Goal: Task Accomplishment & Management: Complete application form

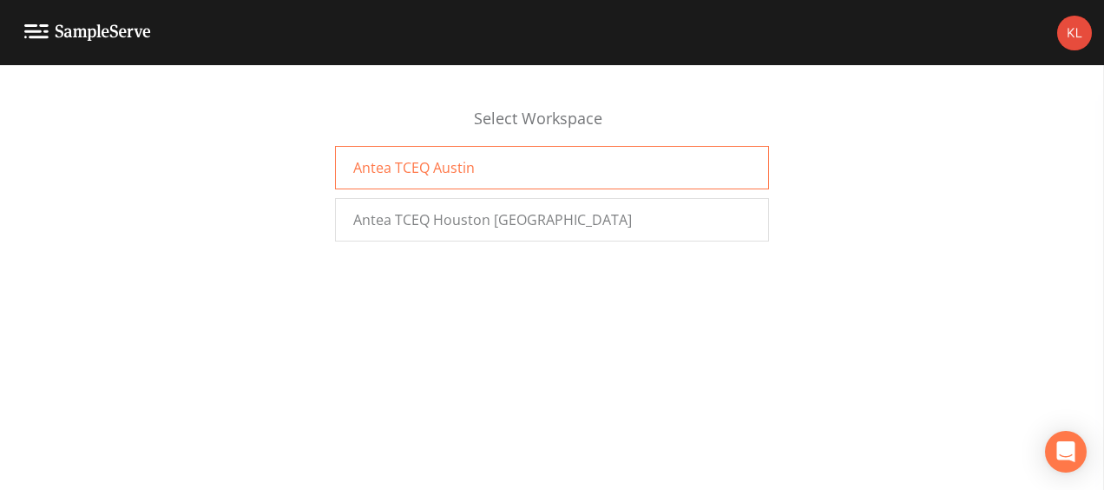
click at [398, 156] on div "Antea TCEQ Austin" at bounding box center [552, 167] width 434 height 43
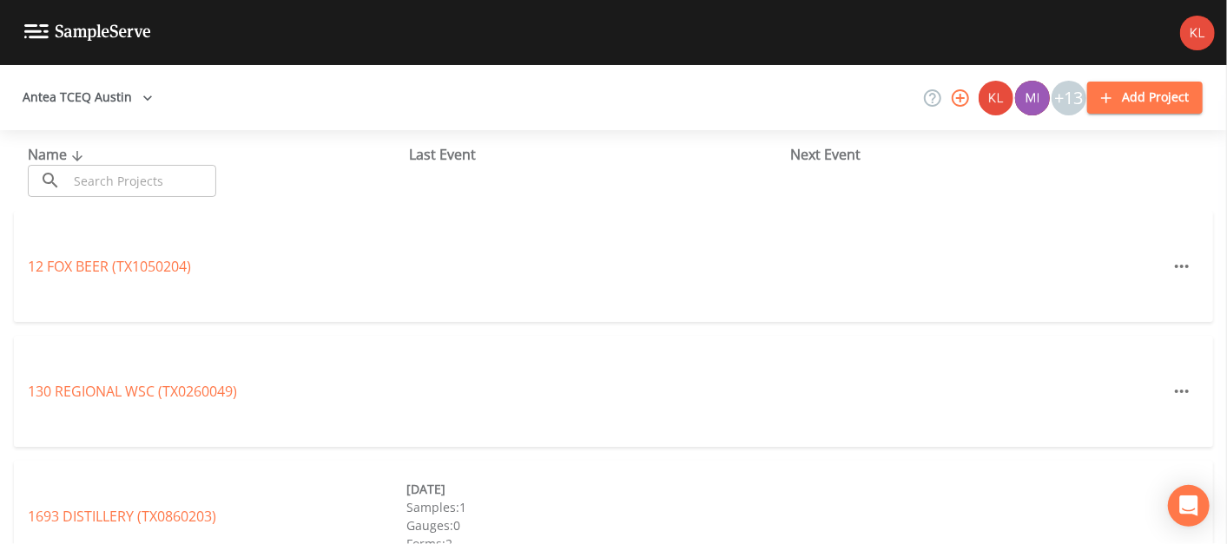
click at [151, 186] on input "text" at bounding box center [142, 181] width 148 height 32
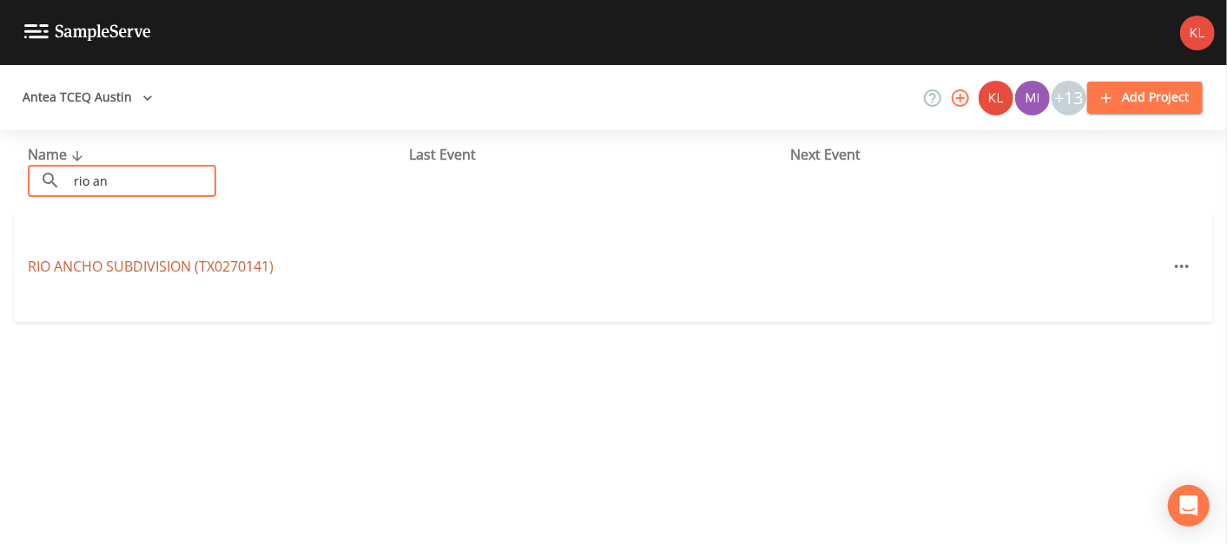
type input "rio an"
click at [167, 272] on link "[GEOGRAPHIC_DATA] (TX0270141)" at bounding box center [151, 266] width 246 height 19
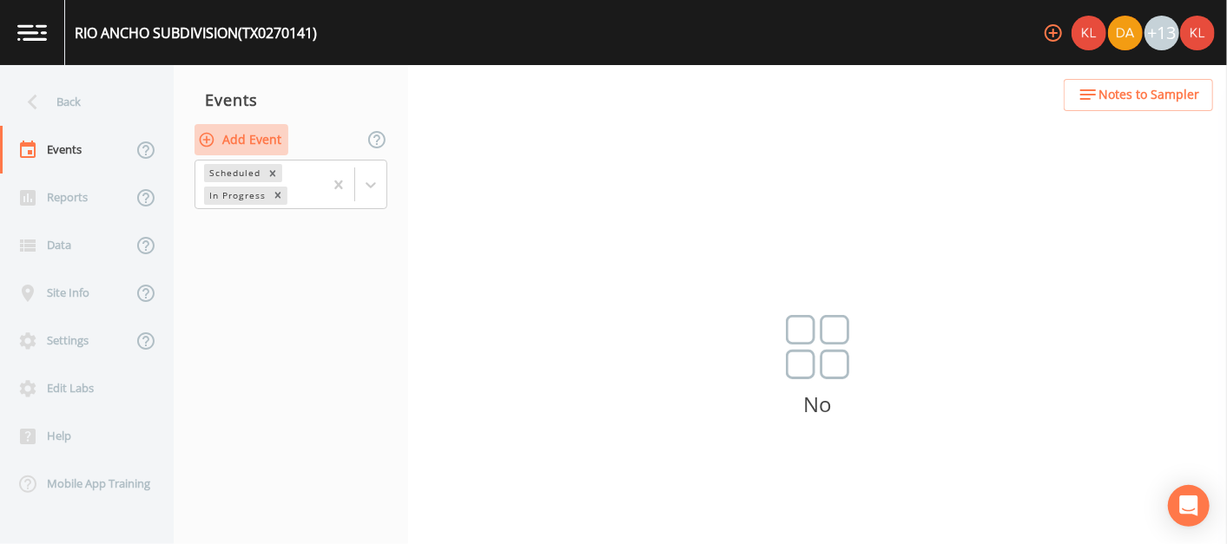
click at [241, 137] on button "Add Event" at bounding box center [241, 140] width 94 height 32
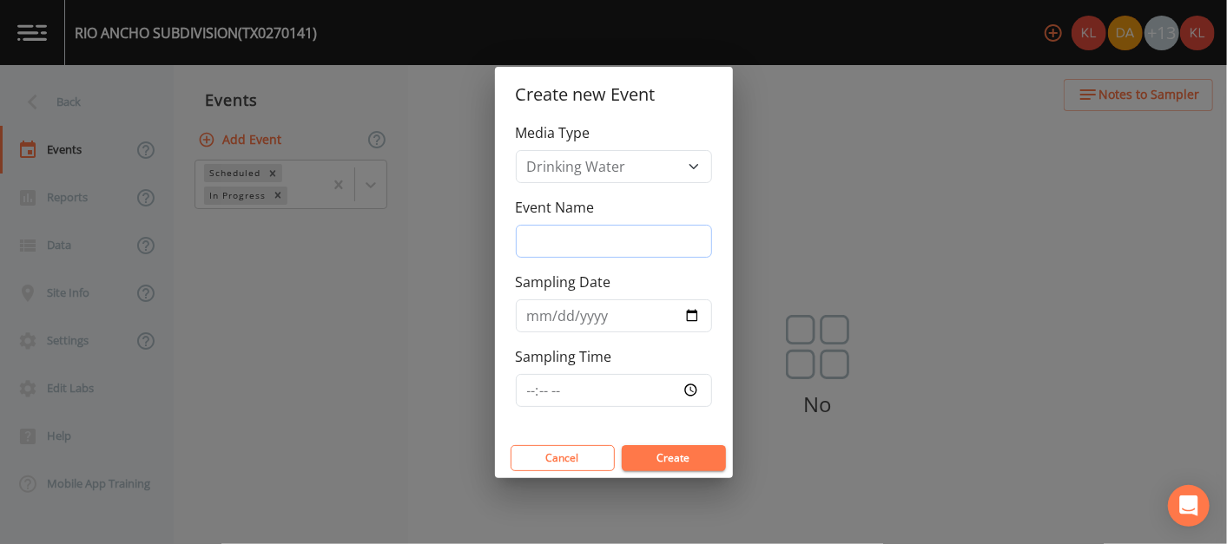
click at [669, 227] on input "Event Name" at bounding box center [614, 241] width 196 height 33
type input "[DATE]"
click at [686, 306] on input "Sampling Date" at bounding box center [614, 316] width 196 height 33
type input "[DATE]"
click at [671, 453] on button "Create" at bounding box center [674, 458] width 104 height 26
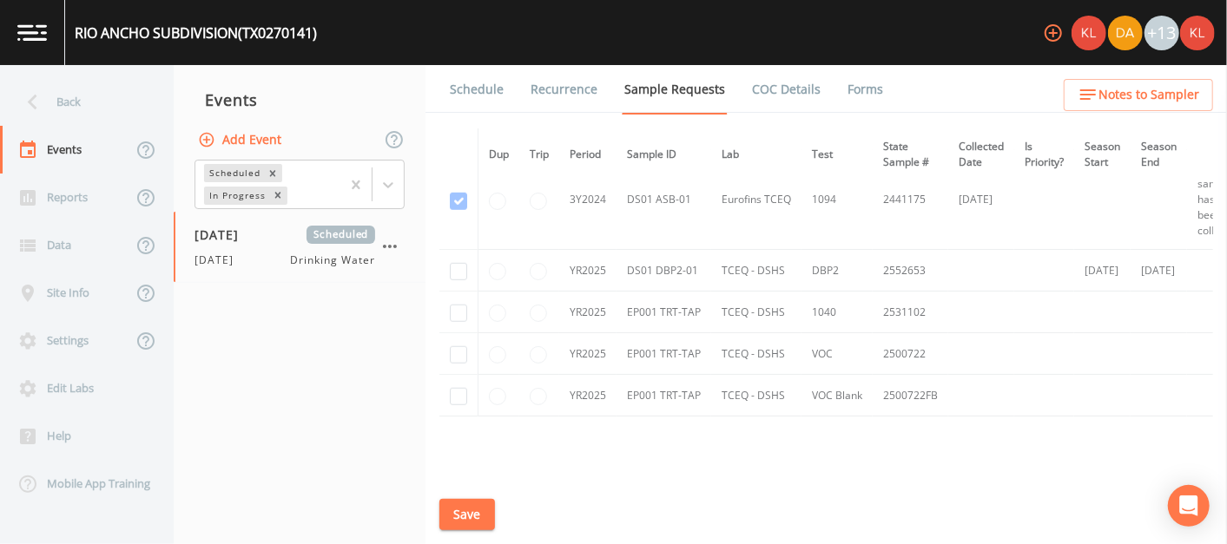
scroll to position [765, 0]
click at [464, 263] on input "checkbox" at bounding box center [458, 270] width 17 height 17
checkbox input "true"
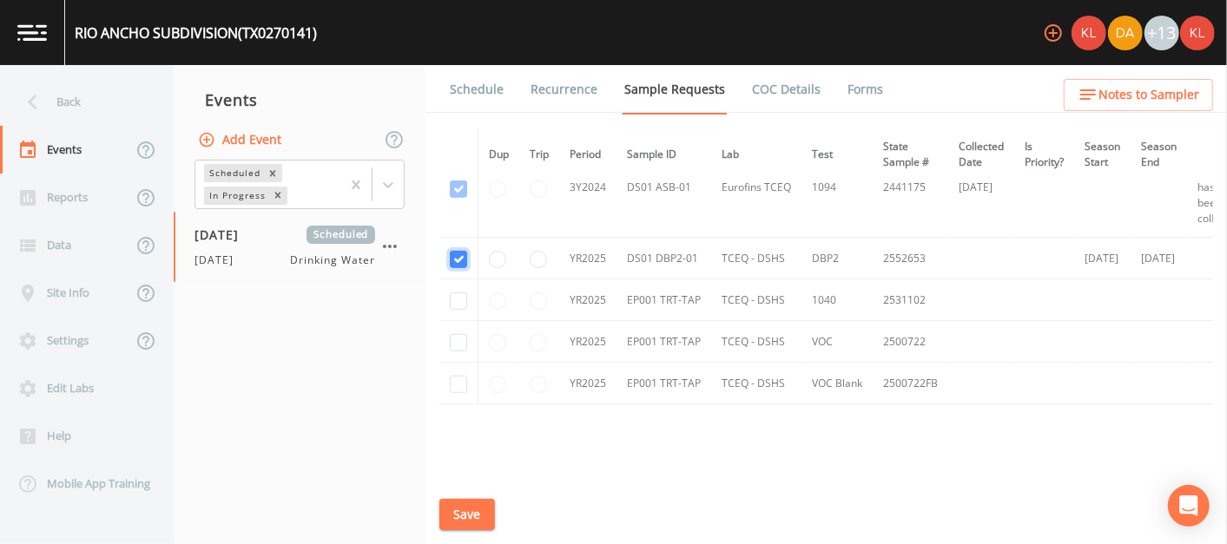
scroll to position [777, 0]
click at [472, 512] on button "Save" at bounding box center [467, 515] width 56 height 32
click at [480, 102] on link "Schedule" at bounding box center [476, 89] width 59 height 49
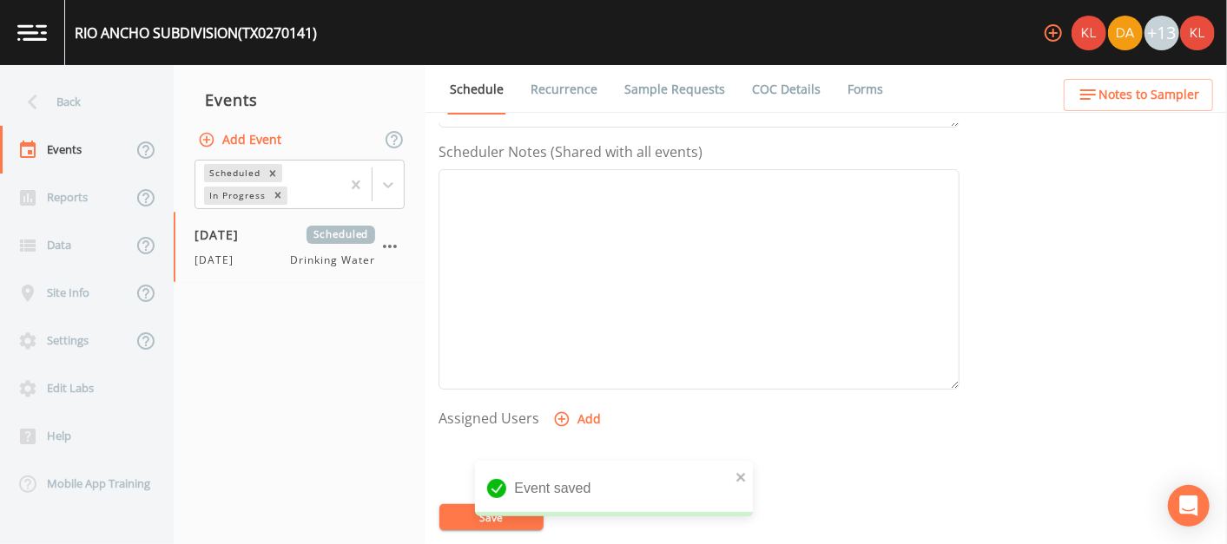
scroll to position [482, 0]
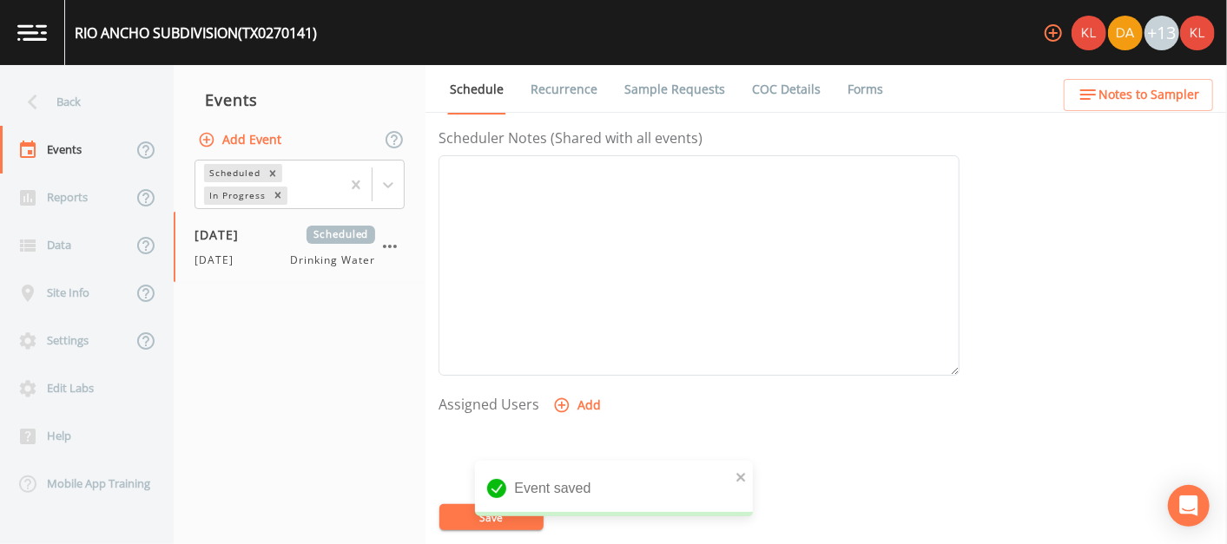
click at [558, 405] on icon "button" at bounding box center [562, 405] width 15 height 15
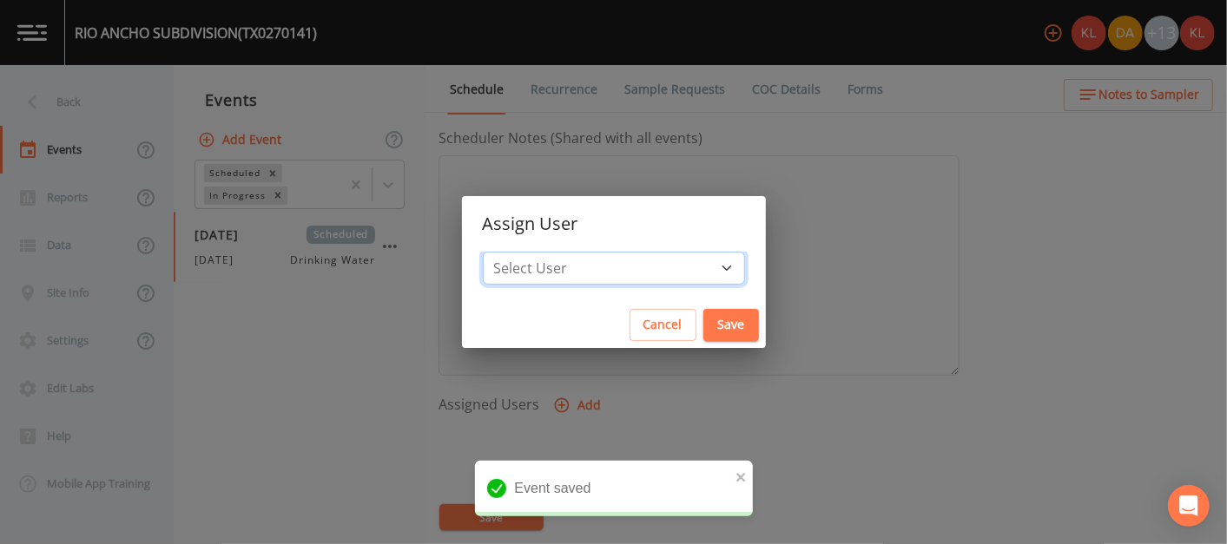
click at [596, 258] on select "Select User [PERSON_NAME] [PERSON_NAME] [PERSON_NAME] [PERSON_NAME] [PERSON_NAM…" at bounding box center [614, 268] width 262 height 33
select select "cc3a99b6-42a3-44aa-bed9-88599eb009c7"
click at [537, 252] on select "Select User [PERSON_NAME] [PERSON_NAME] [PERSON_NAME] [PERSON_NAME] [PERSON_NAM…" at bounding box center [614, 268] width 262 height 33
click at [703, 323] on button "Save" at bounding box center [731, 325] width 56 height 32
select select
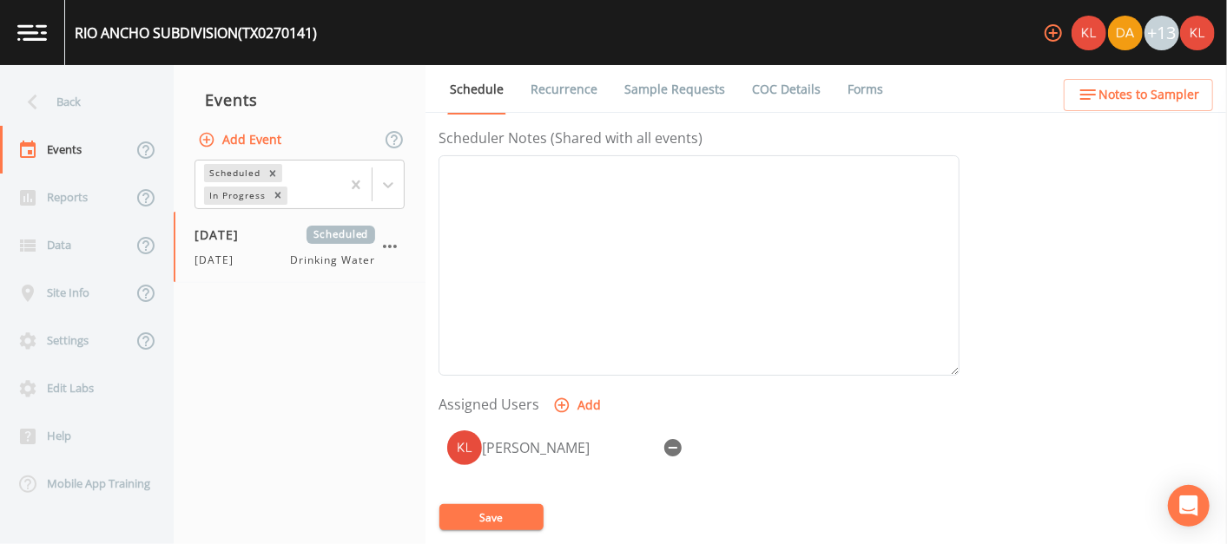
click at [448, 508] on button "Save" at bounding box center [491, 517] width 104 height 26
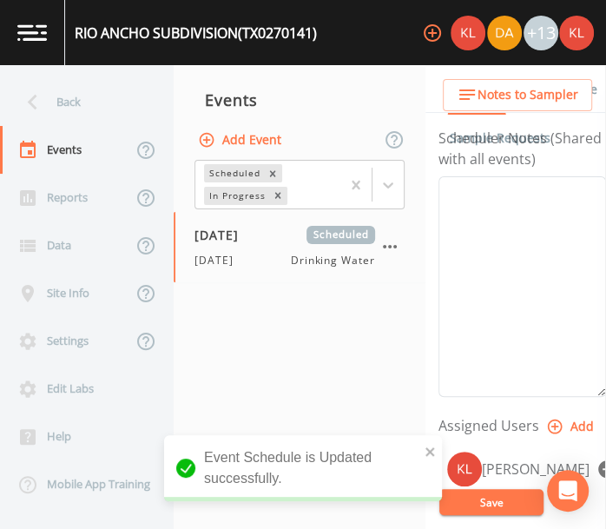
click at [301, 319] on nav "Events Add Event Scheduled In Progress [DATE] Scheduled [DATE] Drinking Water" at bounding box center [300, 297] width 252 height 464
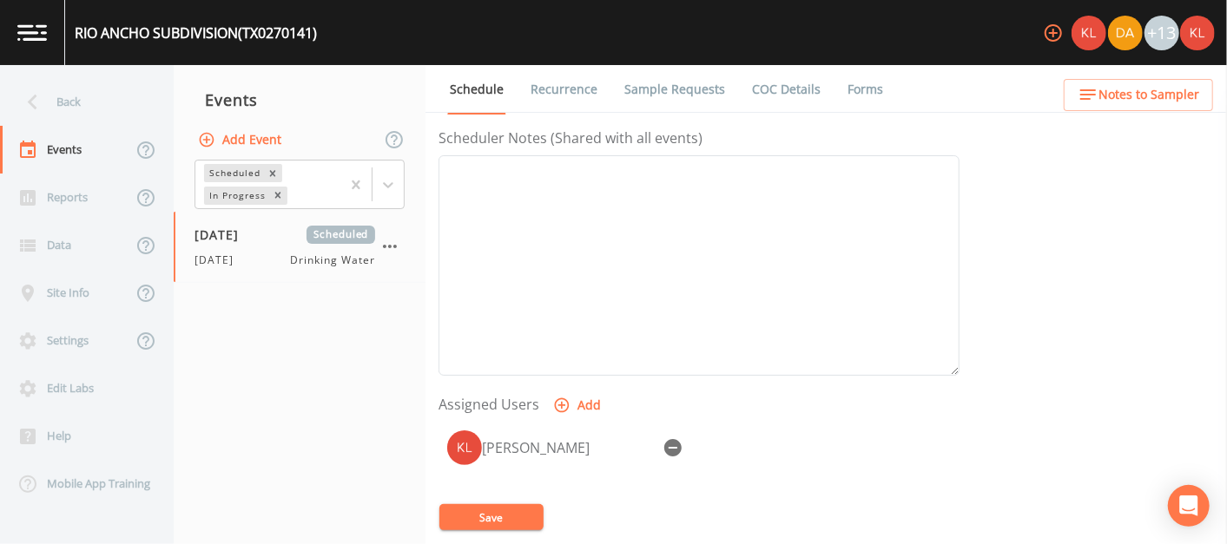
scroll to position [559, 0]
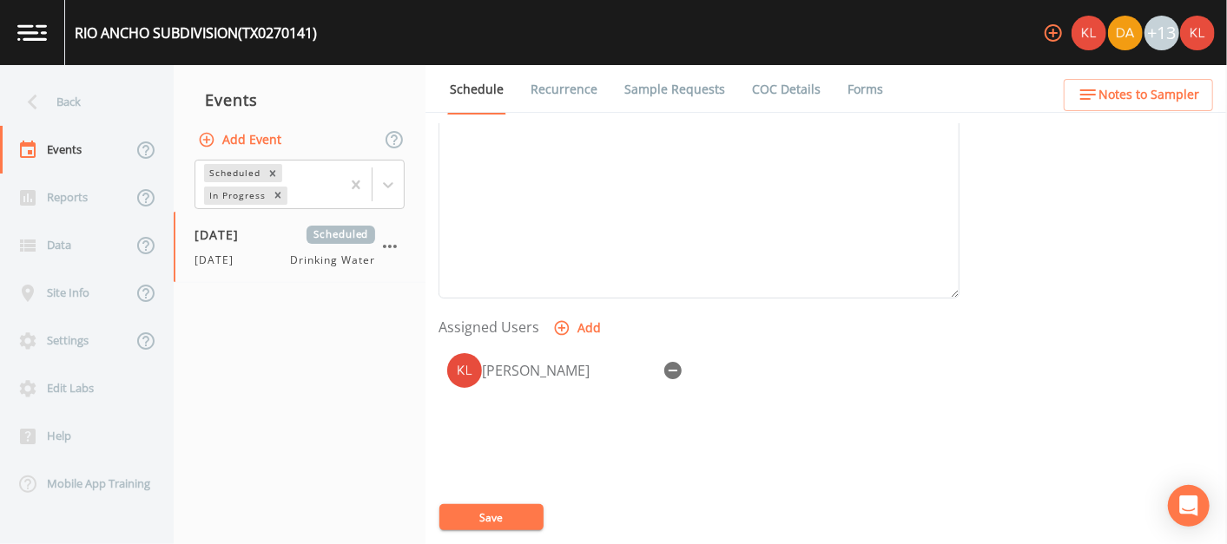
click at [15, 30] on link at bounding box center [32, 32] width 65 height 65
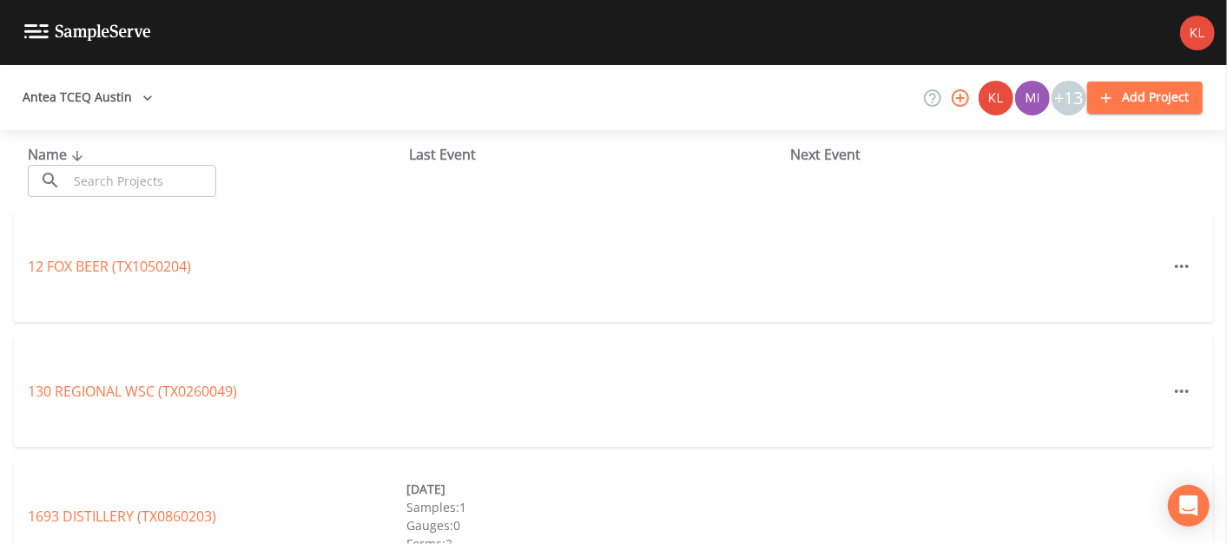
click at [183, 171] on input "text" at bounding box center [142, 181] width 148 height 32
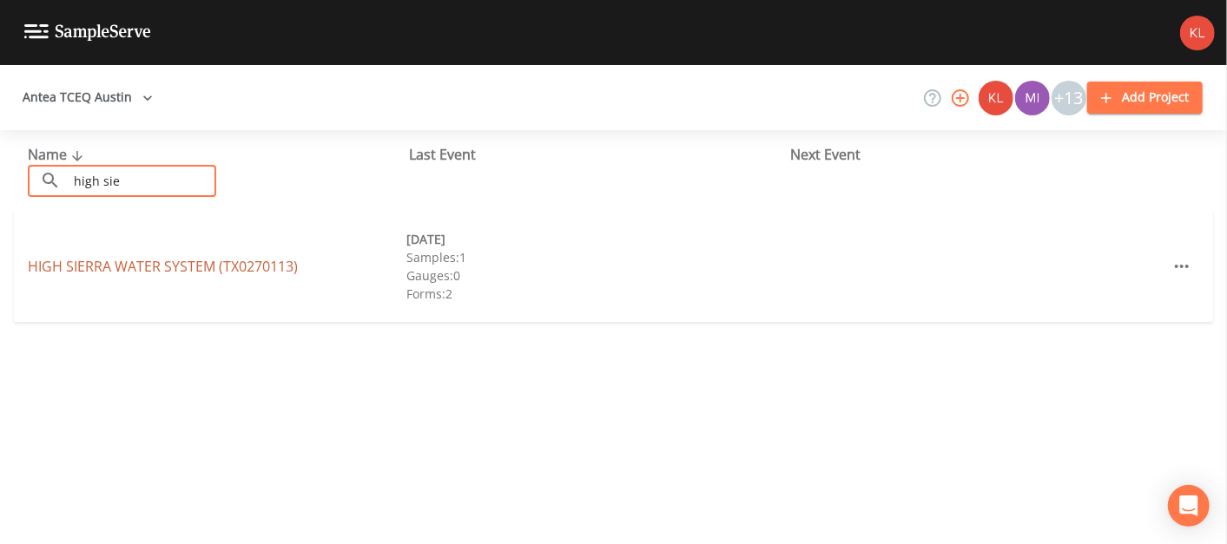
type input "high sie"
click at [152, 263] on link "HIGH SIERRA WATER SYSTEM (TX0270113)" at bounding box center [163, 266] width 270 height 19
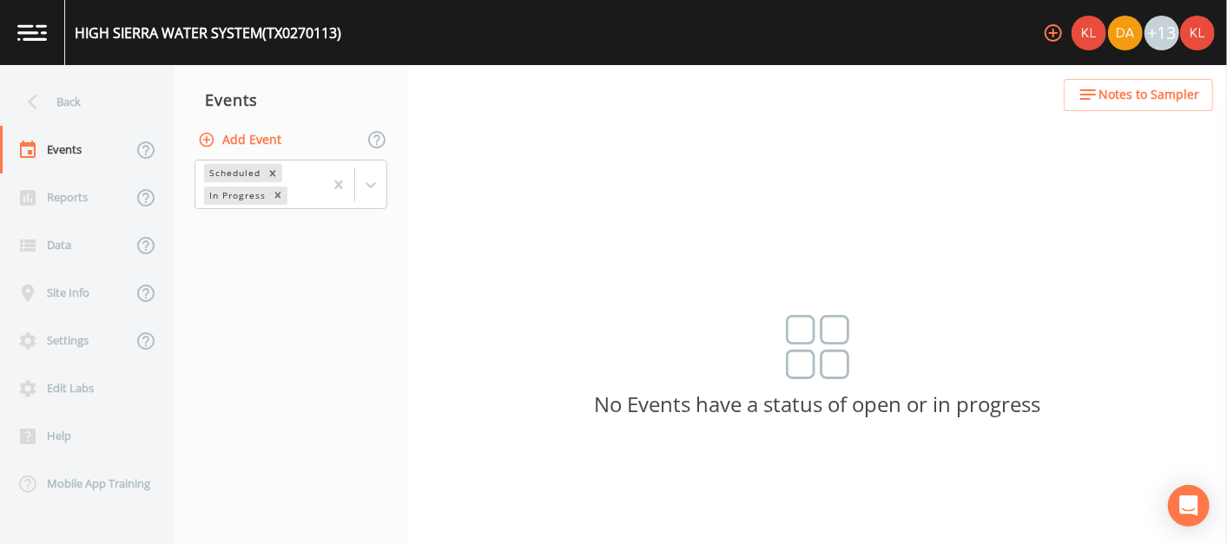
click at [258, 131] on button "Add Event" at bounding box center [241, 140] width 94 height 32
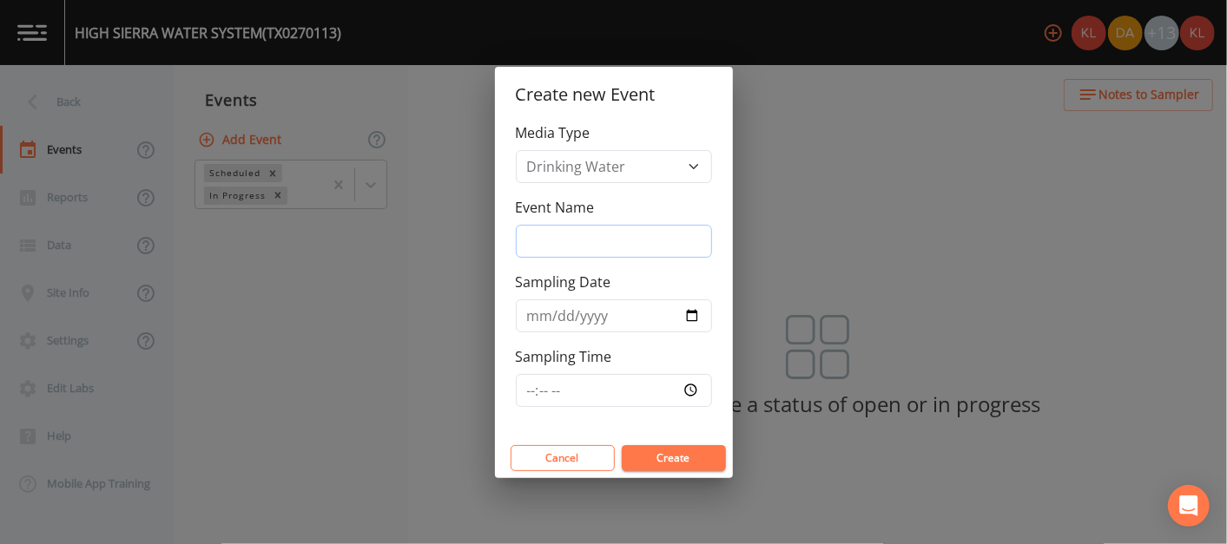
click at [550, 242] on input "Event Name" at bounding box center [614, 241] width 196 height 33
type input "[DATE]"
click at [554, 243] on input "[DATE]" at bounding box center [614, 241] width 196 height 33
type input "[DATE]"
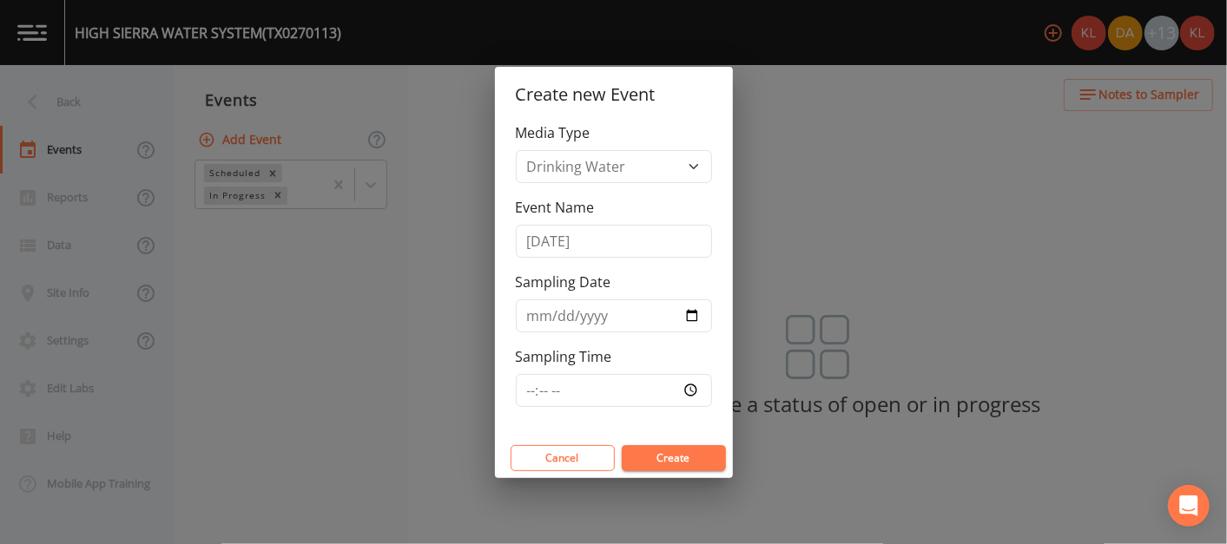
click at [644, 447] on button "Create" at bounding box center [674, 458] width 104 height 26
click at [694, 317] on input "[DATE]" at bounding box center [614, 316] width 196 height 33
type input "[DATE]"
click at [701, 456] on button "Create" at bounding box center [674, 458] width 104 height 26
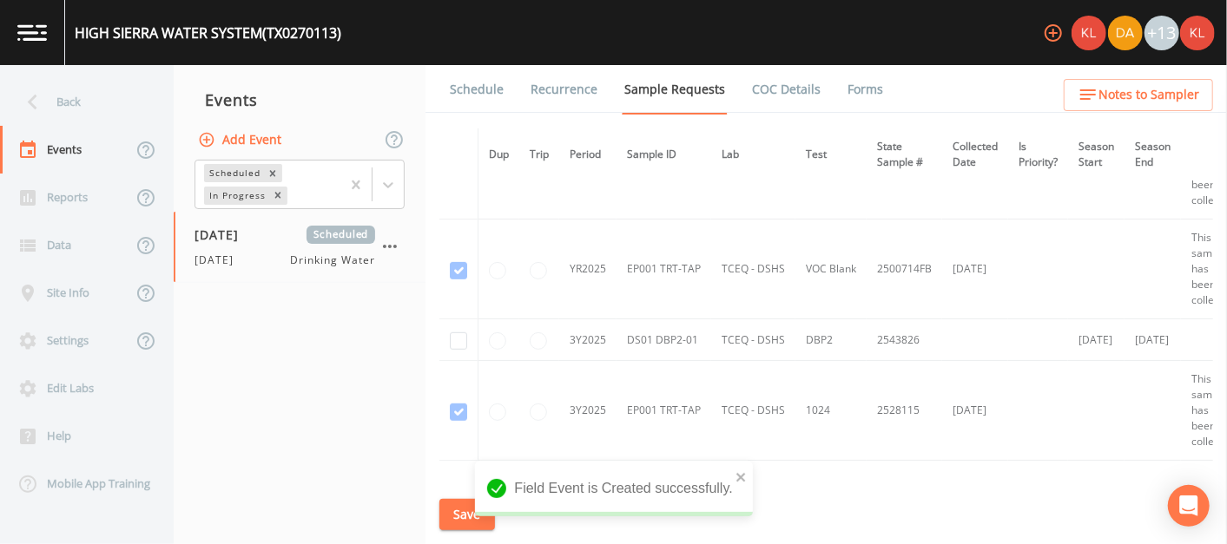
scroll to position [532, 0]
click at [464, 331] on input "checkbox" at bounding box center [458, 336] width 17 height 17
checkbox input "true"
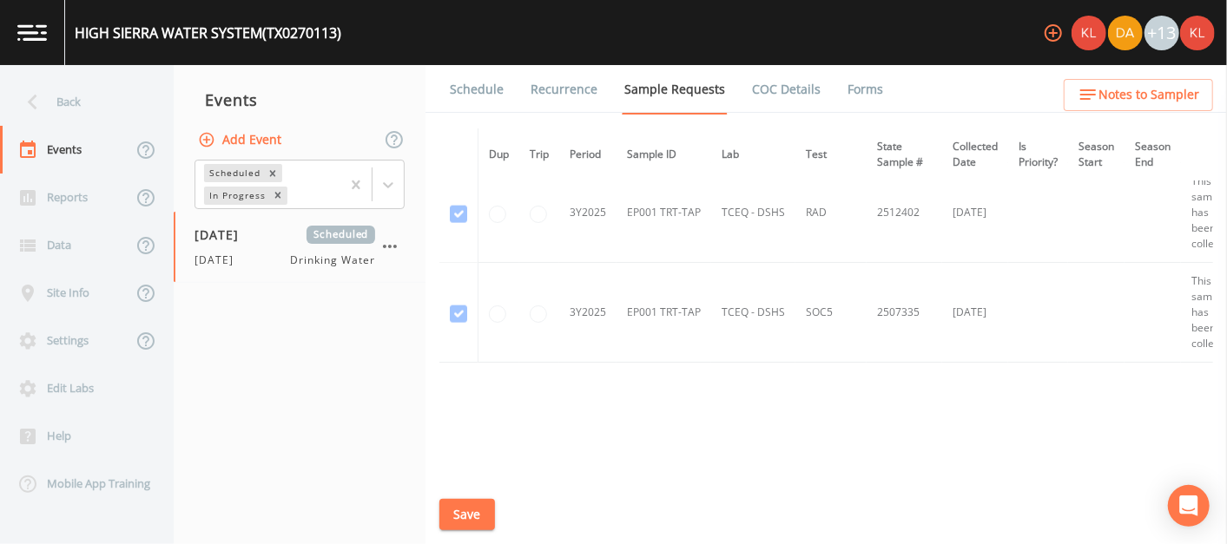
scroll to position [1425, 0]
click at [451, 512] on button "Save" at bounding box center [467, 515] width 56 height 32
click at [464, 99] on link "Schedule" at bounding box center [476, 89] width 59 height 49
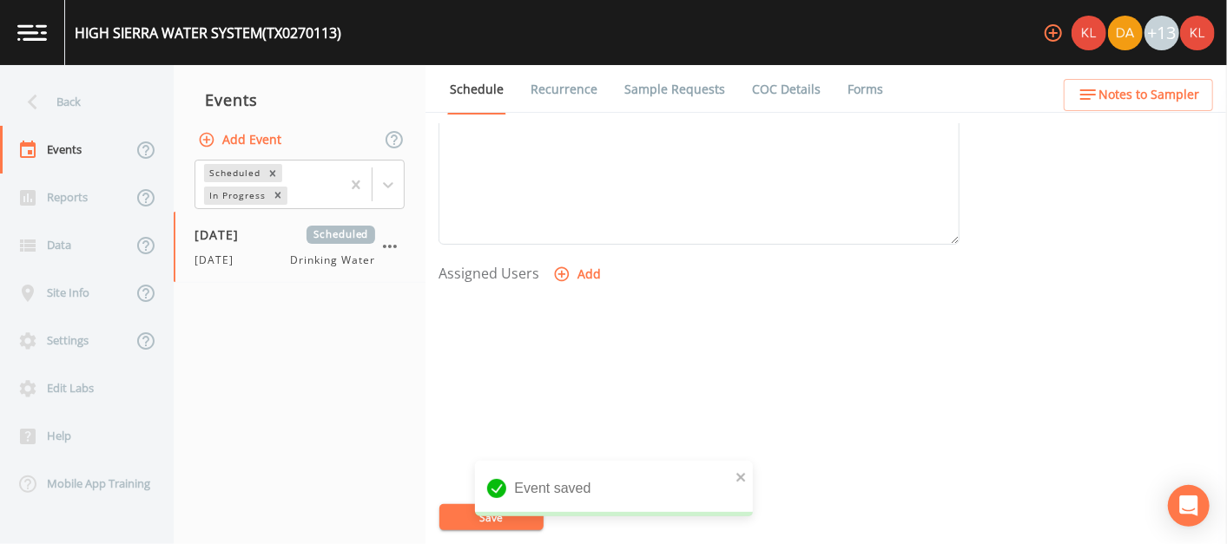
scroll to position [673, 0]
click at [580, 202] on button "Add" at bounding box center [579, 215] width 58 height 32
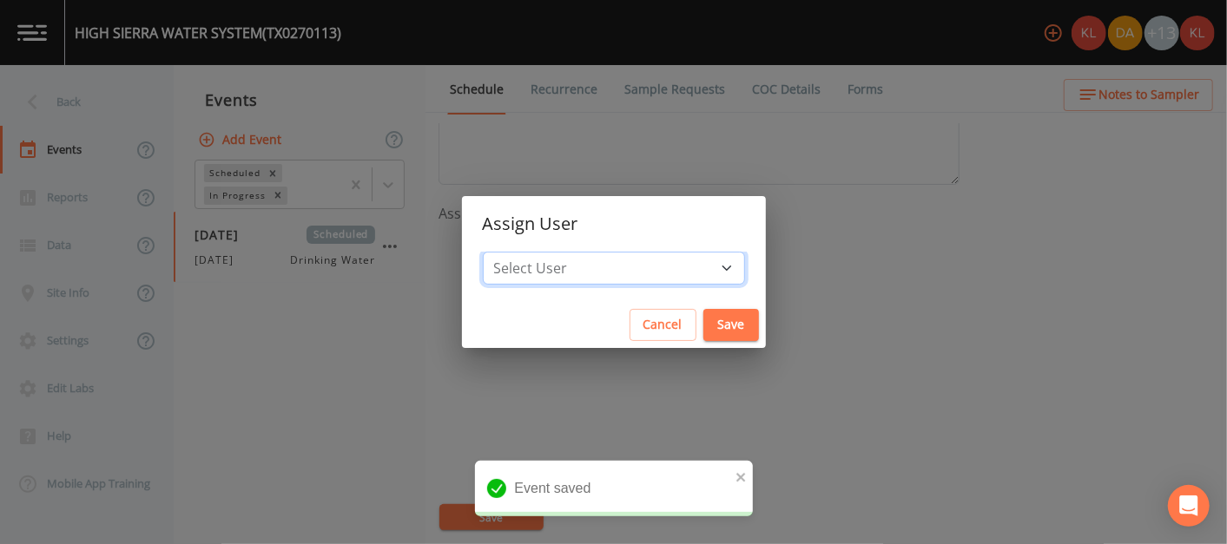
click at [644, 260] on select "Select User [PERSON_NAME] [PERSON_NAME] [PERSON_NAME] [PERSON_NAME] [PERSON_NAM…" at bounding box center [614, 268] width 262 height 33
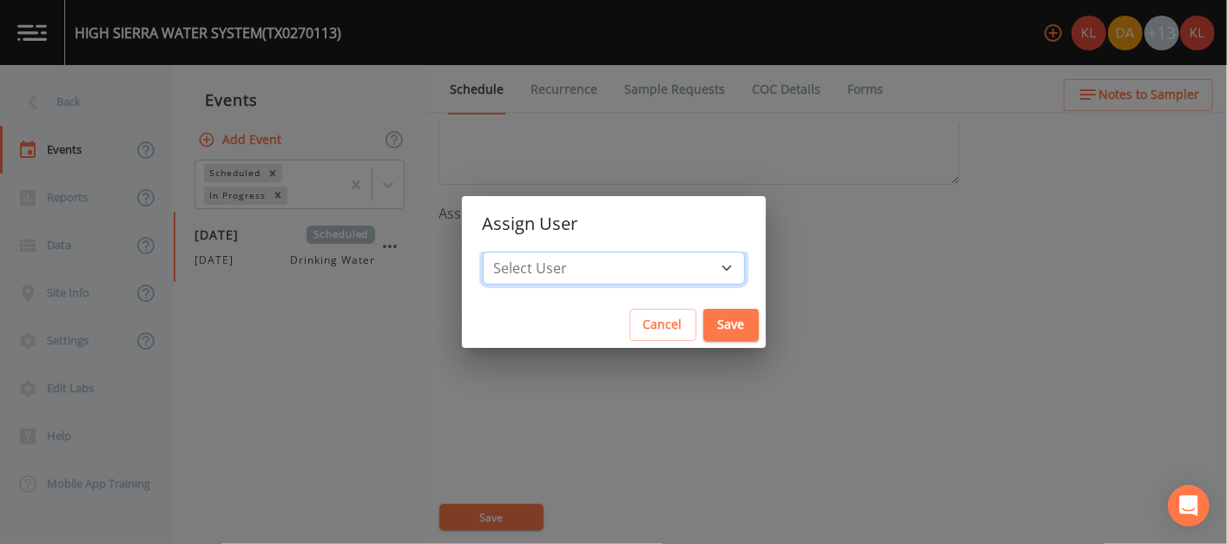
select select "cc3a99b6-42a3-44aa-bed9-88599eb009c7"
click at [537, 252] on select "Select User [PERSON_NAME] [PERSON_NAME] [PERSON_NAME] [PERSON_NAME] [PERSON_NAM…" at bounding box center [614, 268] width 262 height 33
click at [703, 321] on button "Save" at bounding box center [731, 325] width 56 height 32
select select
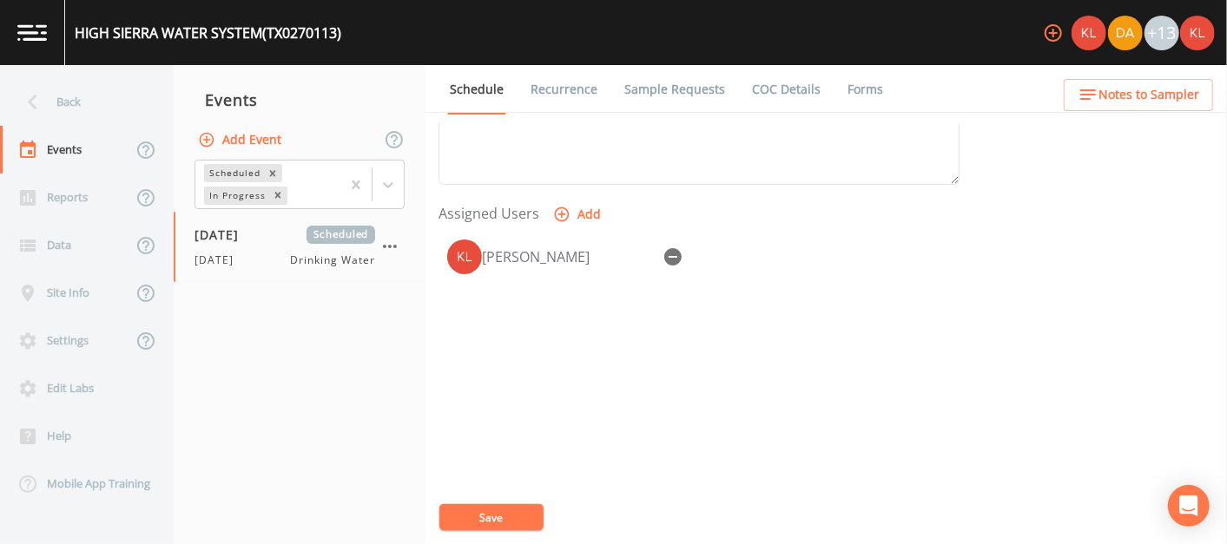
click at [534, 515] on button "Save" at bounding box center [491, 517] width 104 height 26
click at [23, 38] on img at bounding box center [32, 32] width 30 height 16
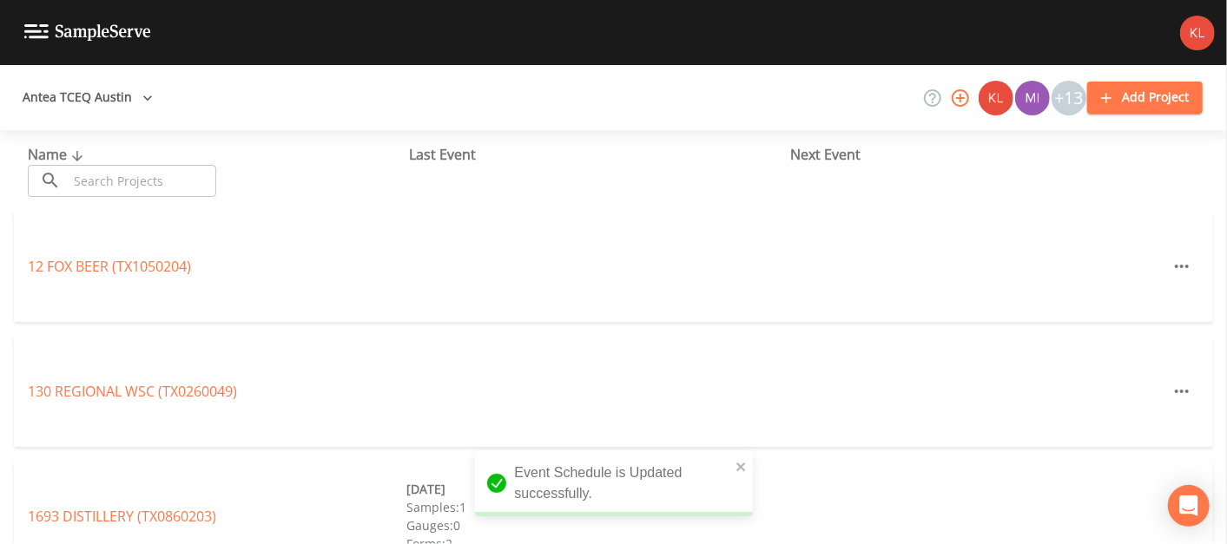
click at [173, 181] on input "text" at bounding box center [142, 181] width 148 height 32
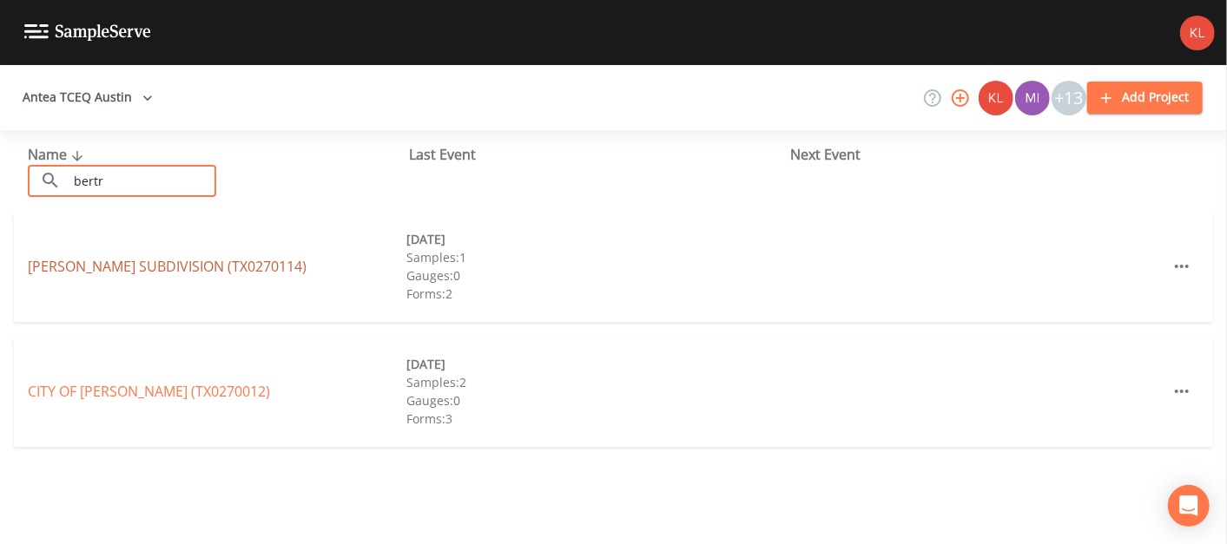
type input "bertr"
click at [175, 266] on link "[PERSON_NAME][GEOGRAPHIC_DATA] (TX0270114)" at bounding box center [167, 266] width 279 height 19
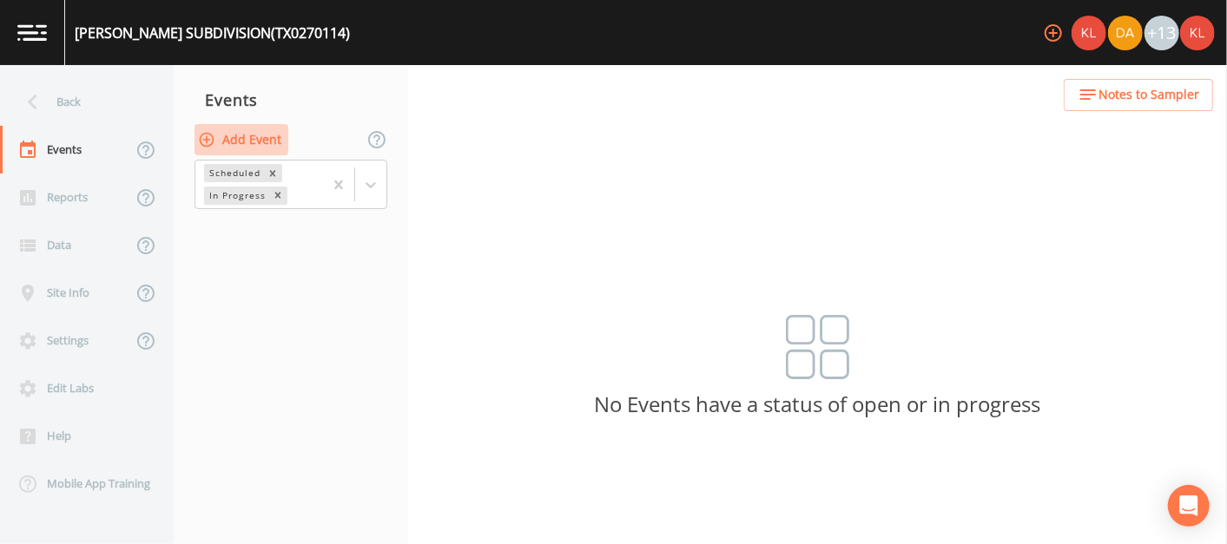
click at [243, 131] on button "Add Event" at bounding box center [241, 140] width 94 height 32
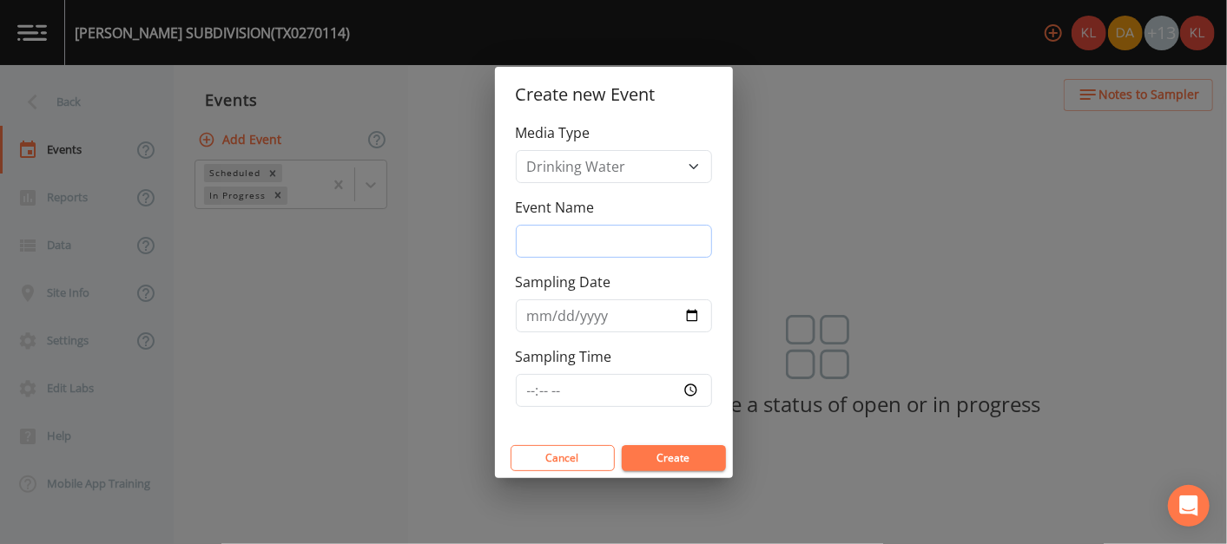
click at [528, 231] on input "Event Name" at bounding box center [614, 241] width 196 height 33
type input "[DATE]"
click at [681, 453] on button "Create" at bounding box center [674, 458] width 104 height 26
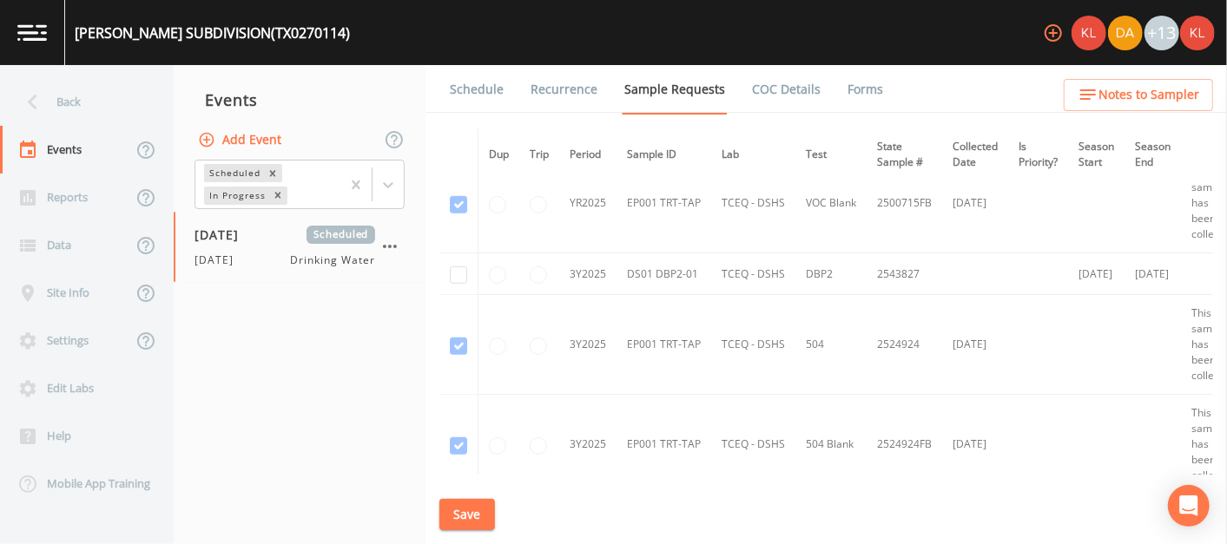
scroll to position [788, 0]
click at [452, 272] on input "checkbox" at bounding box center [458, 280] width 17 height 17
checkbox input "true"
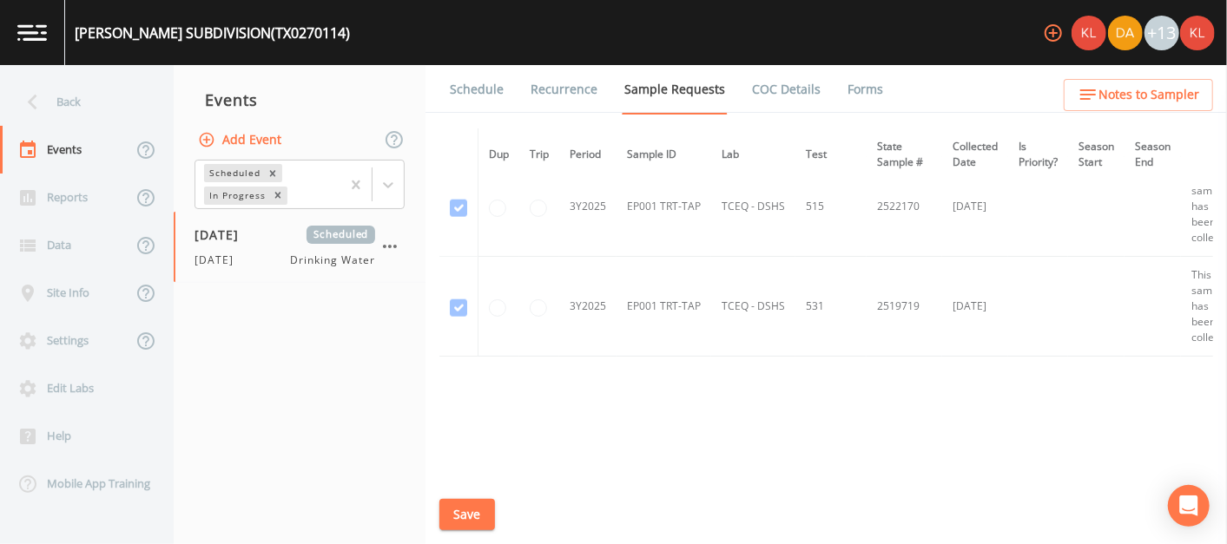
scroll to position [1151, 0]
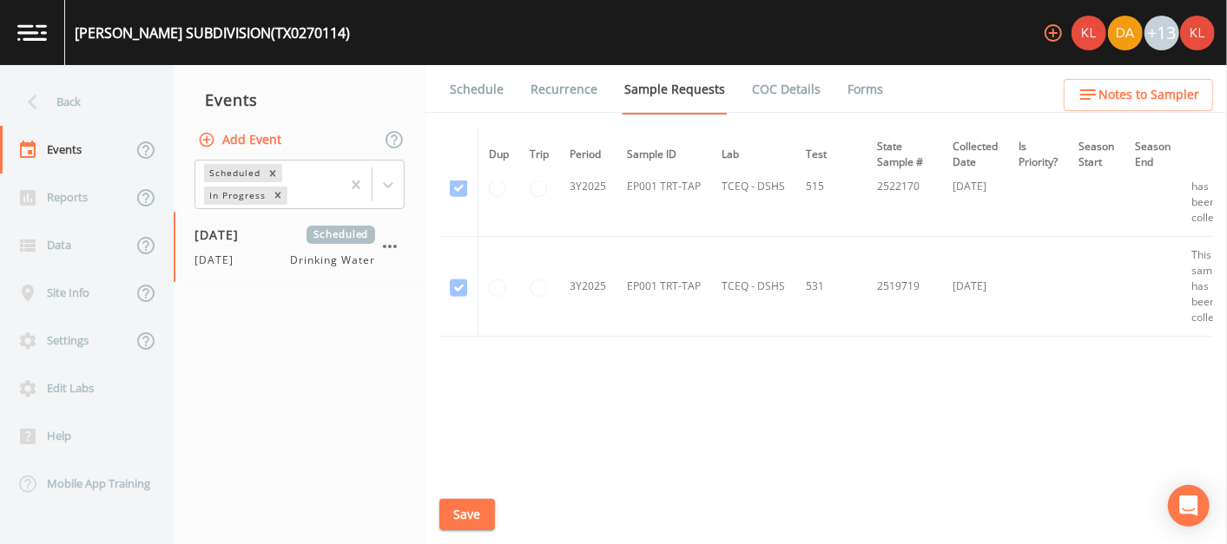
click at [464, 505] on button "Save" at bounding box center [467, 515] width 56 height 32
click at [464, 86] on link "Schedule" at bounding box center [476, 89] width 59 height 49
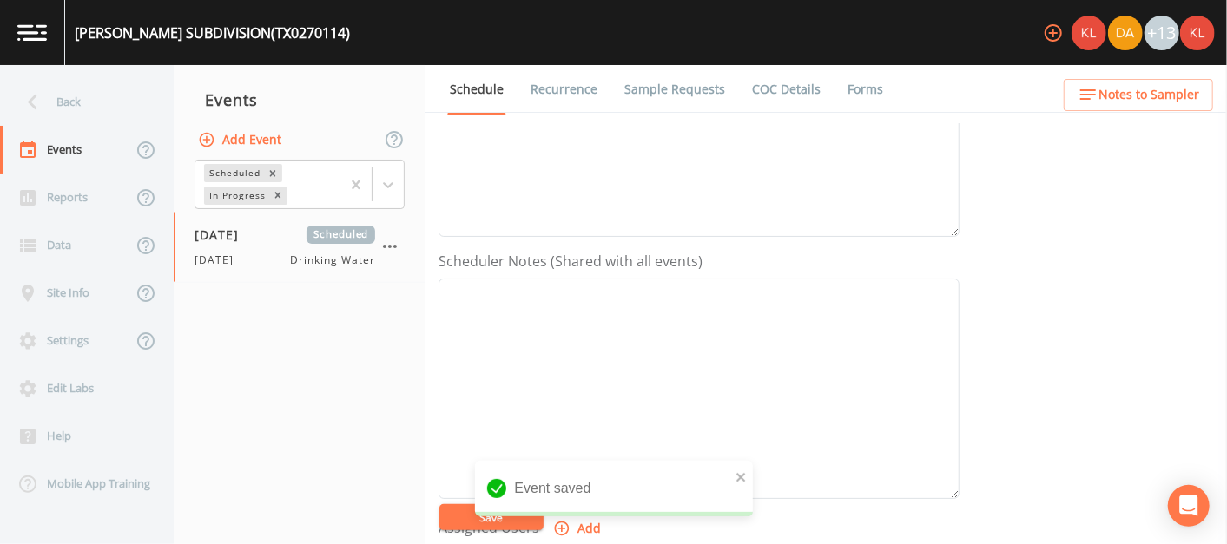
scroll to position [359, 0]
click at [583, 523] on div "Event saved" at bounding box center [614, 495] width 278 height 69
click at [593, 517] on button "Add" at bounding box center [579, 528] width 58 height 32
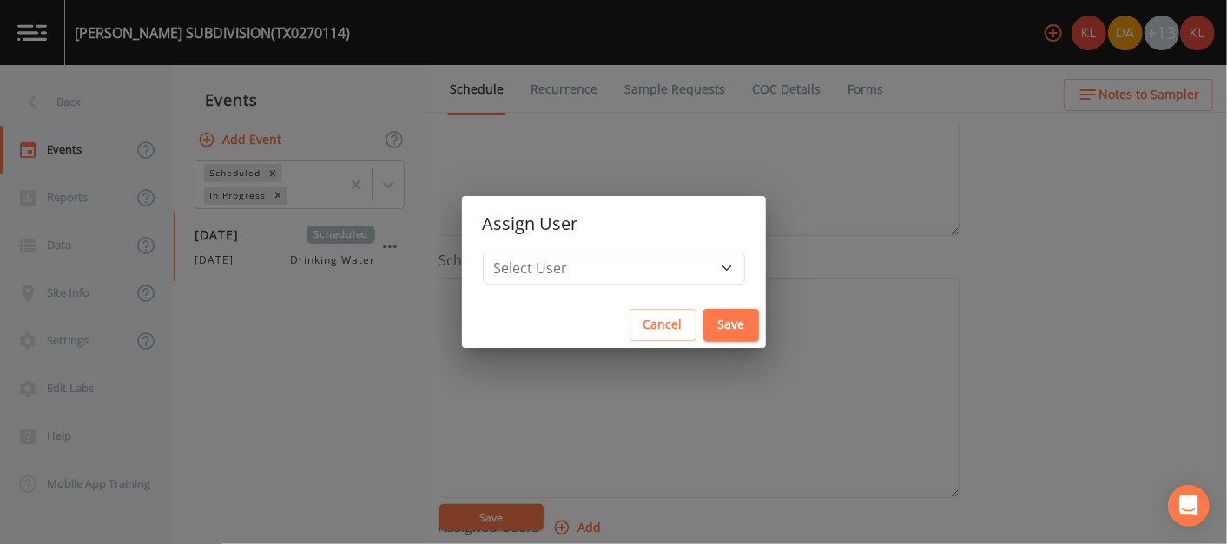
click at [635, 250] on h2 "Assign User" at bounding box center [614, 224] width 304 height 56
click at [637, 263] on select "Select User [PERSON_NAME] [PERSON_NAME] [PERSON_NAME] [PERSON_NAME] [PERSON_NAM…" at bounding box center [614, 268] width 262 height 33
select select "cc3a99b6-42a3-44aa-bed9-88599eb009c7"
click at [537, 252] on select "Select User [PERSON_NAME] [PERSON_NAME] [PERSON_NAME] [PERSON_NAME] [PERSON_NAM…" at bounding box center [614, 268] width 262 height 33
click at [703, 333] on button "Save" at bounding box center [731, 325] width 56 height 32
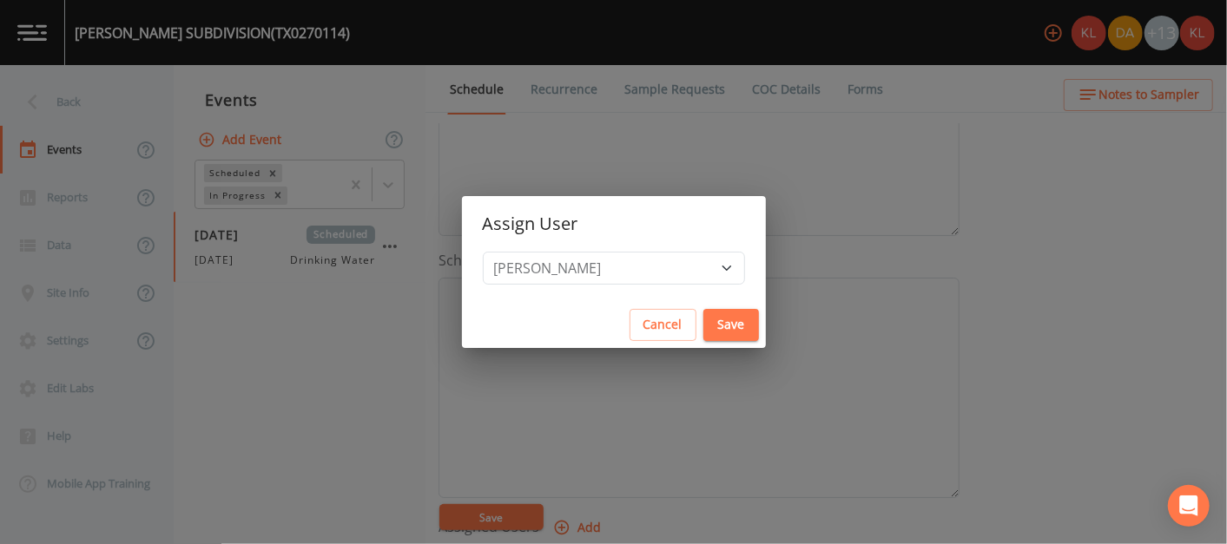
select select
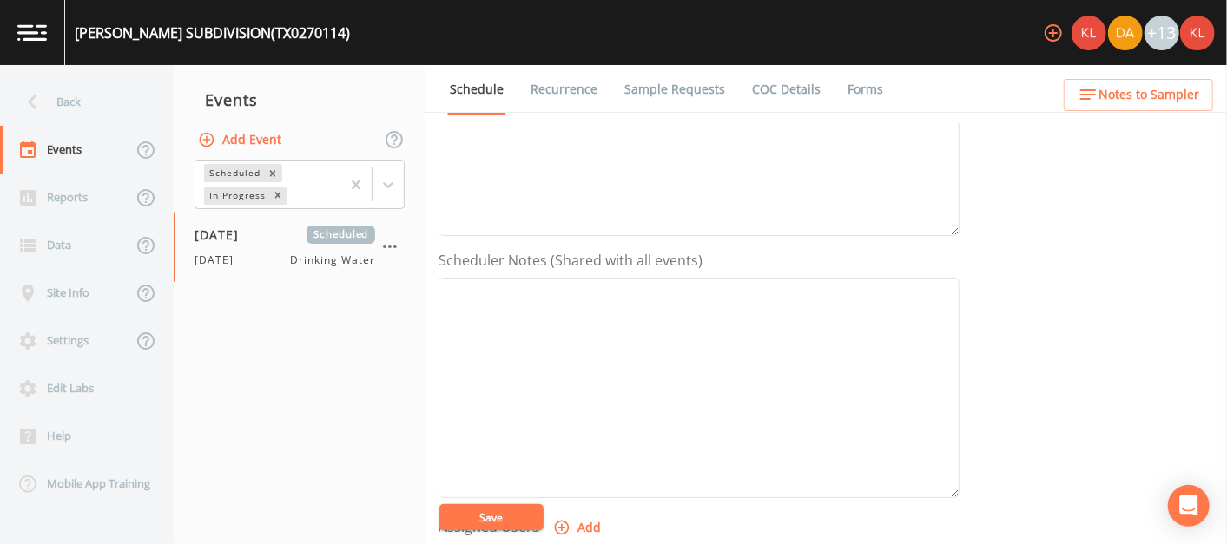
click at [483, 513] on button "Save" at bounding box center [491, 517] width 104 height 26
click at [17, 18] on link at bounding box center [32, 32] width 65 height 65
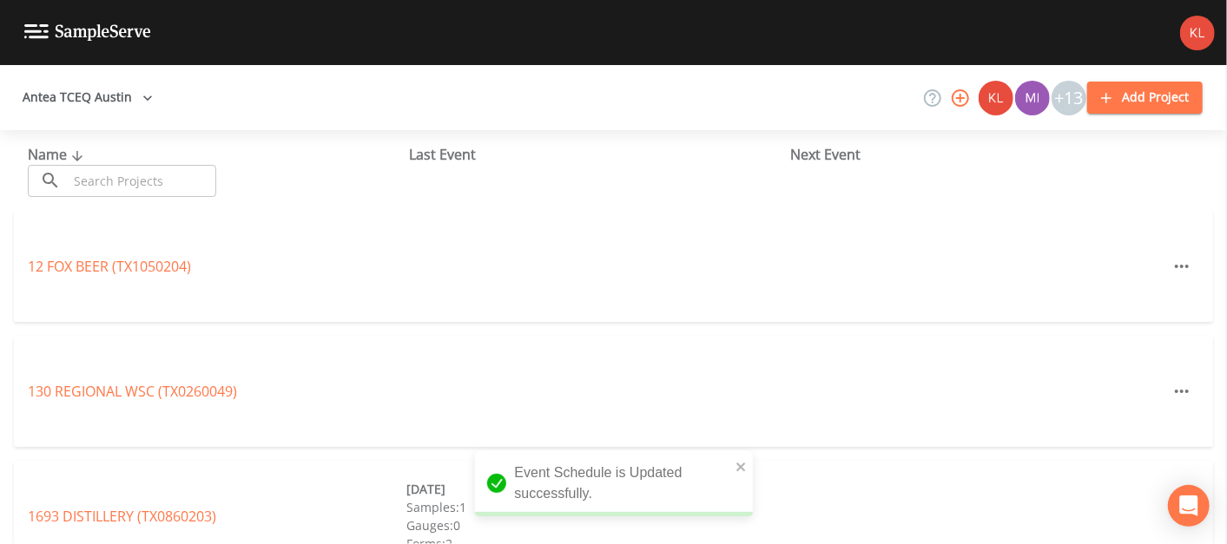
click at [153, 188] on input "text" at bounding box center [142, 181] width 148 height 32
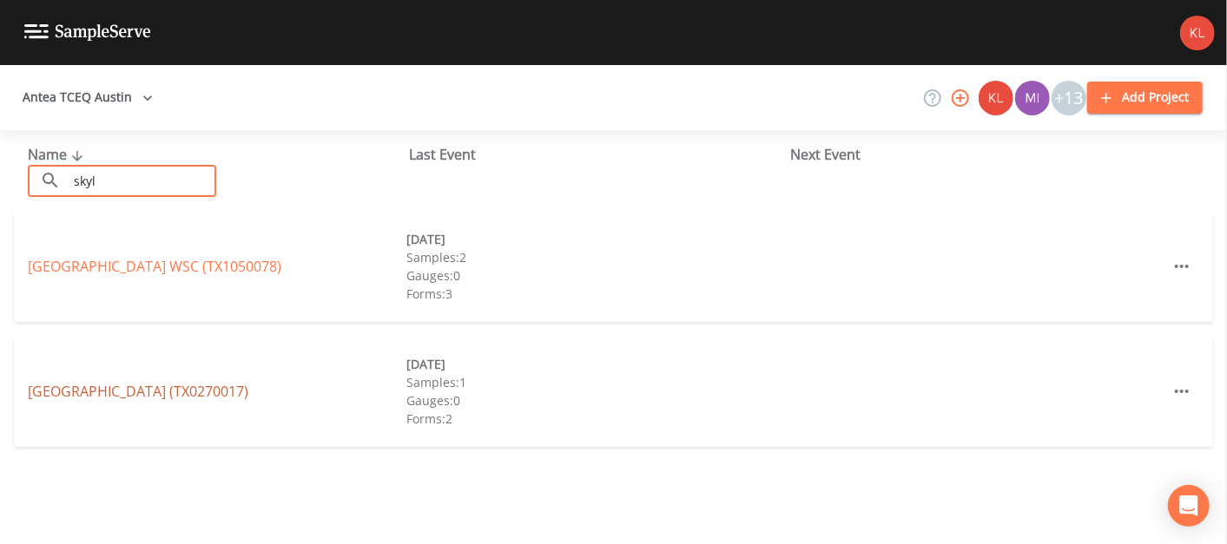
type input "skyl"
click at [96, 389] on link "[GEOGRAPHIC_DATA] (TX0270017)" at bounding box center [138, 391] width 221 height 19
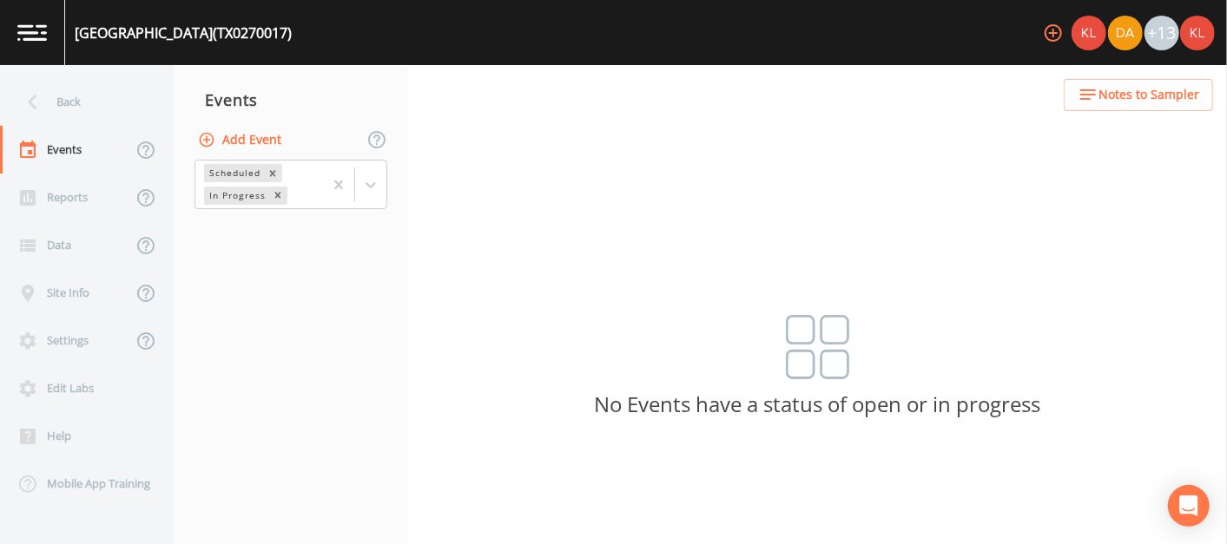
click at [242, 137] on button "Add Event" at bounding box center [241, 140] width 94 height 32
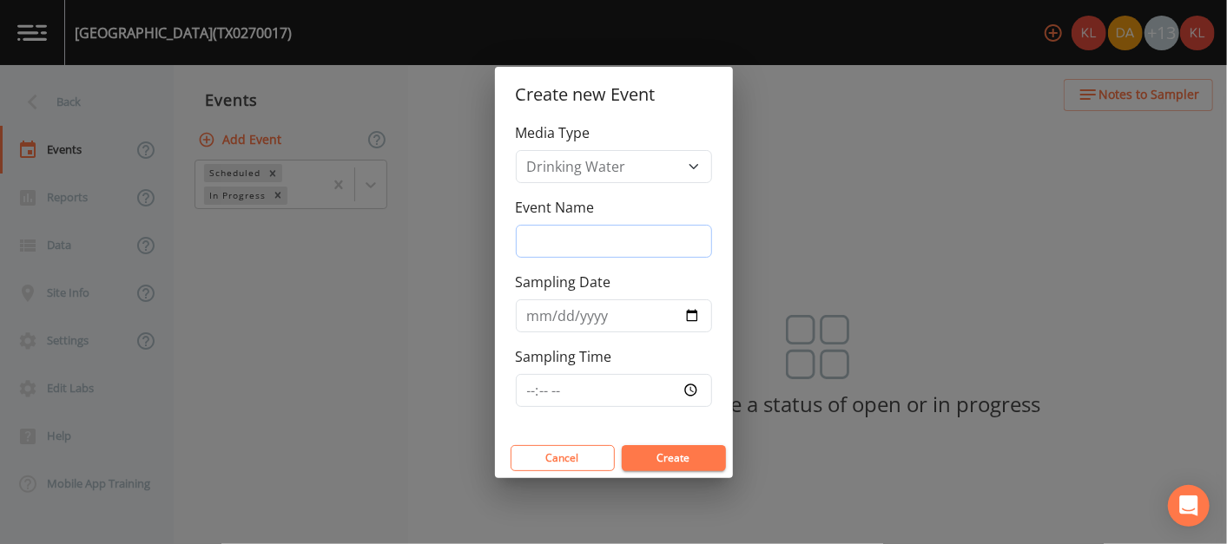
click at [570, 227] on input "Event Name" at bounding box center [614, 241] width 196 height 33
type input "[DATE]"
click at [668, 462] on button "Create" at bounding box center [674, 458] width 104 height 26
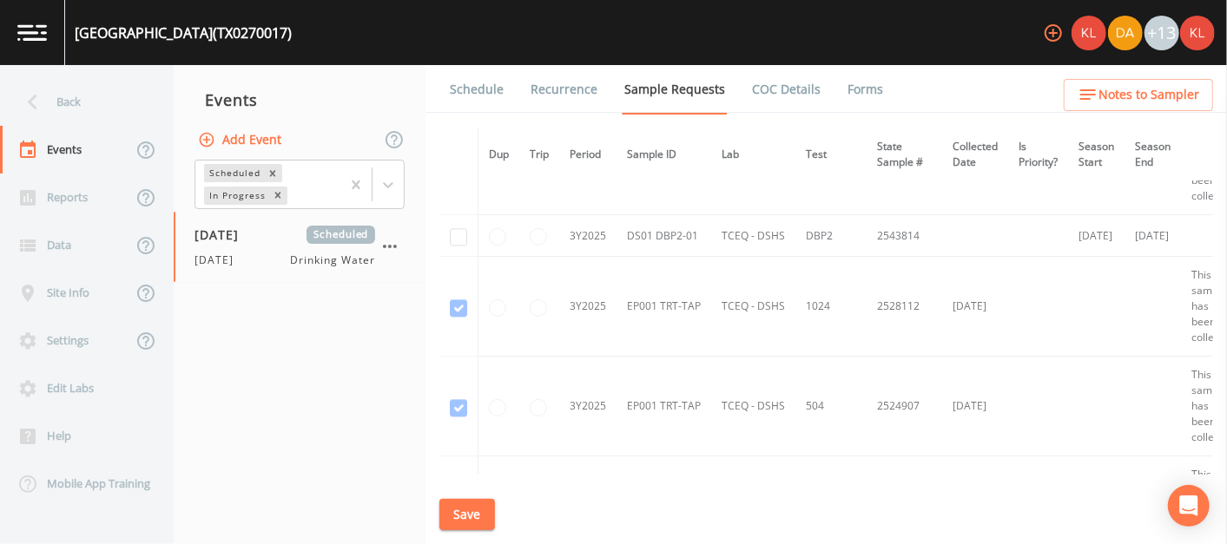
scroll to position [2255, 0]
click at [455, 232] on input "checkbox" at bounding box center [458, 236] width 17 height 17
checkbox input "true"
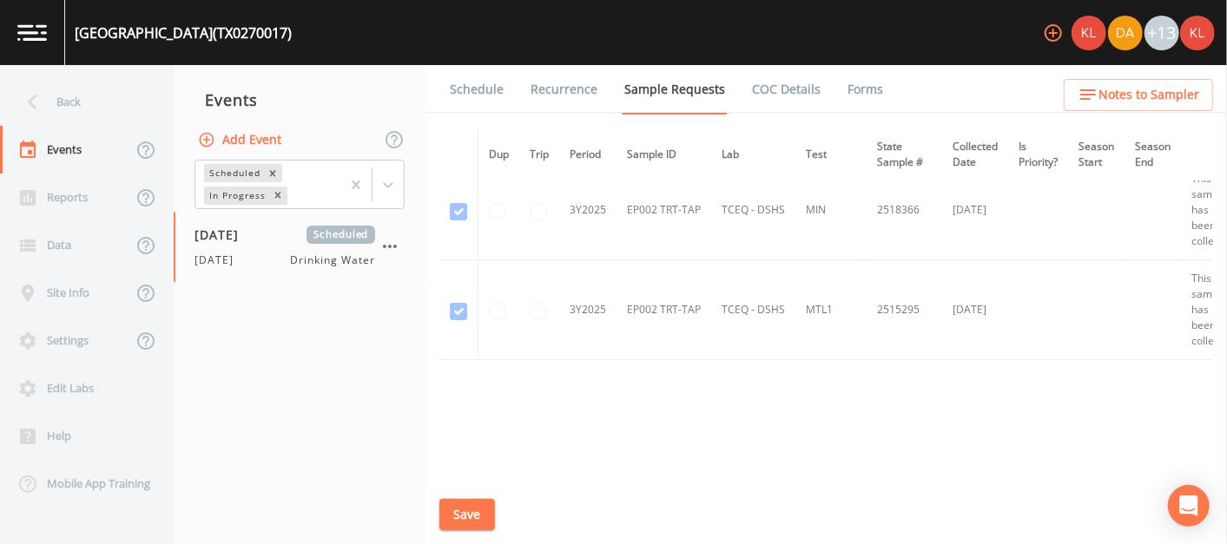
scroll to position [3749, 0]
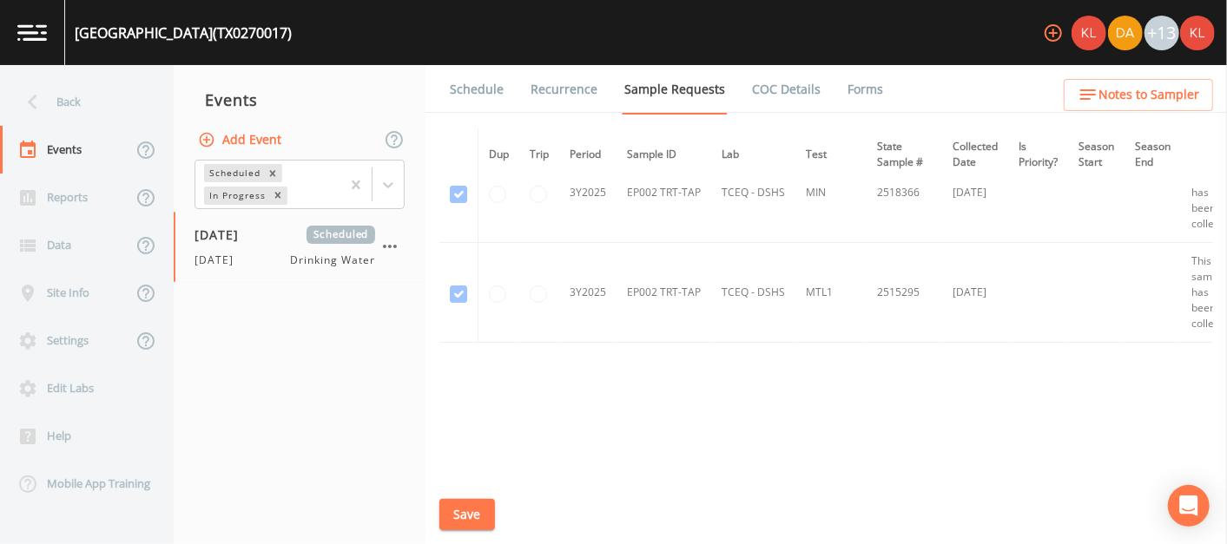
click at [470, 512] on button "Save" at bounding box center [467, 515] width 56 height 32
click at [476, 87] on link "Schedule" at bounding box center [476, 89] width 59 height 49
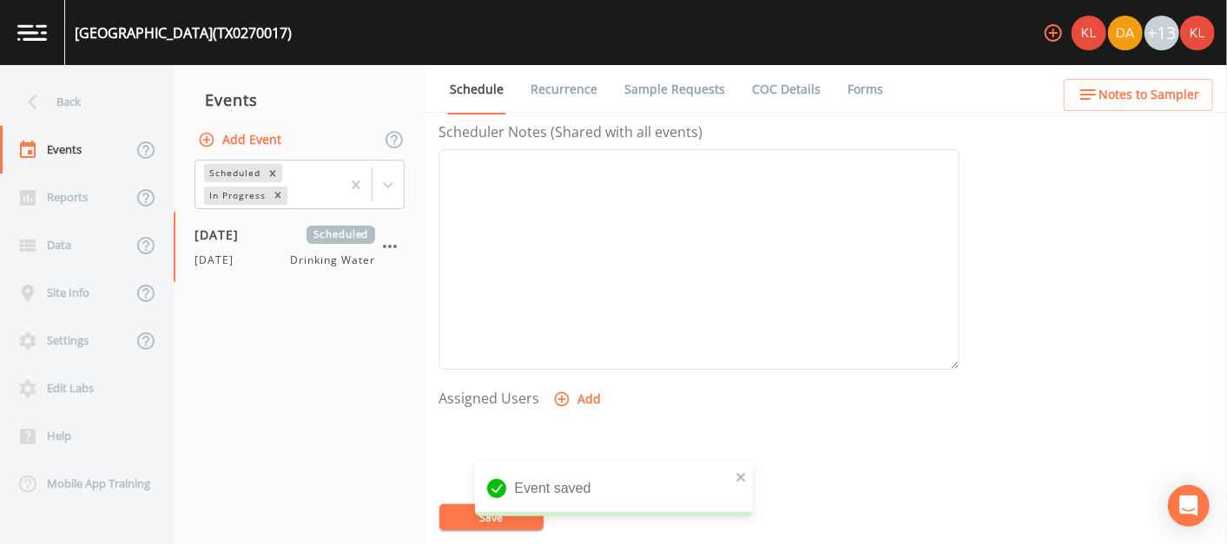
scroll to position [491, 0]
click at [554, 387] on icon "button" at bounding box center [561, 395] width 17 height 17
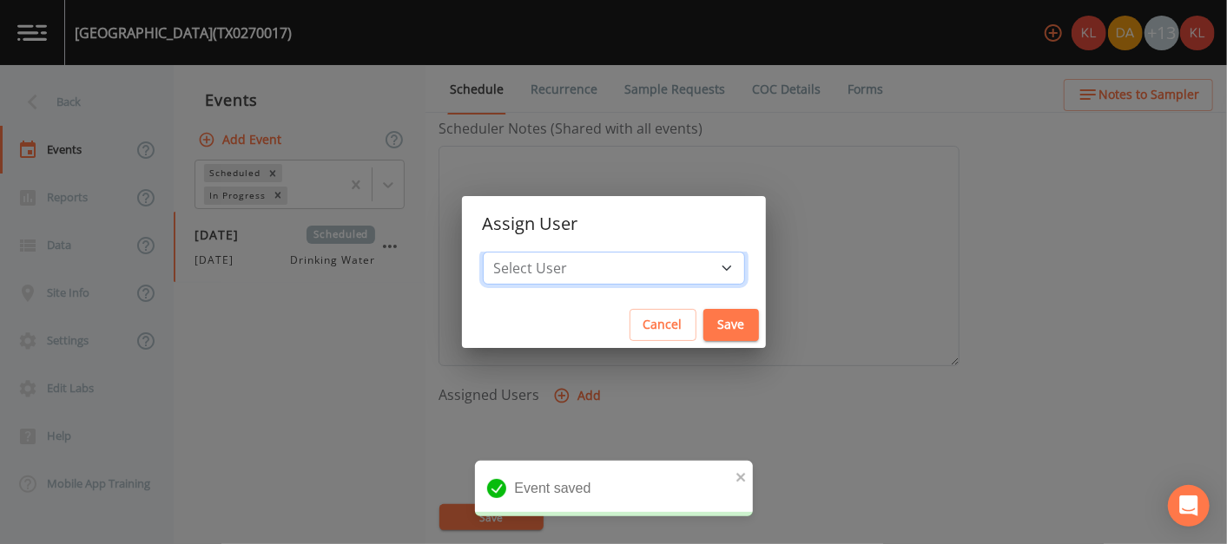
click at [618, 268] on select "Select User [PERSON_NAME] [PERSON_NAME] [PERSON_NAME] [PERSON_NAME] [PERSON_NAM…" at bounding box center [614, 268] width 262 height 33
select select "cc3a99b6-42a3-44aa-bed9-88599eb009c7"
click at [537, 252] on select "Select User [PERSON_NAME] [PERSON_NAME] [PERSON_NAME] [PERSON_NAME] [PERSON_NAM…" at bounding box center [614, 268] width 262 height 33
click at [703, 321] on button "Save" at bounding box center [731, 325] width 56 height 32
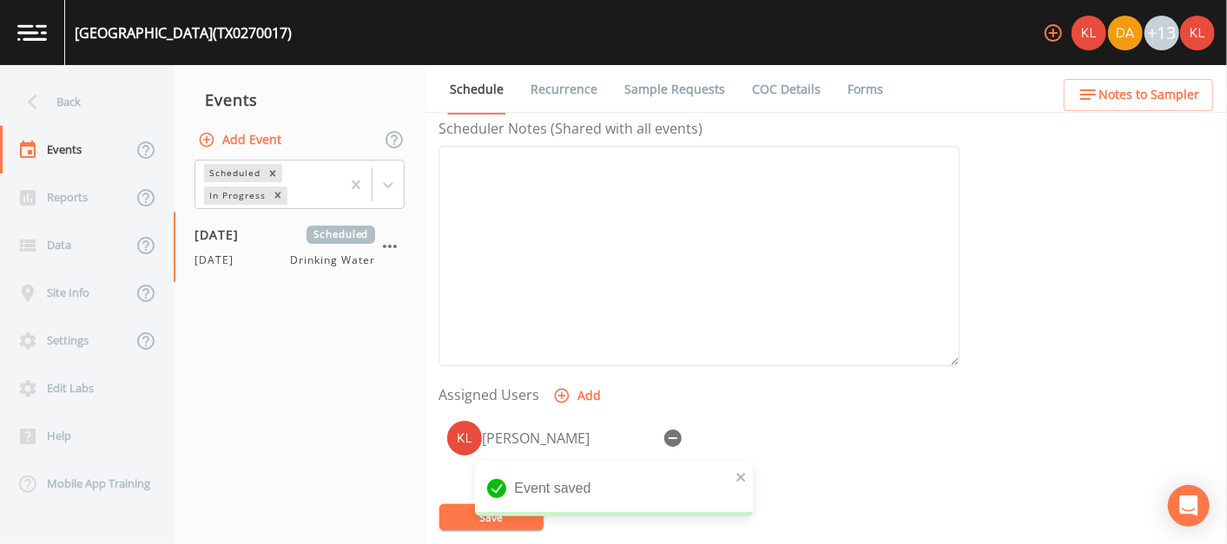
select select
click at [493, 505] on button "Save" at bounding box center [491, 517] width 104 height 26
click at [49, 31] on link at bounding box center [32, 32] width 65 height 65
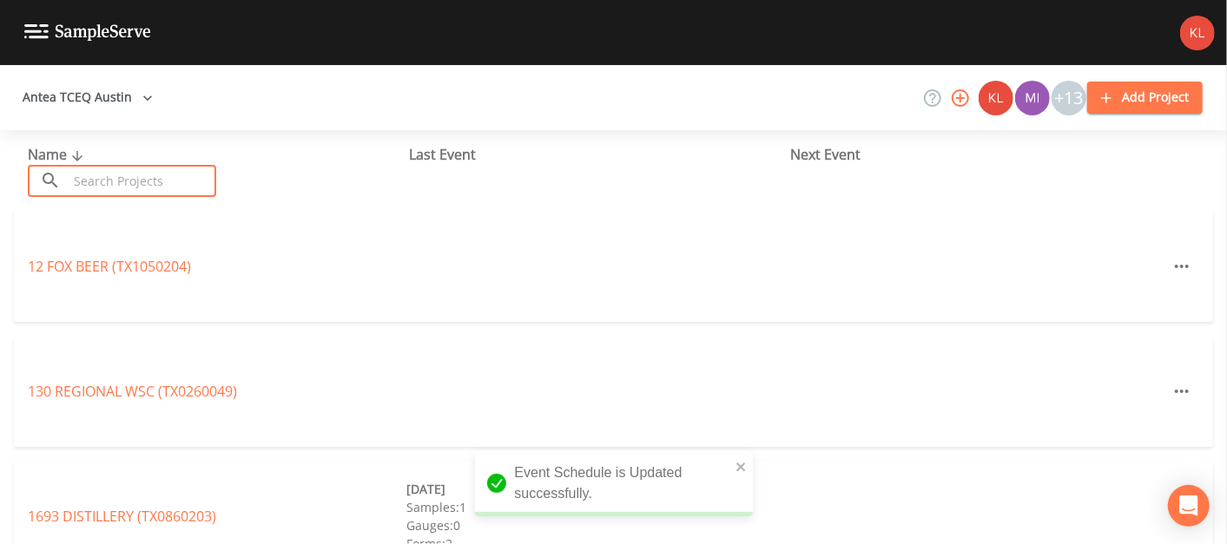
click at [143, 190] on input "text" at bounding box center [142, 181] width 148 height 32
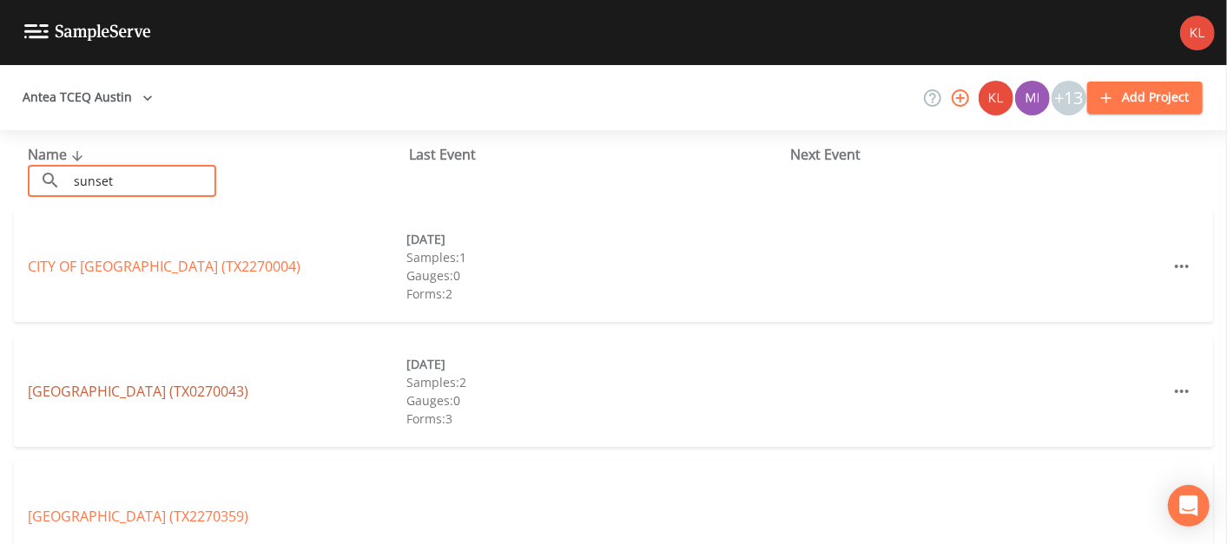
type input "sunset"
click at [192, 390] on link "[GEOGRAPHIC_DATA] (TX0270043)" at bounding box center [138, 391] width 221 height 19
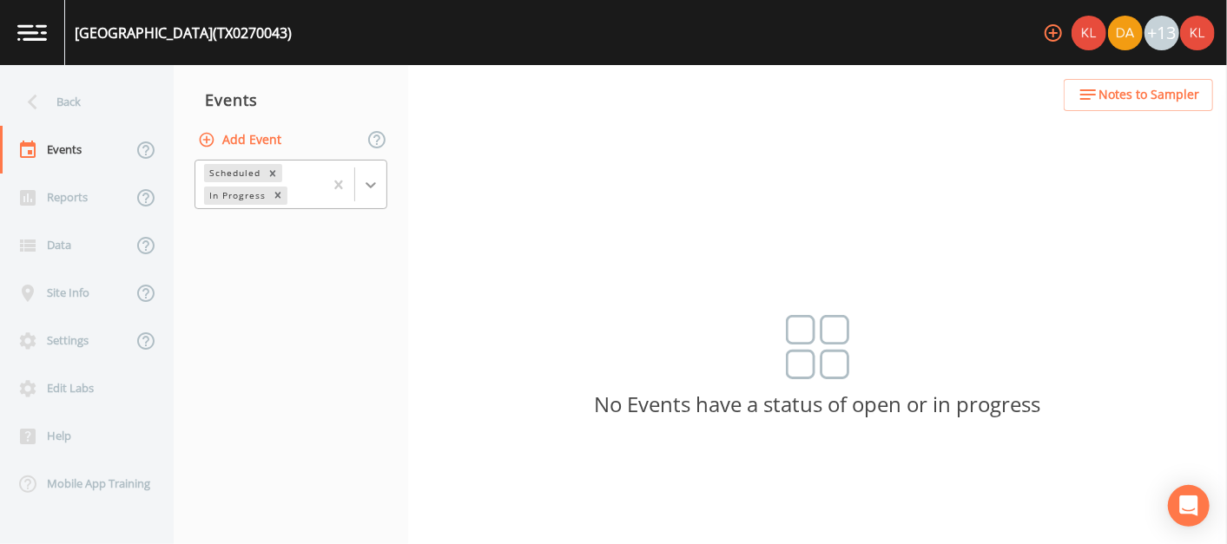
click at [378, 192] on icon at bounding box center [370, 184] width 17 height 17
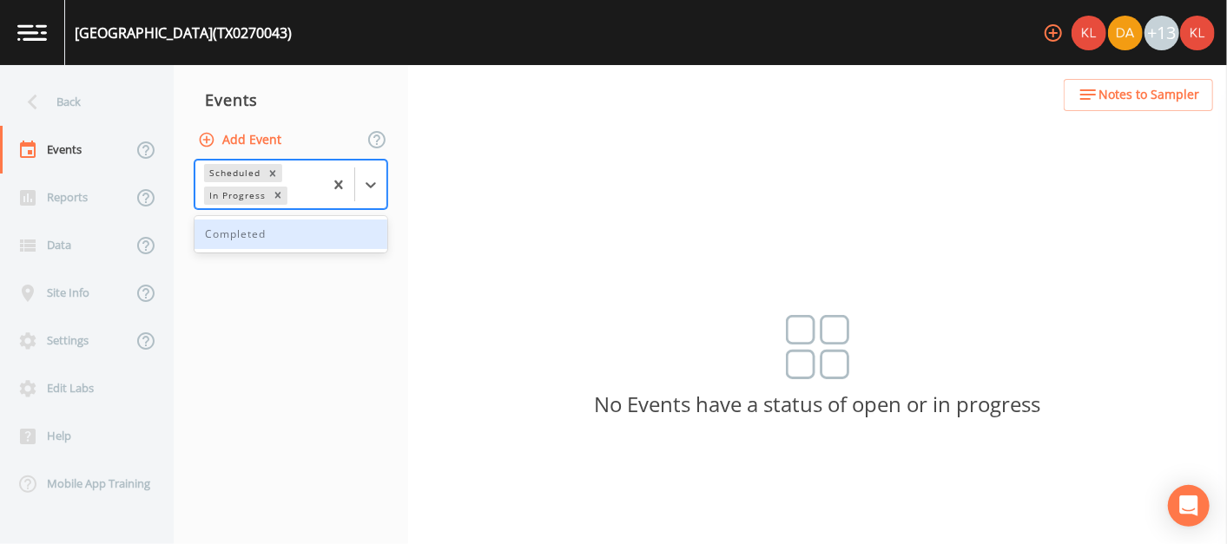
click at [266, 141] on button "Add Event" at bounding box center [241, 140] width 94 height 32
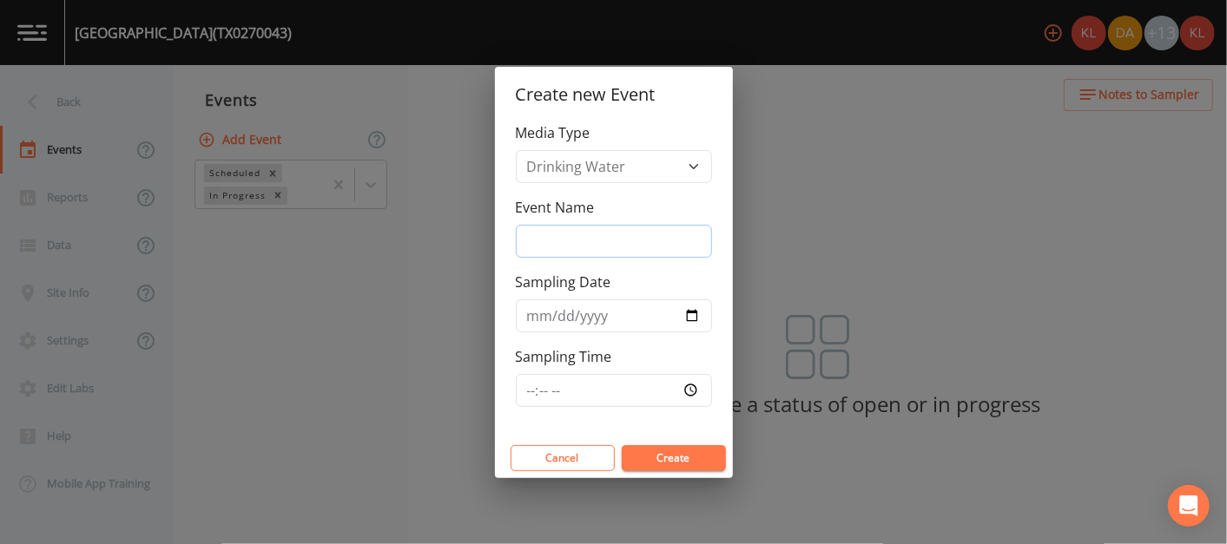
click at [589, 240] on input "Event Name" at bounding box center [614, 241] width 196 height 33
type input "[DATE]"
click at [664, 451] on button "Create" at bounding box center [674, 458] width 104 height 26
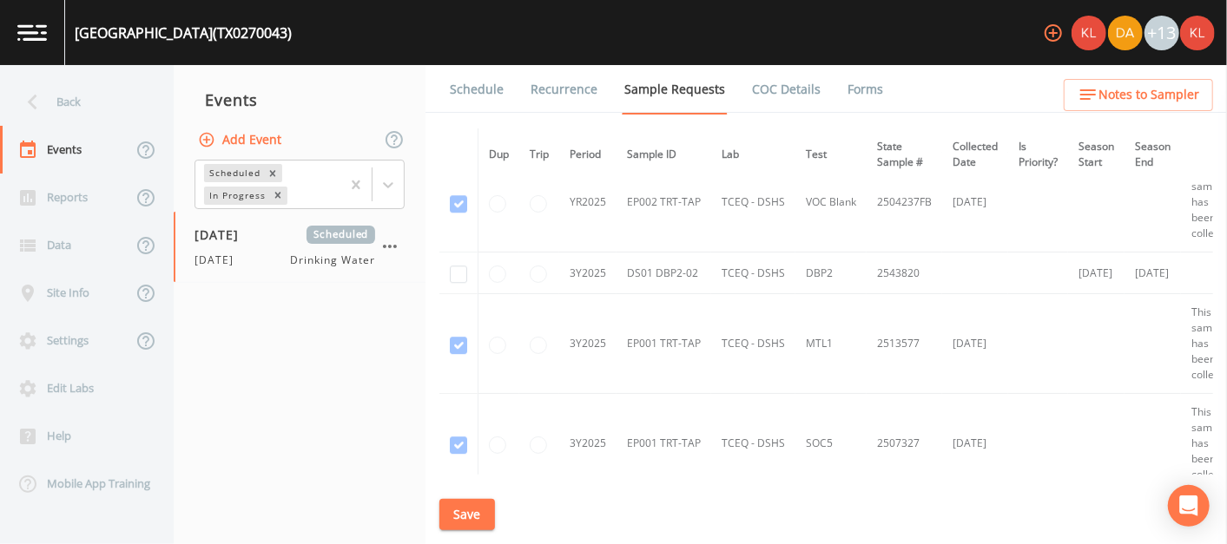
scroll to position [2857, 0]
click at [448, 267] on td at bounding box center [458, 274] width 39 height 42
click at [449, 267] on td at bounding box center [458, 274] width 39 height 42
click at [458, 267] on input "checkbox" at bounding box center [458, 275] width 17 height 17
checkbox input "true"
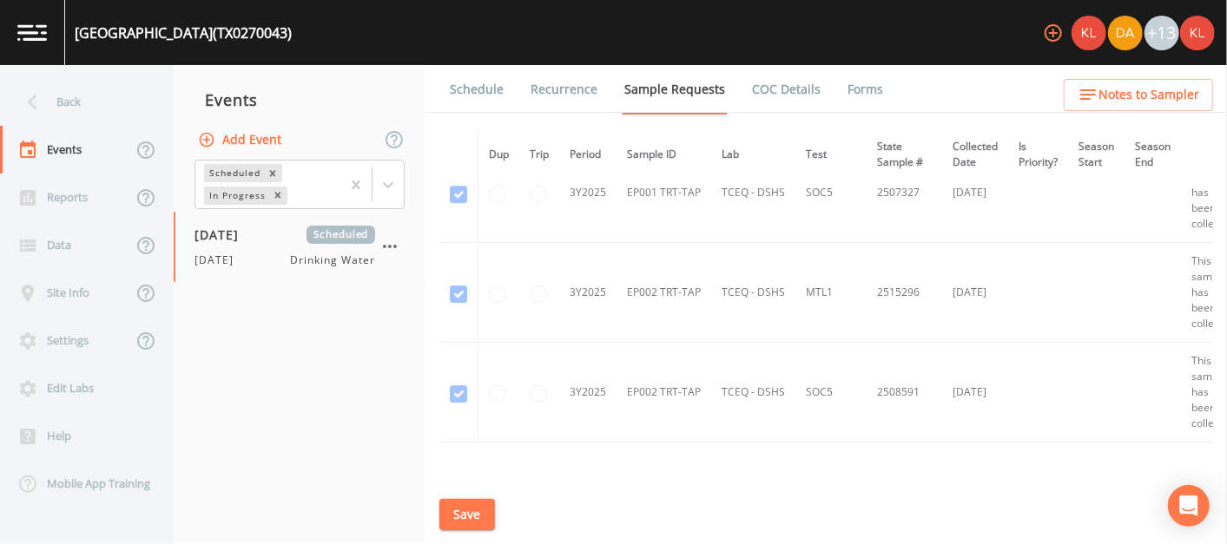
scroll to position [3209, 0]
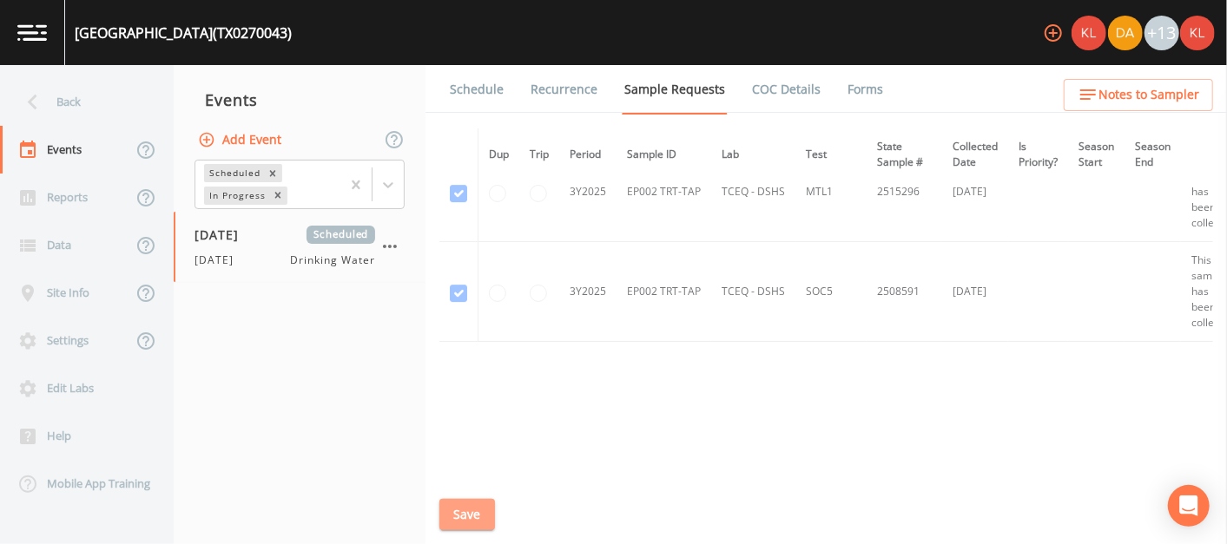
click at [475, 516] on button "Save" at bounding box center [467, 515] width 56 height 32
click at [471, 82] on link "Schedule" at bounding box center [476, 89] width 59 height 49
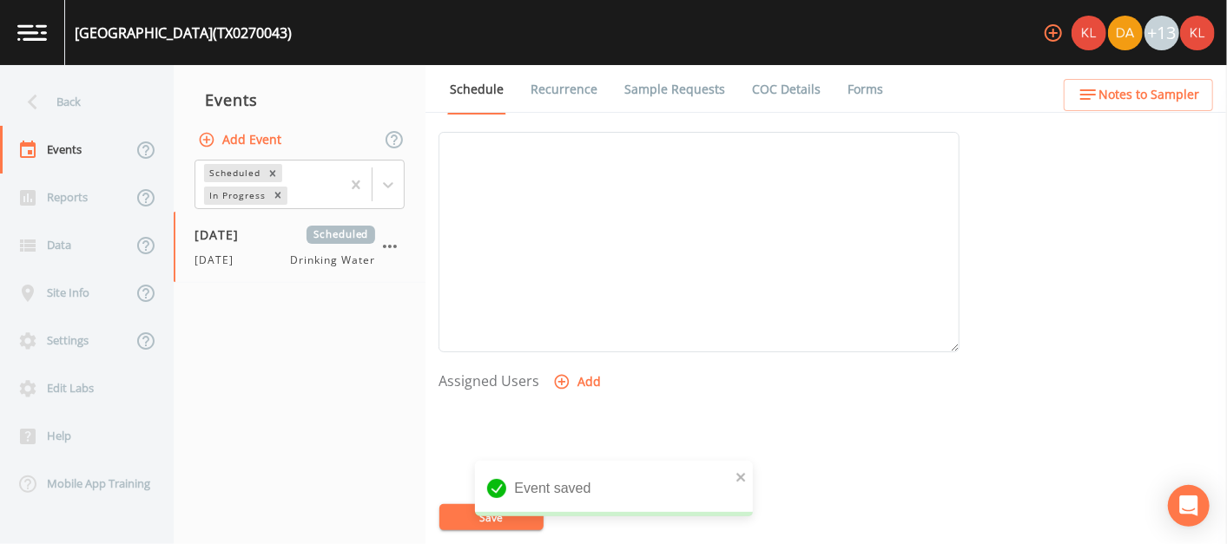
scroll to position [507, 0]
click at [581, 367] on button "Add" at bounding box center [579, 381] width 58 height 32
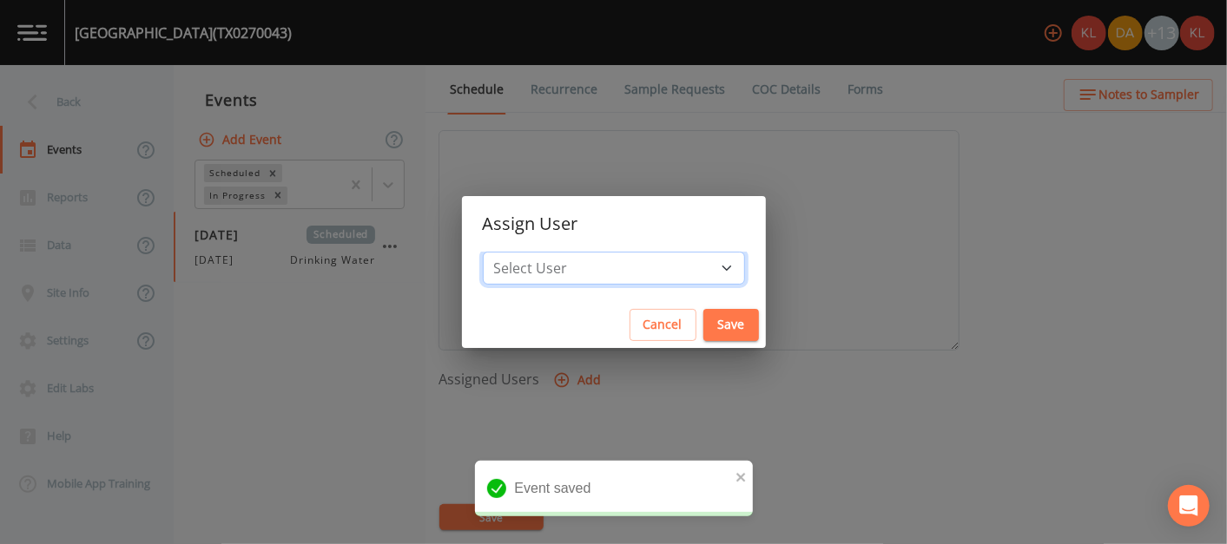
click at [601, 276] on select "Select User [PERSON_NAME] [PERSON_NAME] [PERSON_NAME] [PERSON_NAME] [PERSON_NAM…" at bounding box center [614, 268] width 262 height 33
select select "cc3a99b6-42a3-44aa-bed9-88599eb009c7"
click at [537, 252] on select "Select User [PERSON_NAME] [PERSON_NAME] [PERSON_NAME] [PERSON_NAME] [PERSON_NAM…" at bounding box center [614, 268] width 262 height 33
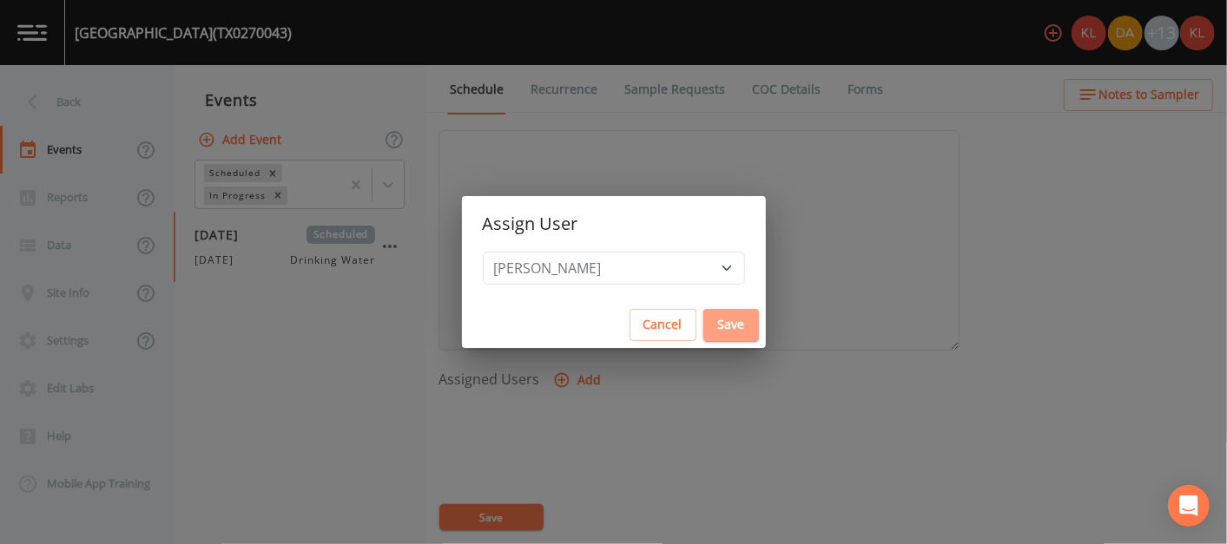
click at [703, 326] on button "Save" at bounding box center [731, 325] width 56 height 32
select select
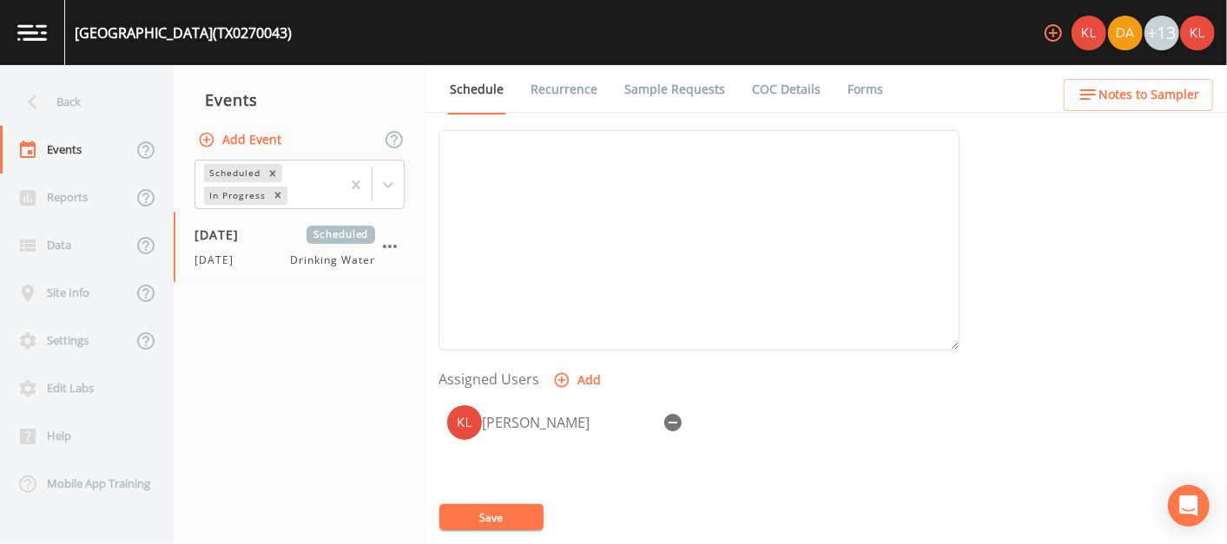
click at [500, 522] on button "Save" at bounding box center [491, 517] width 104 height 26
click at [33, 40] on img at bounding box center [32, 32] width 30 height 16
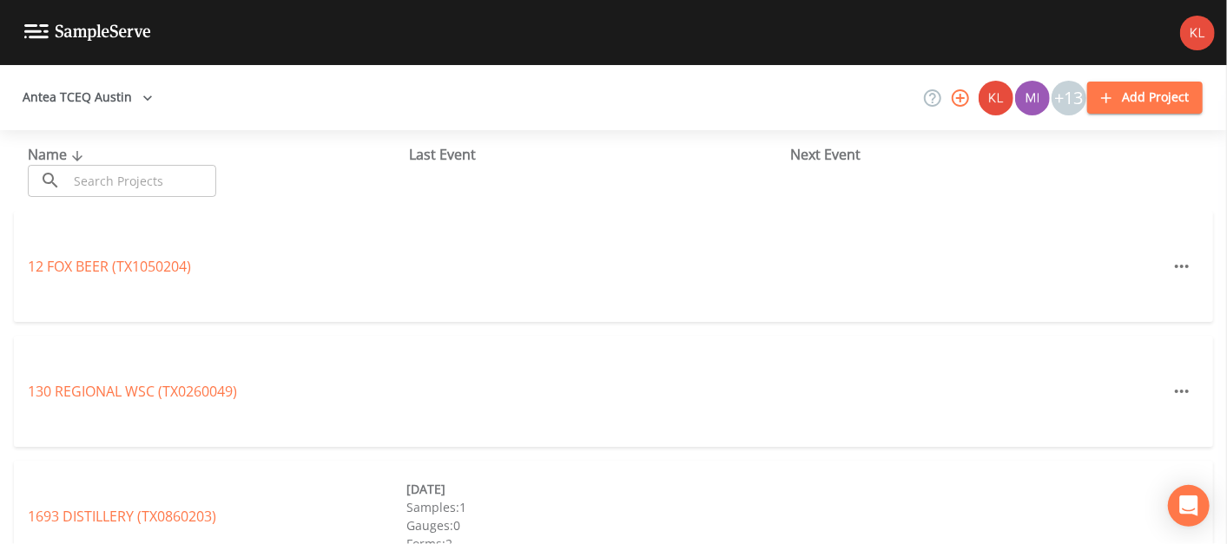
click at [101, 165] on input "text" at bounding box center [142, 181] width 148 height 32
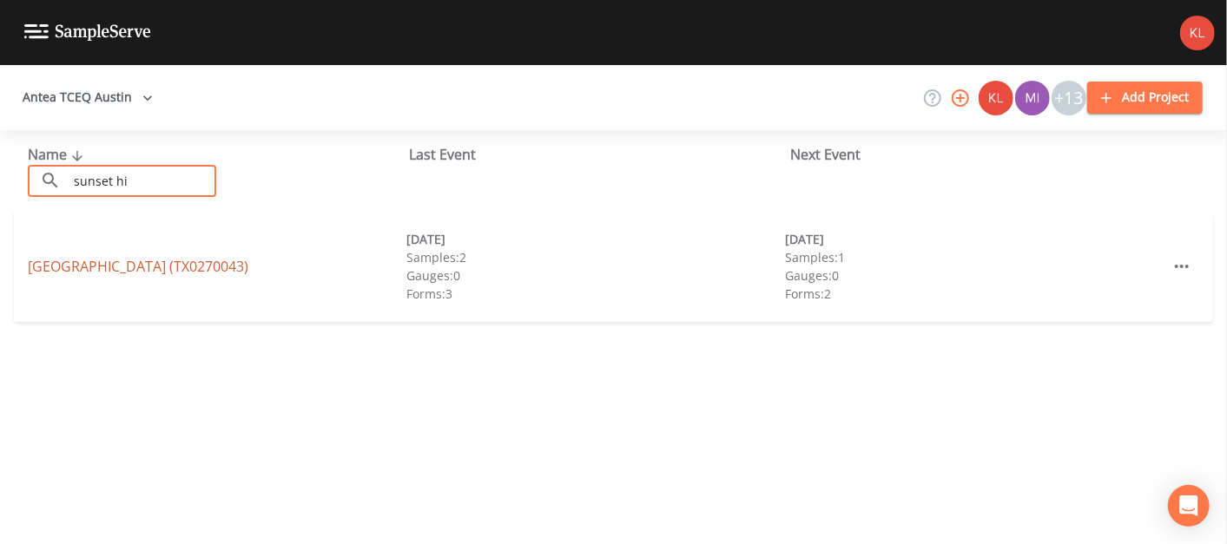
type input "sunset hi"
click at [120, 261] on link "[GEOGRAPHIC_DATA] (TX0270043)" at bounding box center [138, 266] width 221 height 19
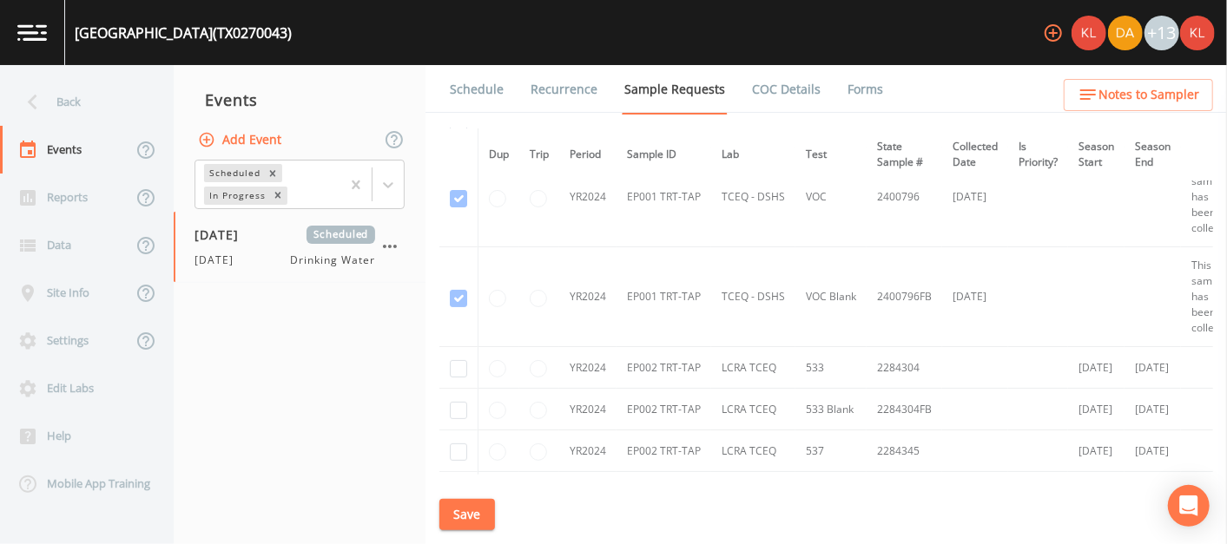
scroll to position [206, 0]
click at [483, 103] on link "Schedule" at bounding box center [476, 89] width 59 height 49
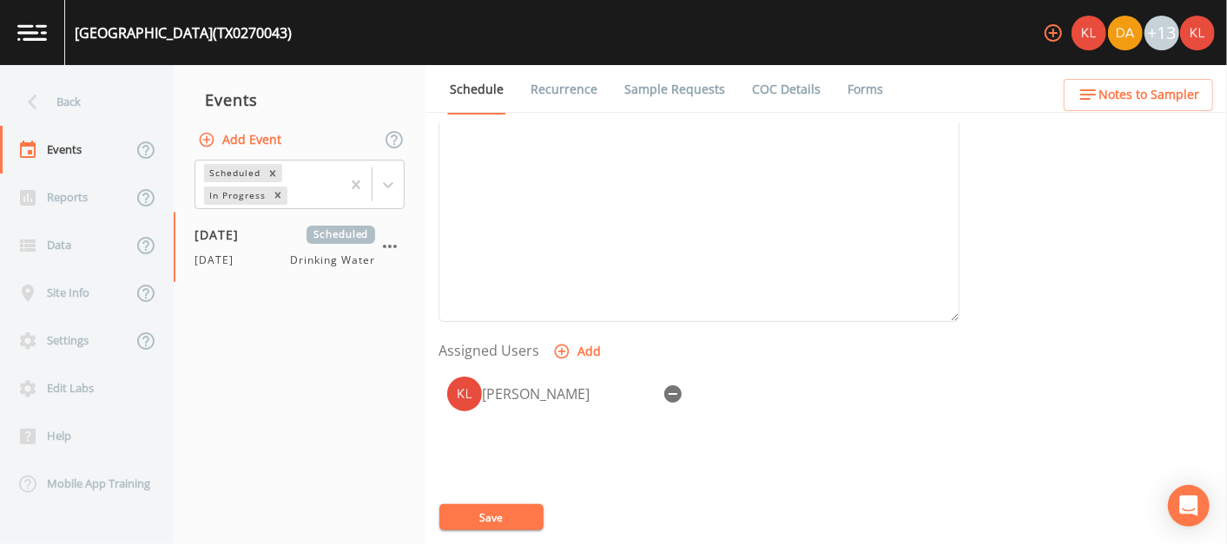
scroll to position [536, 0]
click at [51, 44] on link at bounding box center [32, 32] width 65 height 65
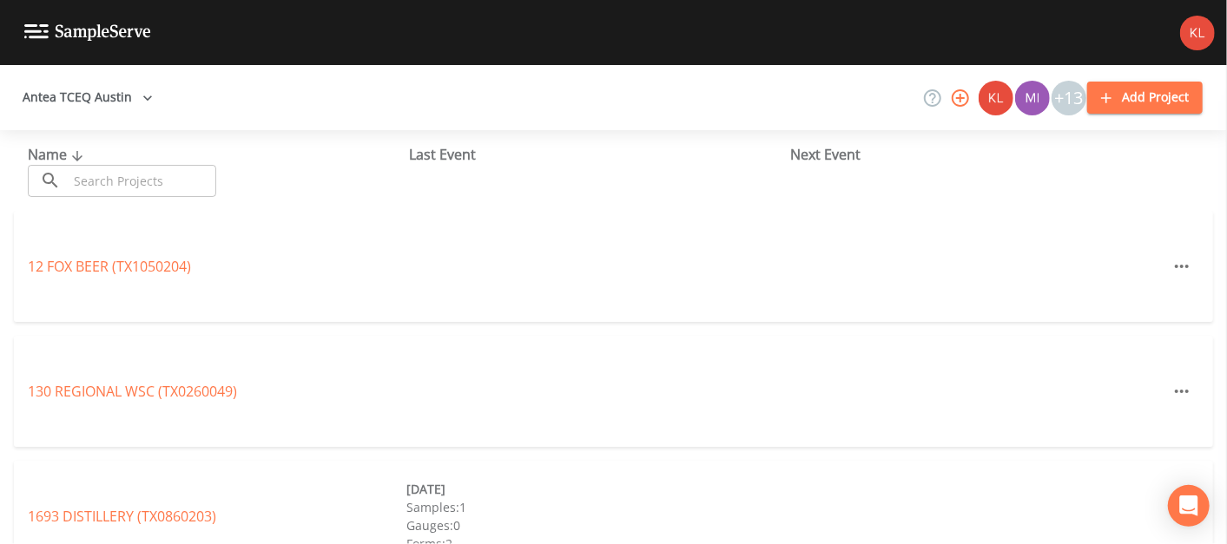
click at [184, 191] on input "text" at bounding box center [142, 181] width 148 height 32
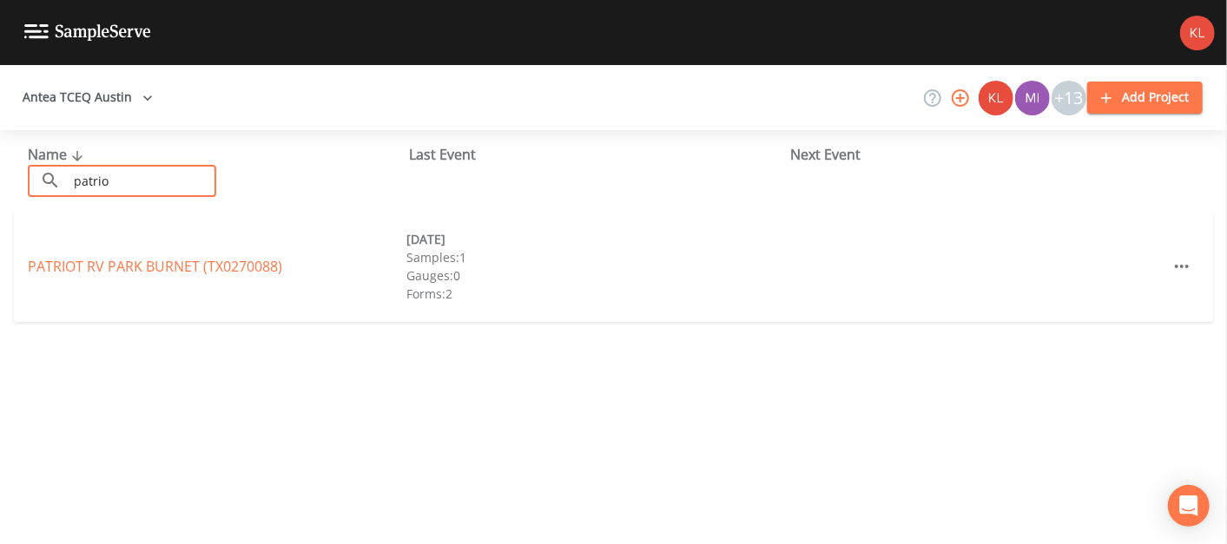
type input "patrio"
click at [175, 255] on div "[GEOGRAPHIC_DATA] (TX0270088) [DATE] Samples: 1 Gauges: 0 Forms: 2" at bounding box center [613, 266] width 1199 height 111
click at [158, 270] on link "[GEOGRAPHIC_DATA] (TX0270088)" at bounding box center [155, 266] width 254 height 19
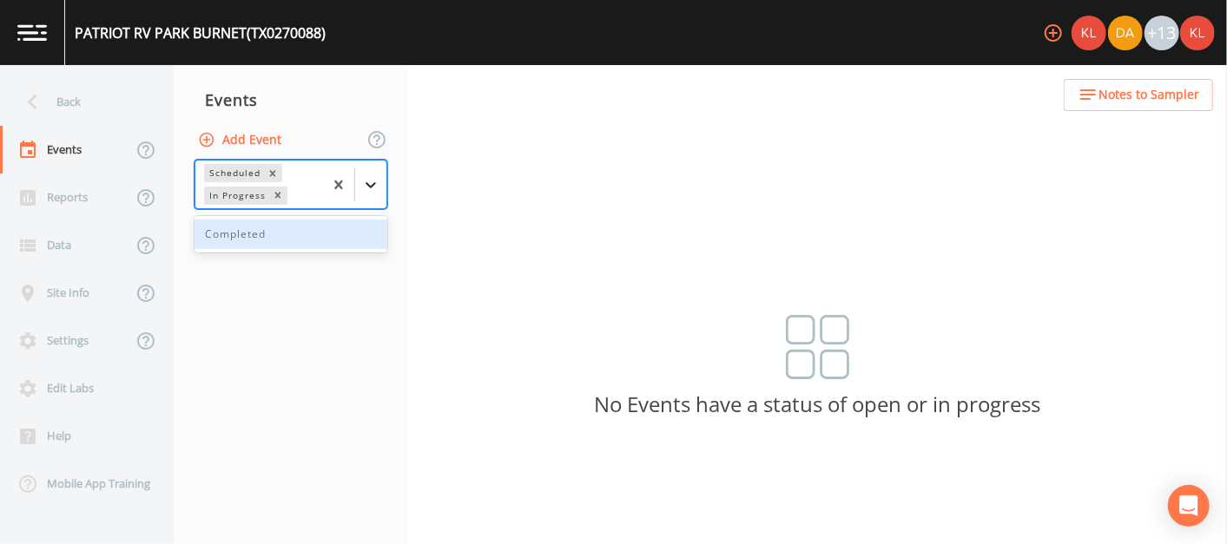
click at [360, 183] on div at bounding box center [370, 184] width 31 height 31
click at [332, 234] on div "Completed" at bounding box center [290, 235] width 193 height 30
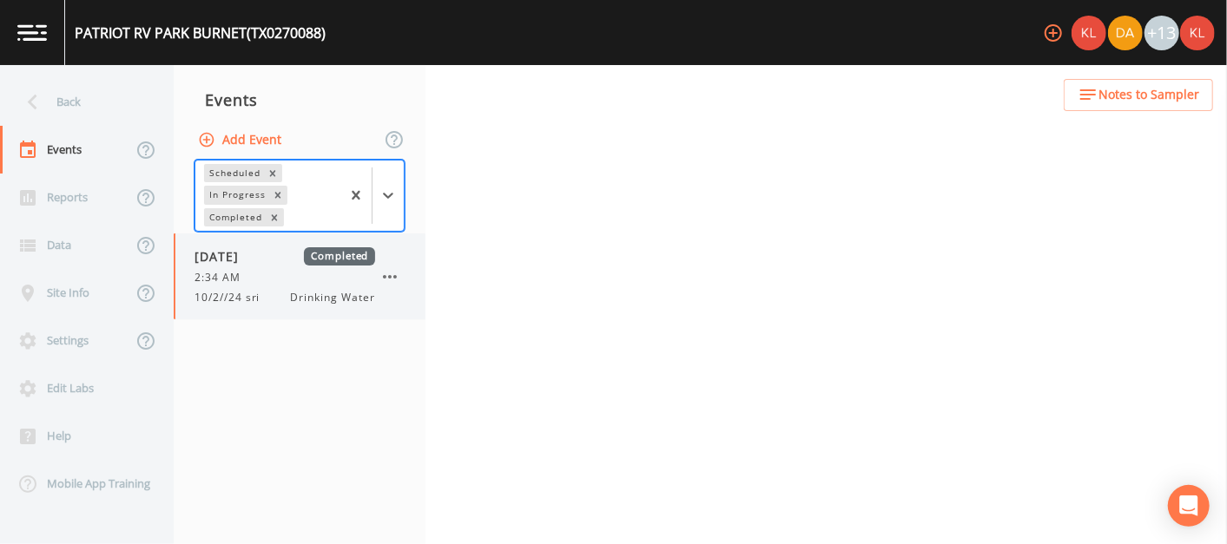
click at [313, 314] on div "[DATE] Completed 2:34 AM 10/2//24 sri Drinking Water" at bounding box center [300, 277] width 252 height 86
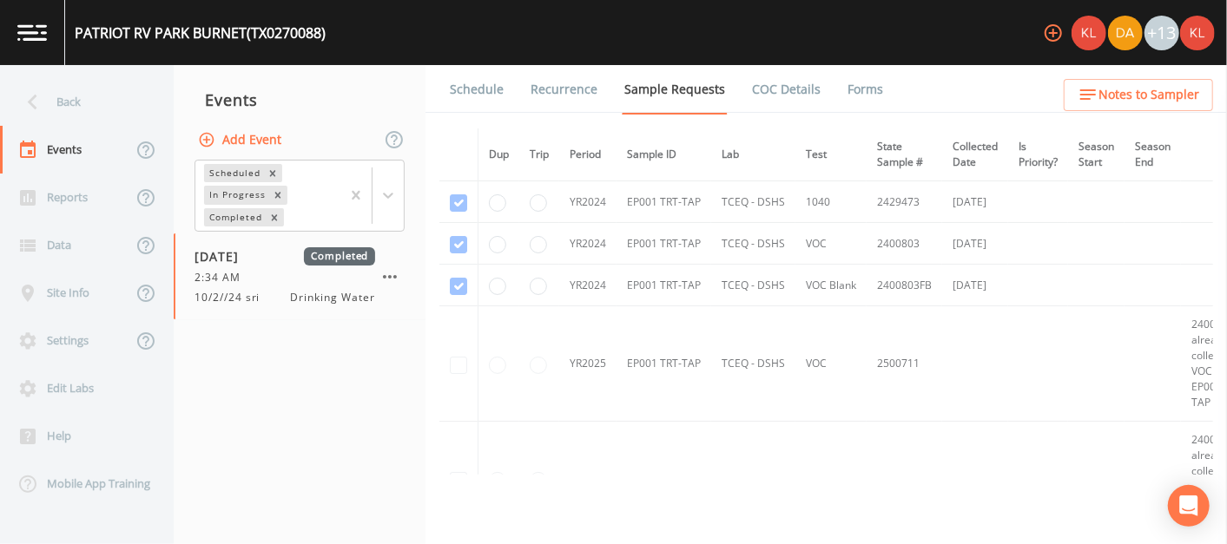
click at [247, 141] on button "Add Event" at bounding box center [241, 140] width 94 height 32
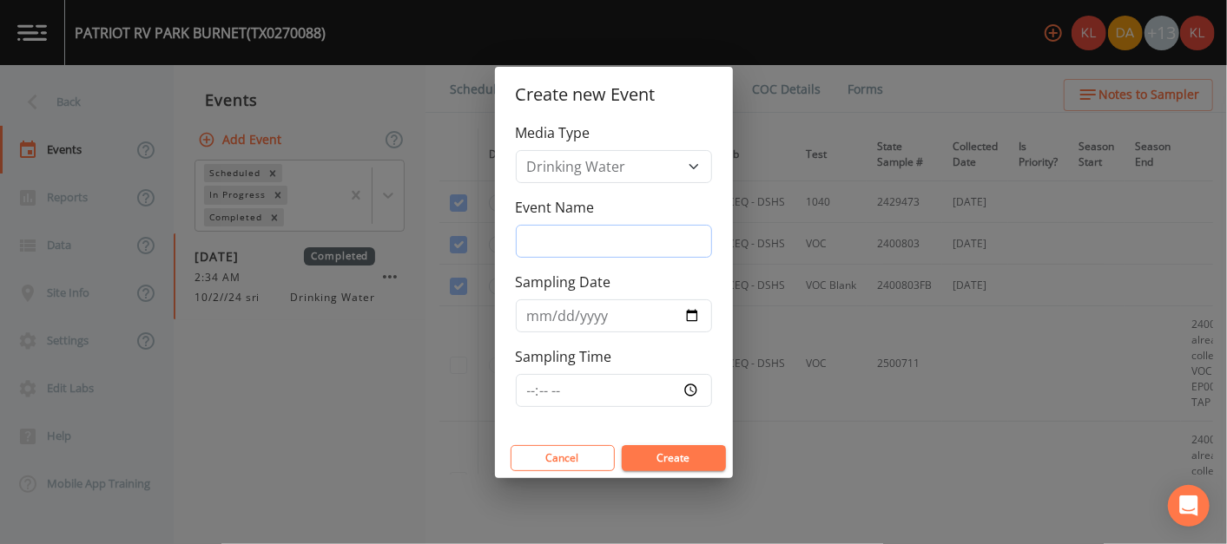
click at [611, 226] on input "Event Name" at bounding box center [614, 241] width 196 height 33
type input "[DATE]"
click at [637, 458] on button "Create" at bounding box center [674, 458] width 104 height 26
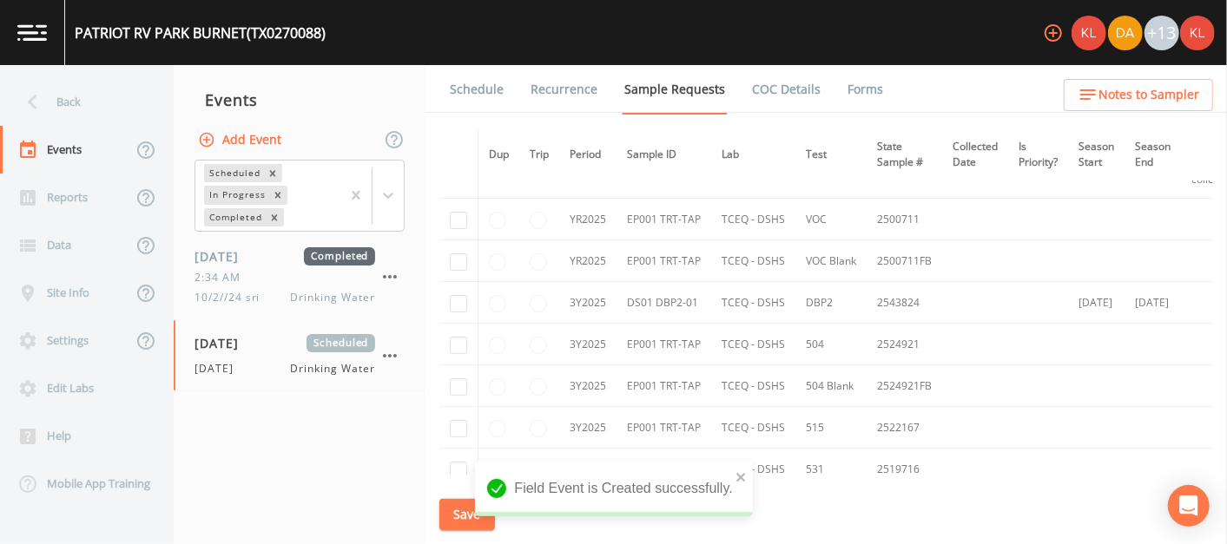
scroll to position [281, 0]
click at [458, 306] on input "checkbox" at bounding box center [458, 304] width 17 height 17
checkbox input "true"
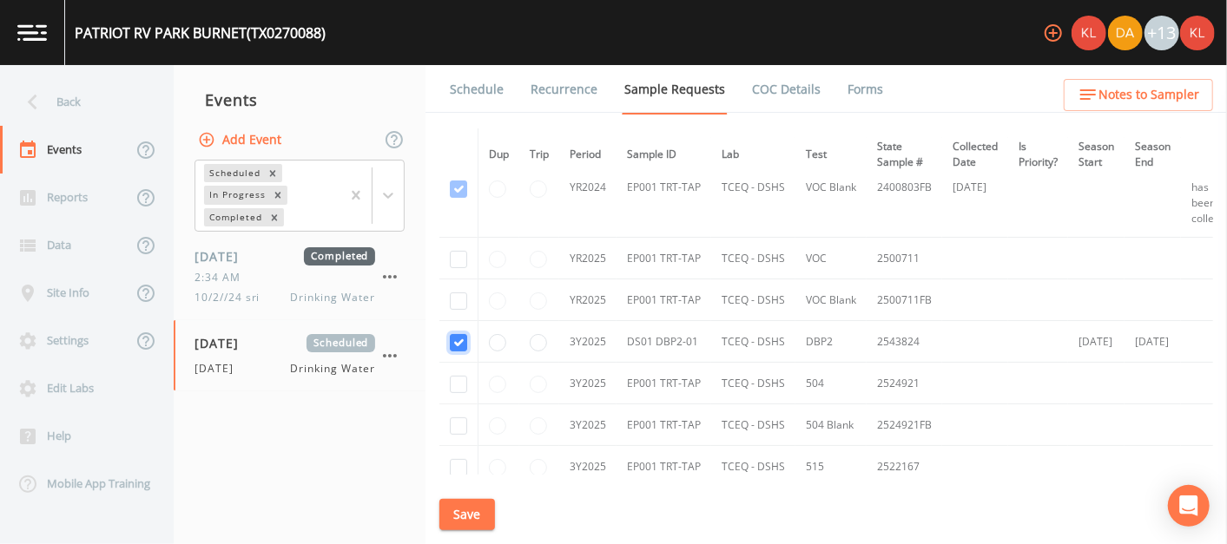
scroll to position [241, 0]
click at [448, 518] on button "Save" at bounding box center [467, 515] width 56 height 32
click at [458, 93] on link "Schedule" at bounding box center [476, 89] width 59 height 49
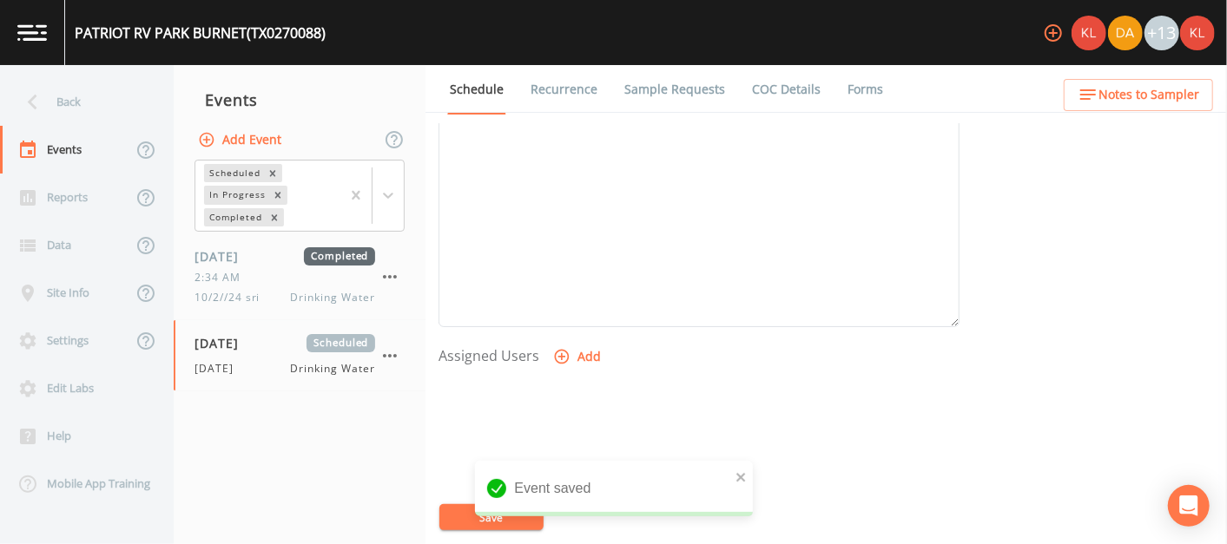
scroll to position [613, 0]
click at [556, 272] on icon "button" at bounding box center [562, 274] width 15 height 15
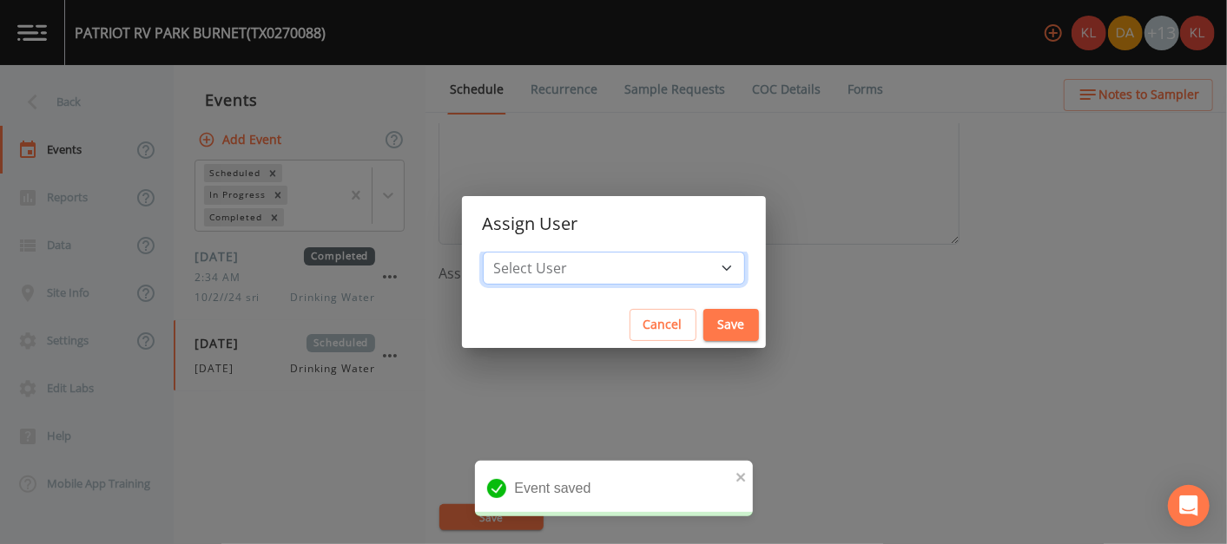
click at [633, 258] on select "Select User [PERSON_NAME] [PERSON_NAME] [PERSON_NAME] [PERSON_NAME] [PERSON_NAM…" at bounding box center [614, 268] width 262 height 33
select select "cc3a99b6-42a3-44aa-bed9-88599eb009c7"
click at [537, 252] on select "Select User [PERSON_NAME] [PERSON_NAME] [PERSON_NAME] [PERSON_NAME] [PERSON_NAM…" at bounding box center [614, 268] width 262 height 33
click at [703, 313] on button "Save" at bounding box center [731, 325] width 56 height 32
select select
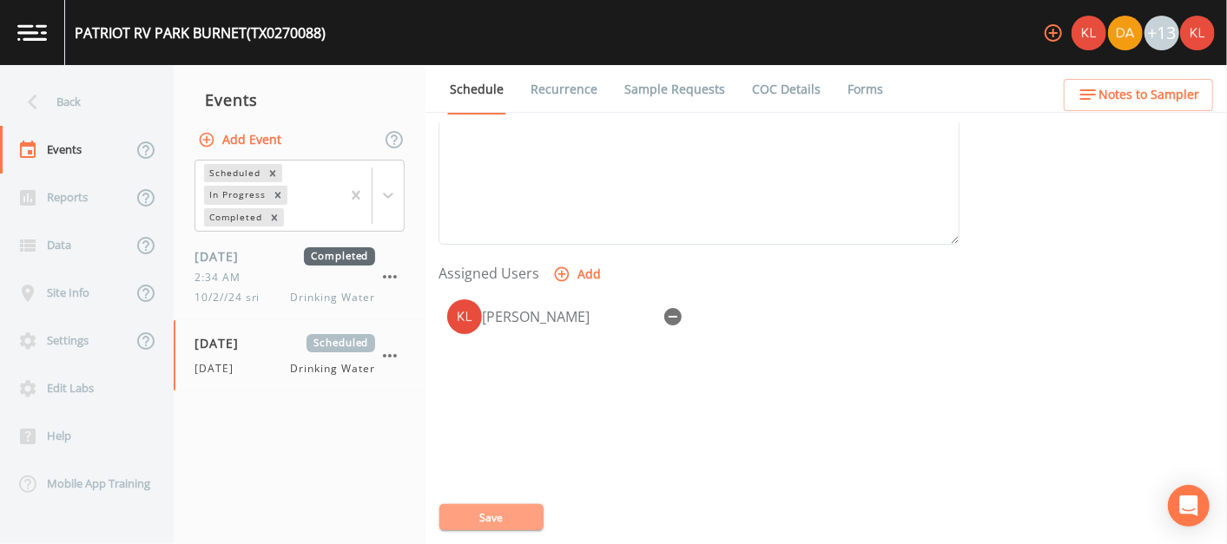
click at [517, 521] on button "Save" at bounding box center [491, 517] width 104 height 26
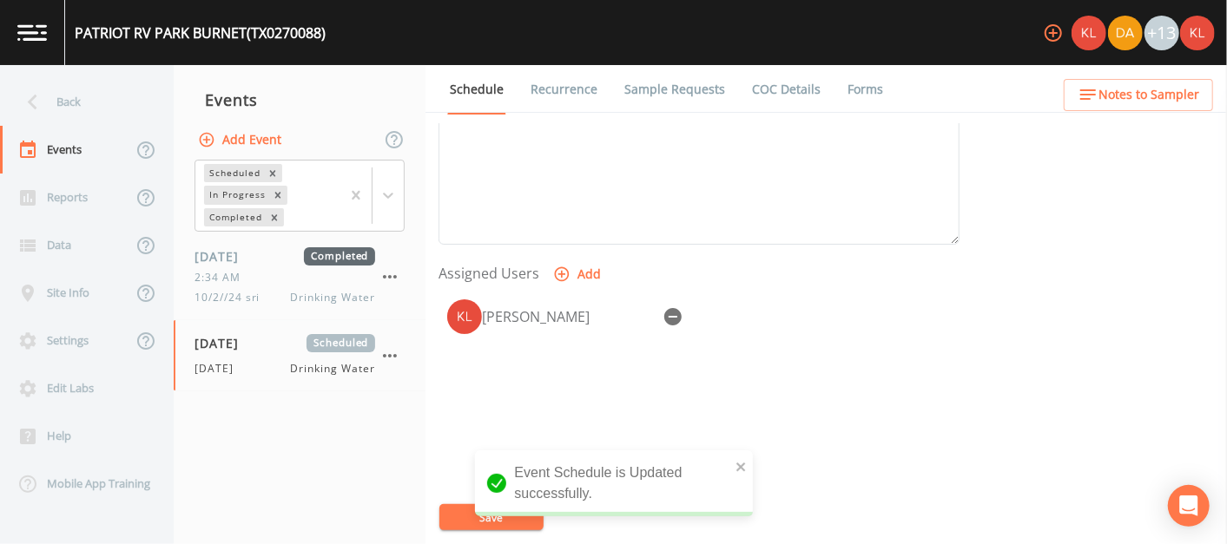
click at [36, 30] on img at bounding box center [32, 32] width 30 height 16
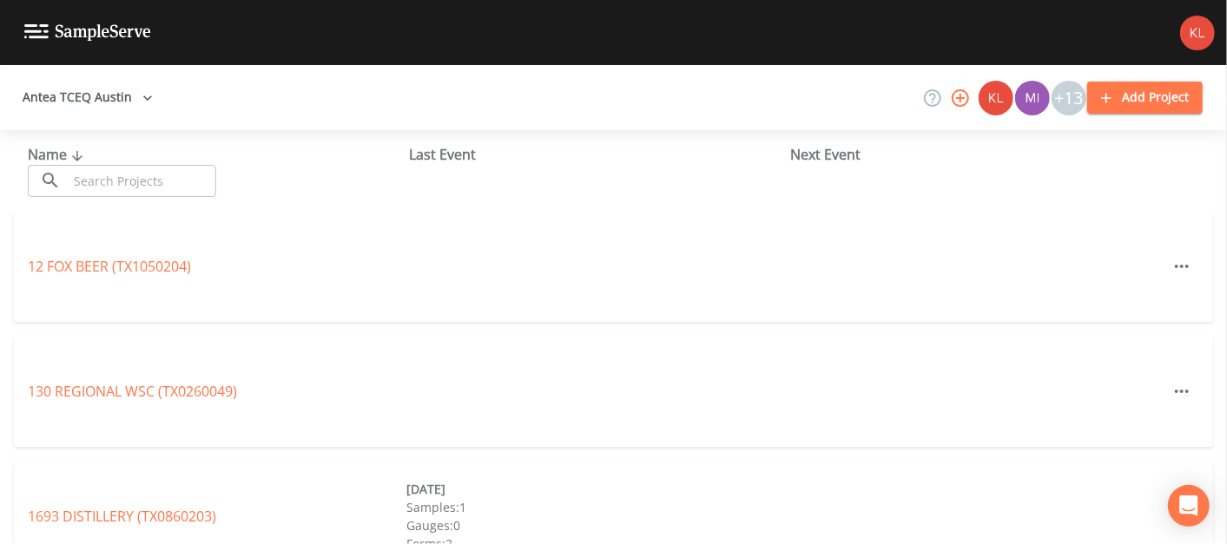
click at [126, 172] on input "text" at bounding box center [142, 181] width 148 height 32
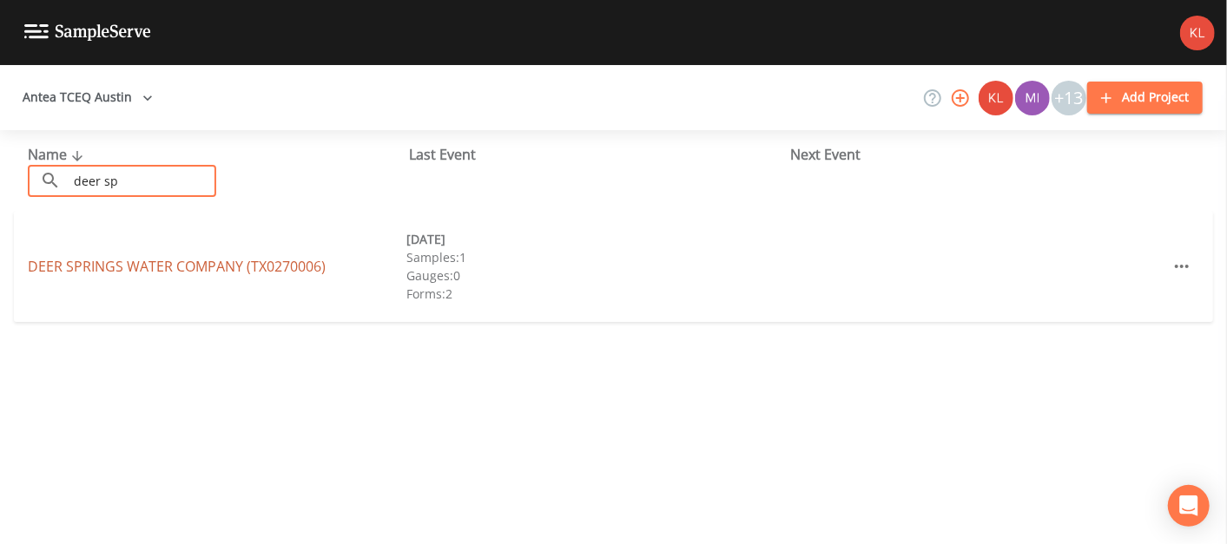
type input "deer sp"
click at [123, 263] on link "DEER SPRINGS WATER COMPANY (TX0270006)" at bounding box center [177, 266] width 298 height 19
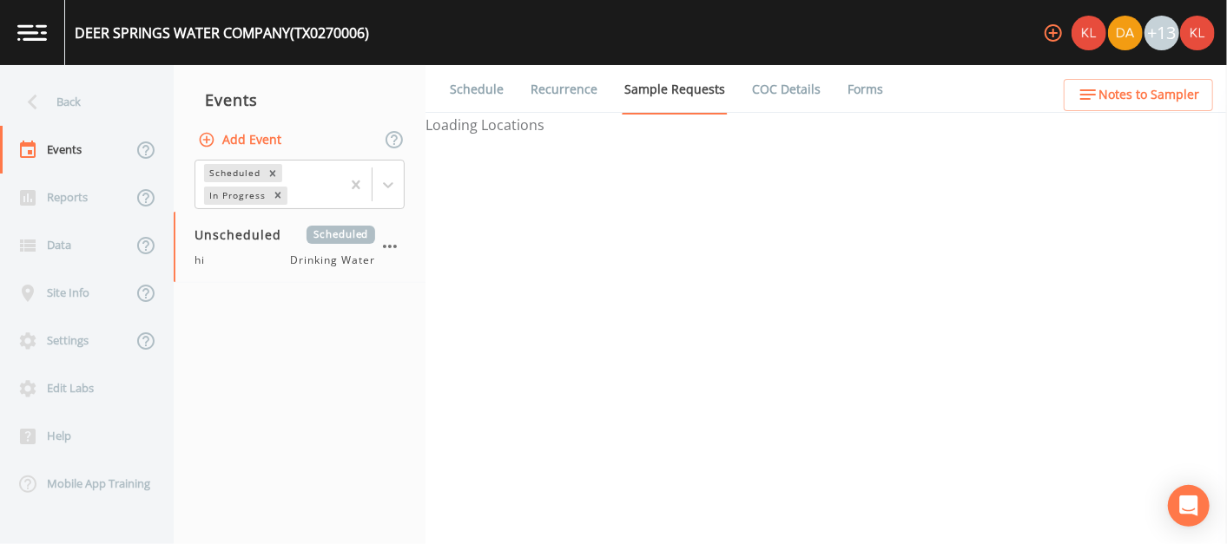
click at [243, 148] on button "Add Event" at bounding box center [241, 140] width 94 height 32
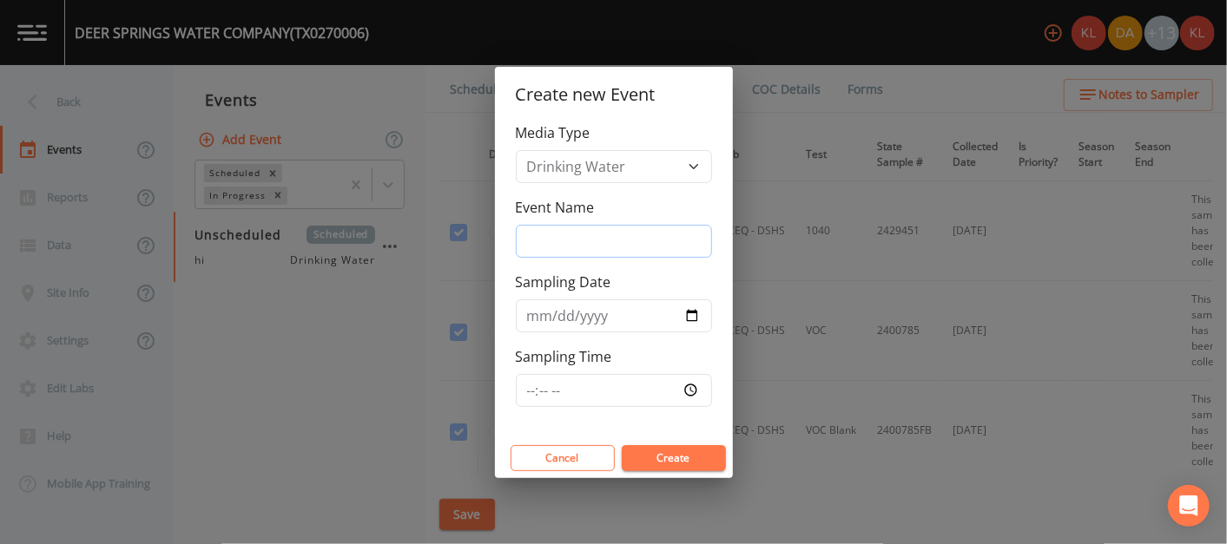
click at [548, 235] on input "Event Name" at bounding box center [614, 241] width 196 height 33
type input "[DATE]"
click at [669, 453] on button "Create" at bounding box center [674, 458] width 104 height 26
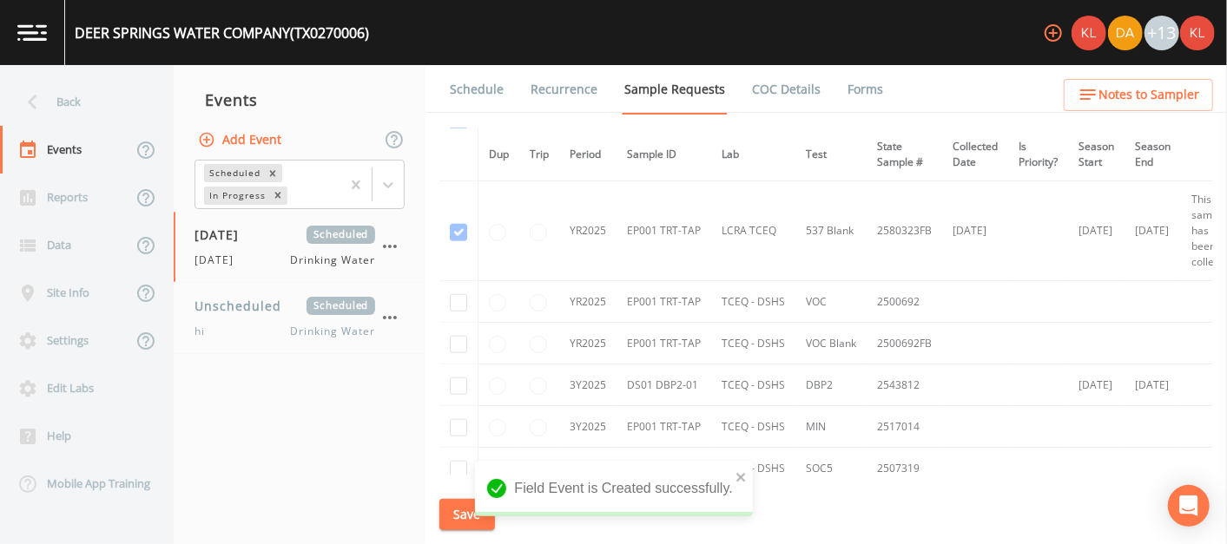
scroll to position [1199, 0]
click at [459, 380] on input "checkbox" at bounding box center [458, 385] width 17 height 17
checkbox input "true"
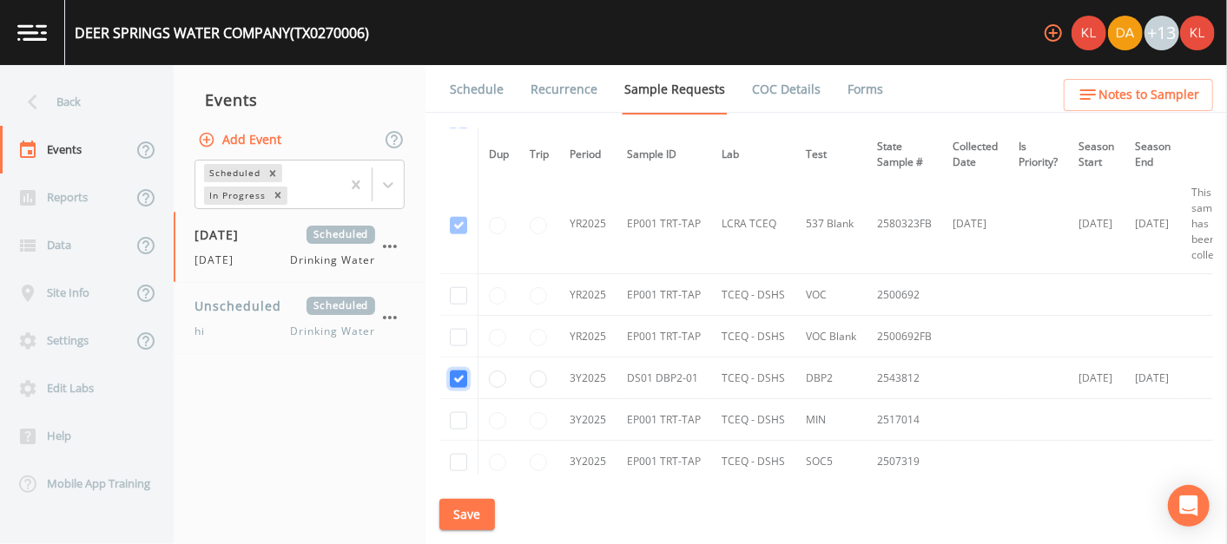
scroll to position [1205, 0]
click at [484, 512] on button "Save" at bounding box center [467, 515] width 56 height 32
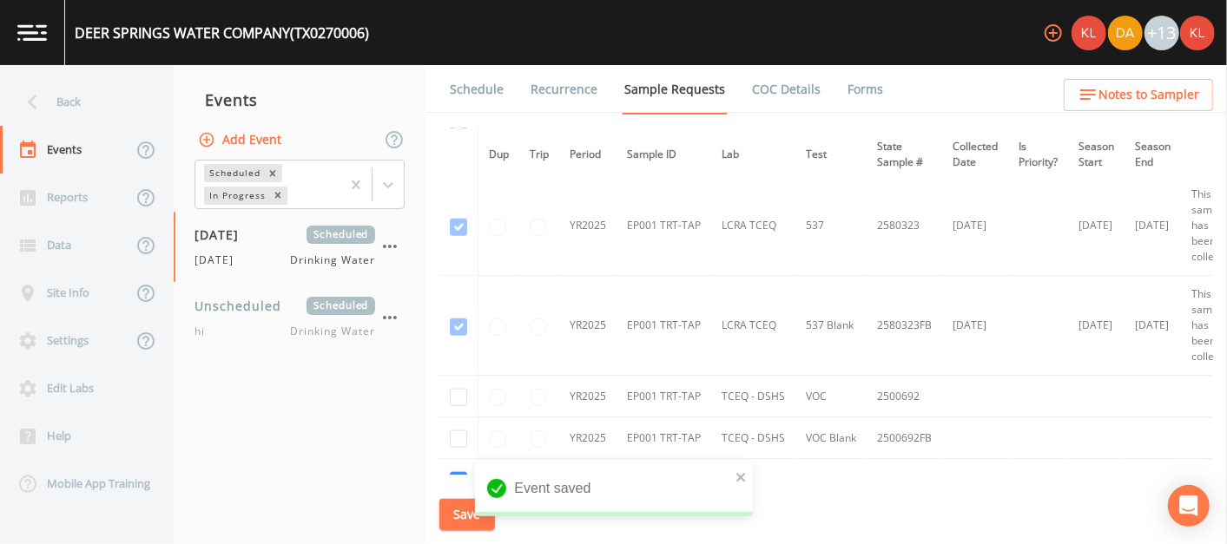
scroll to position [1110, 0]
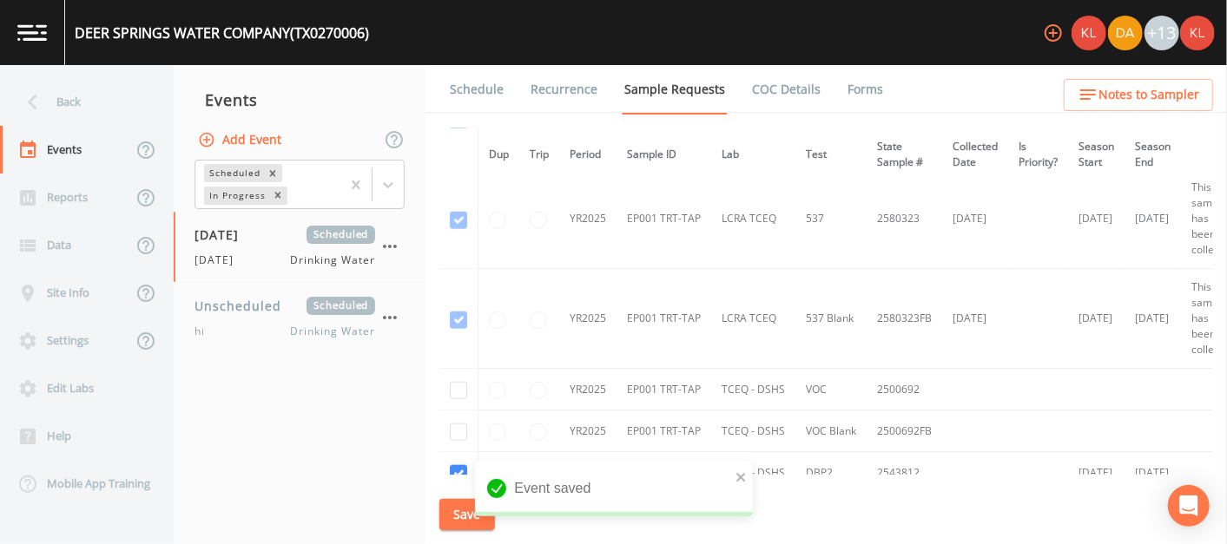
click at [471, 86] on link "Schedule" at bounding box center [476, 89] width 59 height 49
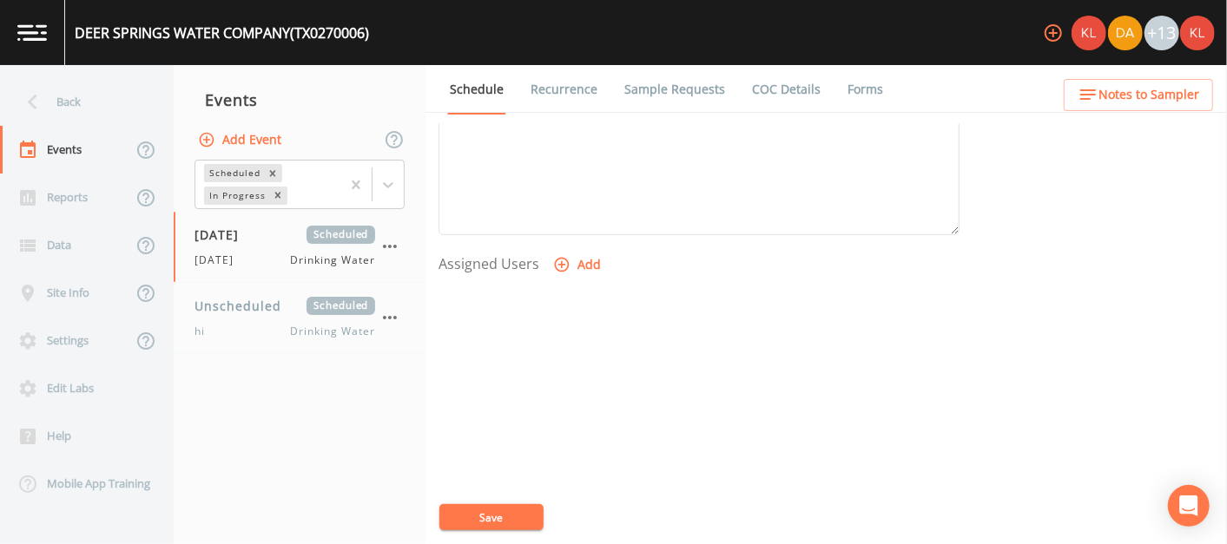
scroll to position [622, 0]
click at [559, 260] on icon "button" at bounding box center [562, 265] width 15 height 15
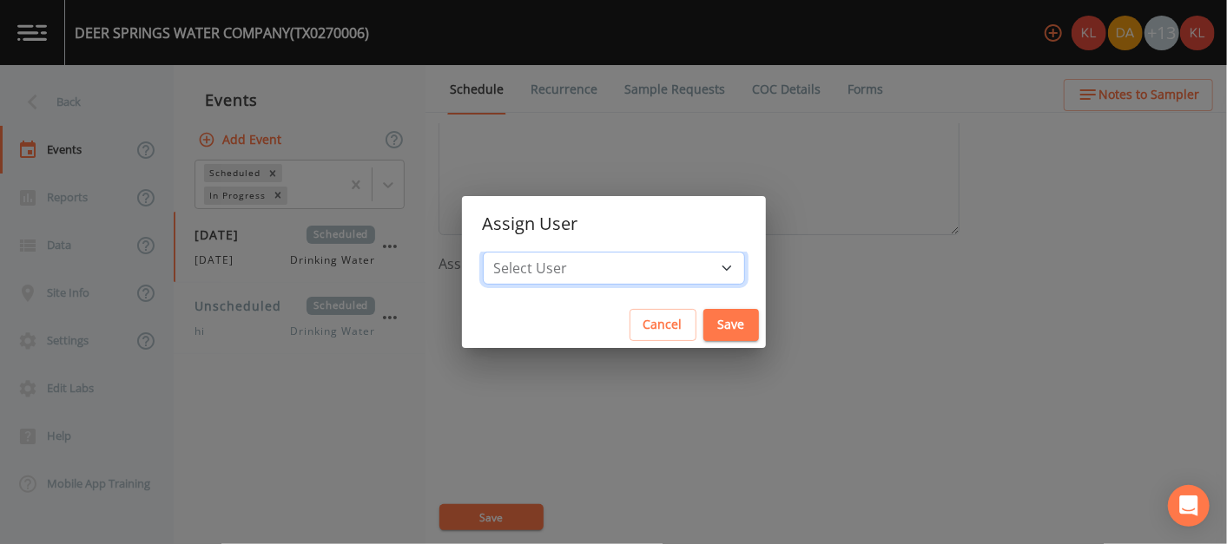
click at [562, 253] on select "Select User [PERSON_NAME] [PERSON_NAME] [PERSON_NAME] [PERSON_NAME] [PERSON_NAM…" at bounding box center [614, 268] width 262 height 33
select select "cc3a99b6-42a3-44aa-bed9-88599eb009c7"
click at [537, 252] on select "Select User [PERSON_NAME] [PERSON_NAME] [PERSON_NAME] [PERSON_NAME] [PERSON_NAM…" at bounding box center [614, 268] width 262 height 33
click at [703, 322] on button "Save" at bounding box center [731, 325] width 56 height 32
select select
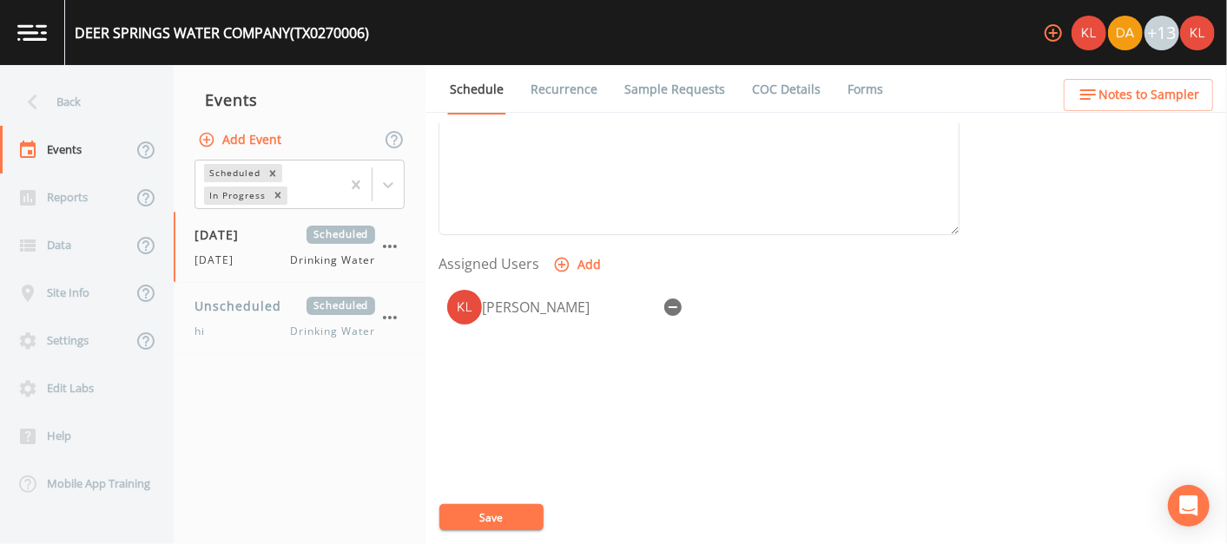
click at [515, 507] on button "Save" at bounding box center [491, 517] width 104 height 26
click at [51, 56] on link at bounding box center [32, 32] width 65 height 65
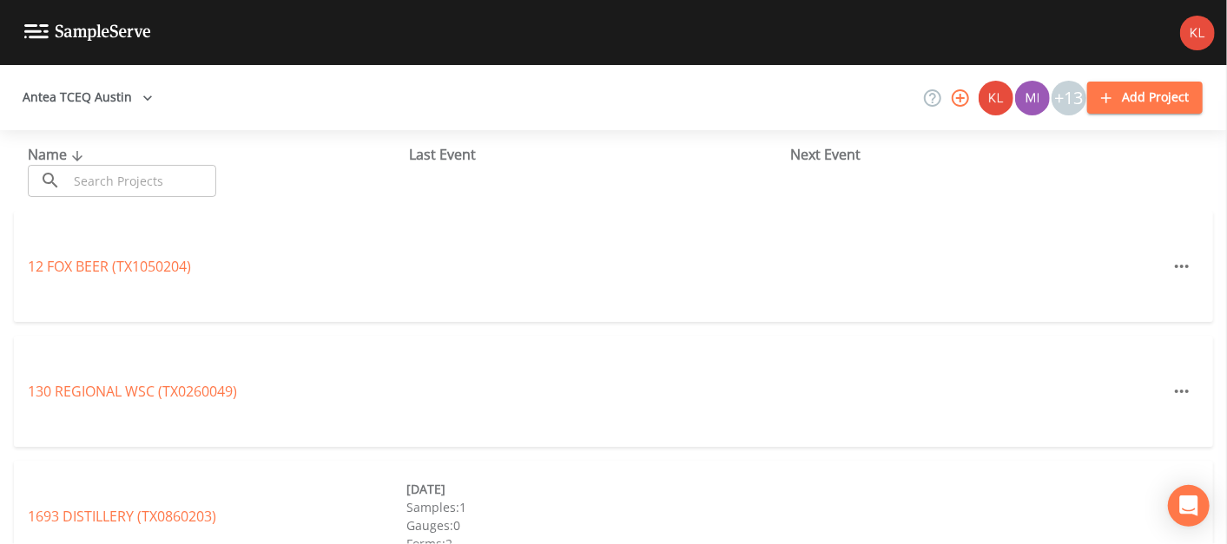
click at [136, 178] on input "text" at bounding box center [142, 181] width 148 height 32
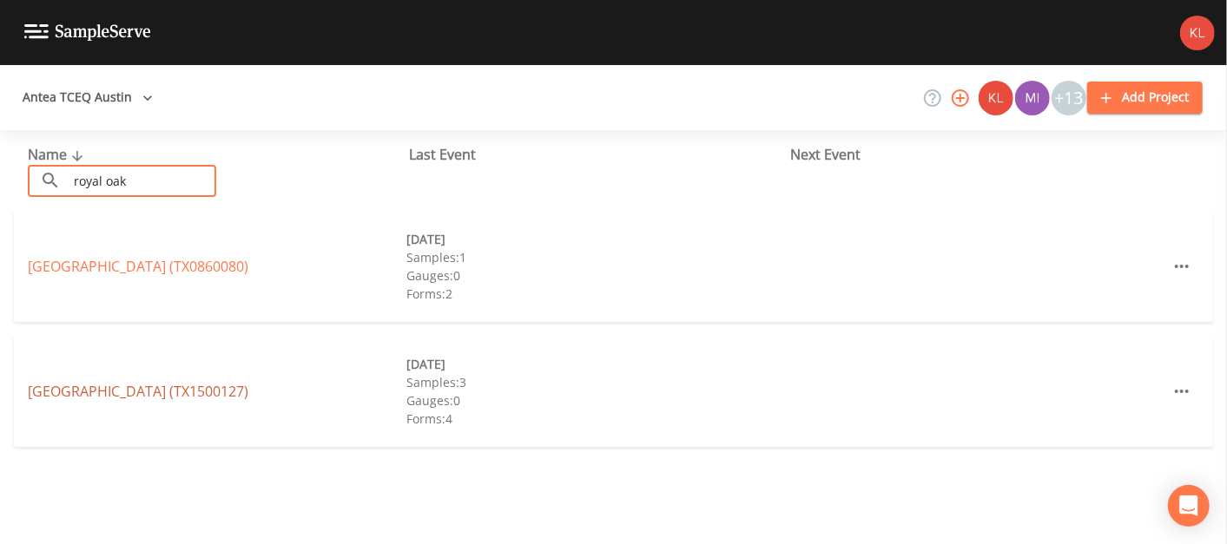
type input "royal oak"
click at [200, 397] on link "[GEOGRAPHIC_DATA] (TX1500127)" at bounding box center [138, 391] width 221 height 19
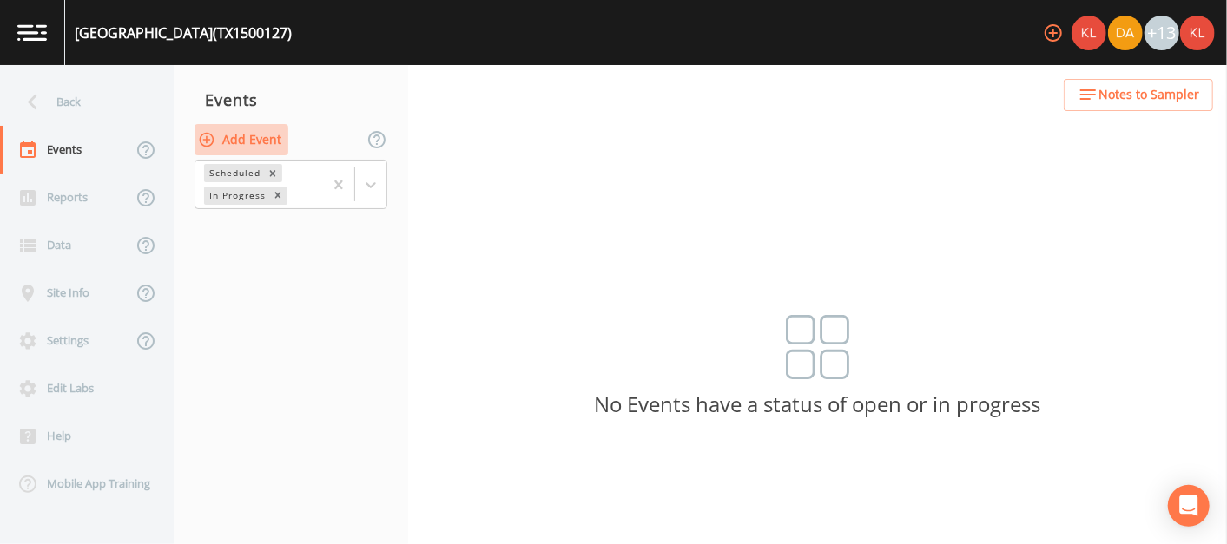
click at [247, 134] on button "Add Event" at bounding box center [241, 140] width 94 height 32
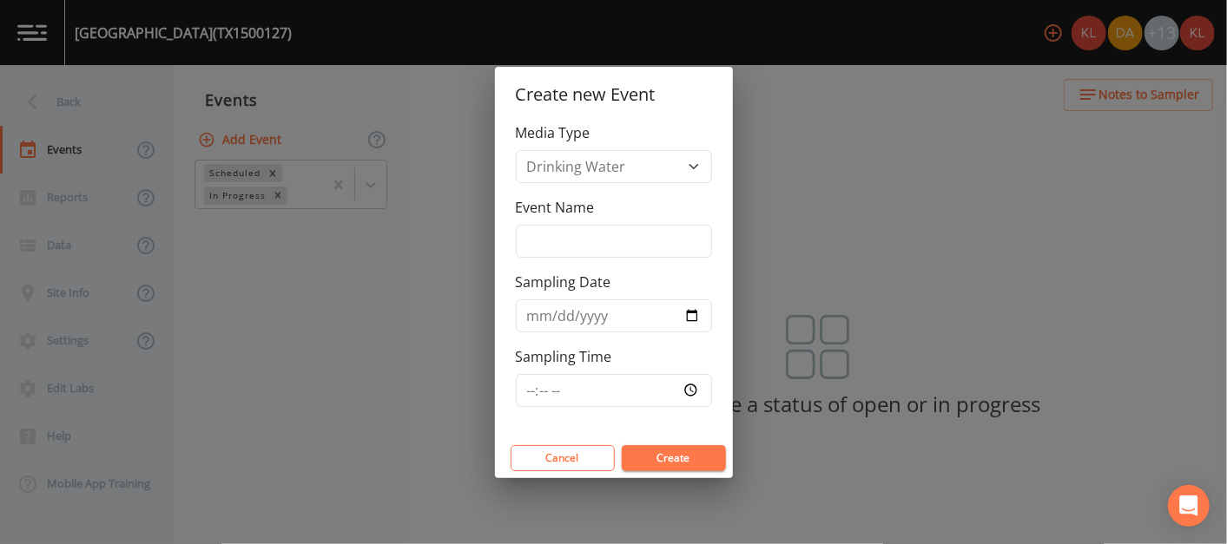
click at [609, 222] on div "Event Name" at bounding box center [614, 227] width 196 height 61
click at [602, 238] on input "Event Name" at bounding box center [614, 241] width 196 height 33
type input "[DATE]"
click at [664, 452] on button "Create" at bounding box center [674, 458] width 104 height 26
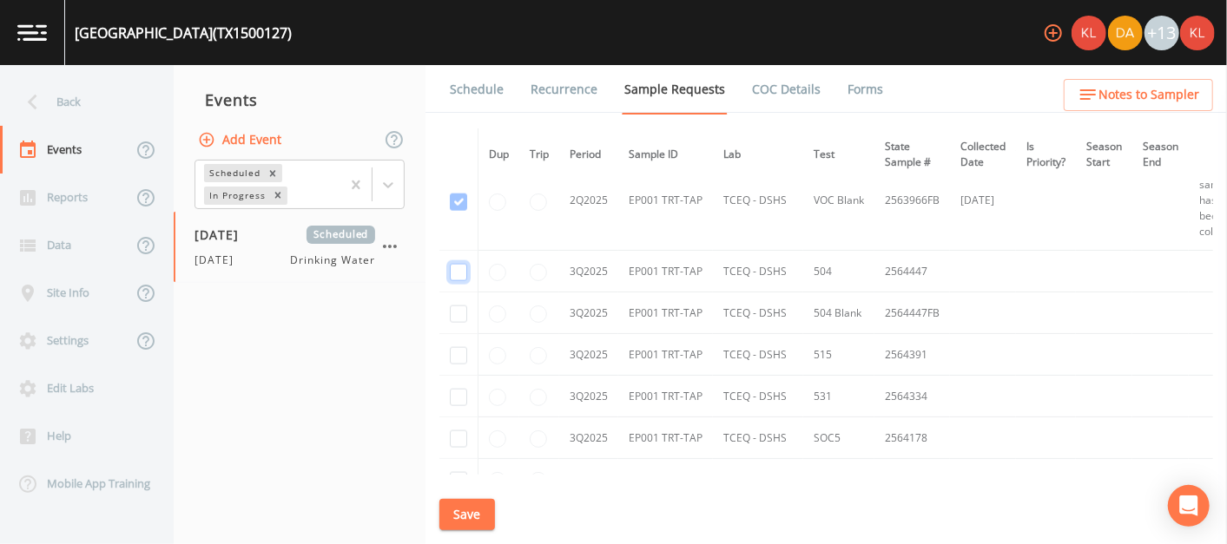
click at [456, 267] on input "checkbox" at bounding box center [458, 272] width 17 height 17
checkbox input "true"
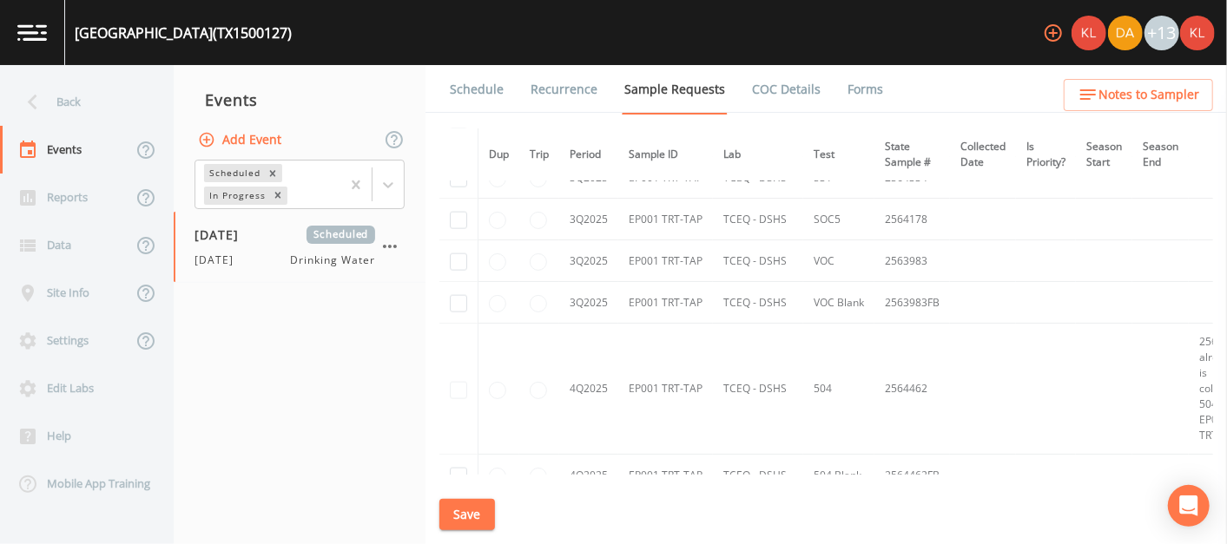
scroll to position [1141, 0]
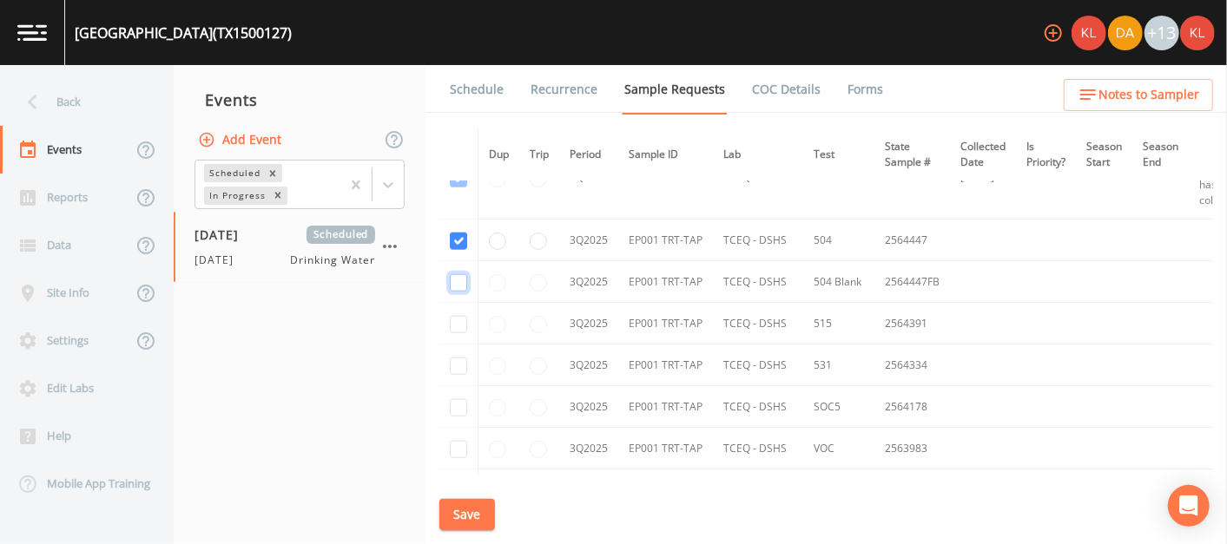
click at [456, 280] on input "checkbox" at bounding box center [458, 282] width 17 height 17
checkbox input "true"
click at [461, 317] on input "checkbox" at bounding box center [458, 324] width 17 height 17
checkbox input "true"
click at [454, 365] on input "checkbox" at bounding box center [458, 366] width 17 height 17
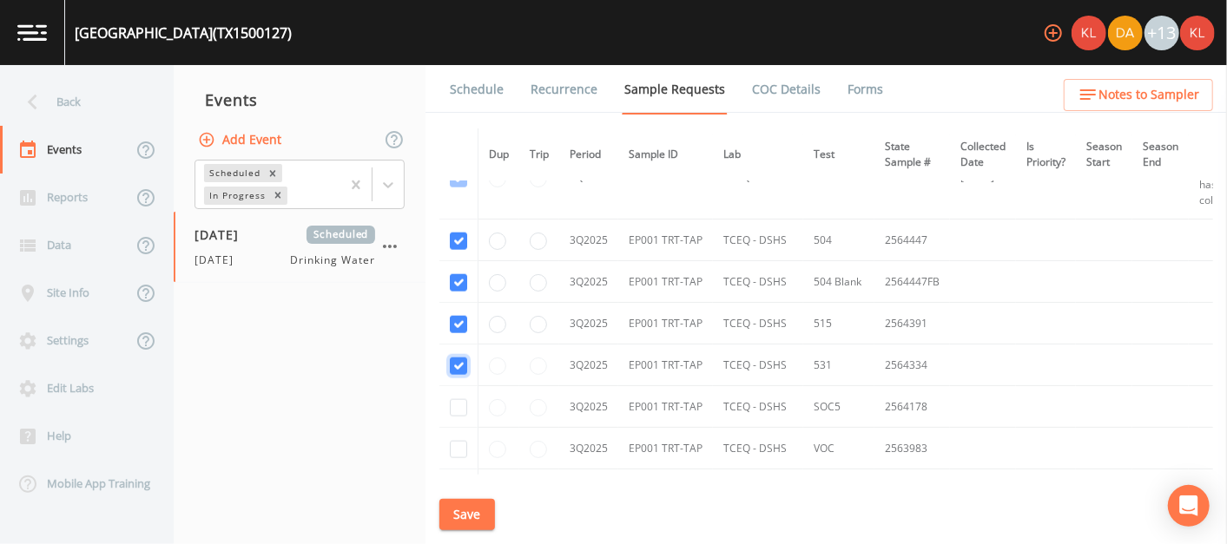
checkbox input "true"
click at [456, 400] on input "checkbox" at bounding box center [458, 407] width 17 height 17
checkbox input "true"
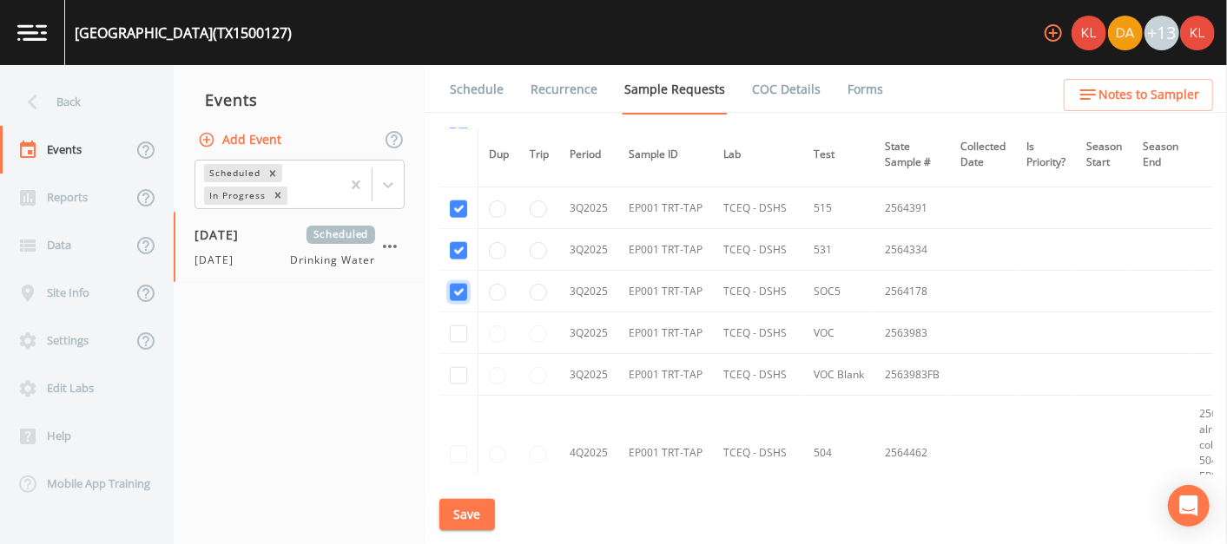
scroll to position [1256, 0]
click at [460, 330] on input "checkbox" at bounding box center [458, 334] width 17 height 17
checkbox input "true"
click at [451, 367] on input "checkbox" at bounding box center [458, 375] width 17 height 17
checkbox input "true"
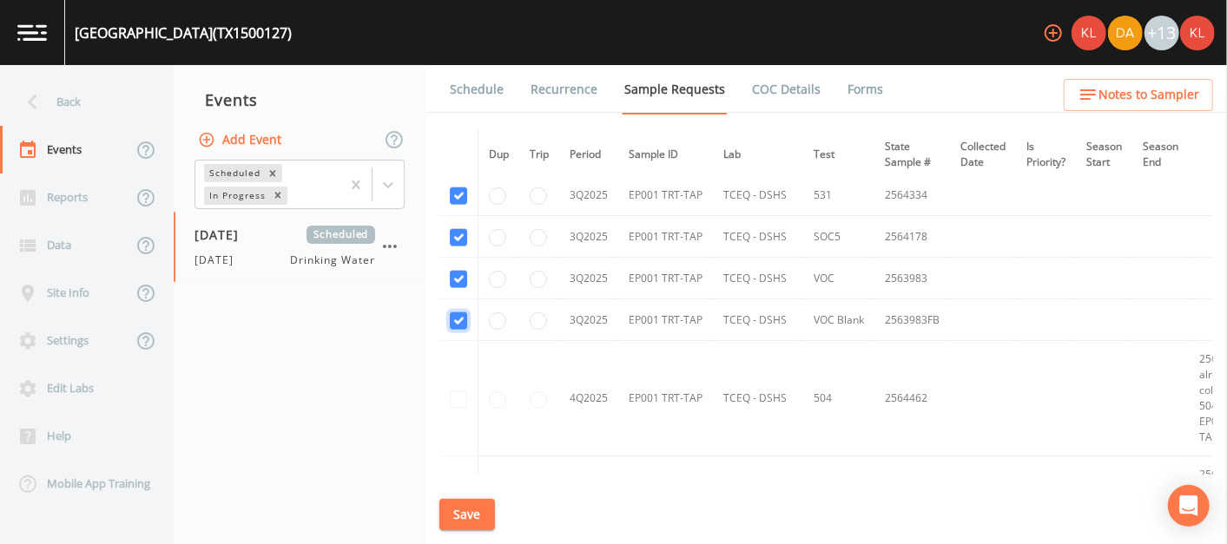
scroll to position [1312, 0]
click at [473, 516] on button "Save" at bounding box center [467, 515] width 56 height 32
click at [471, 95] on link "Schedule" at bounding box center [476, 89] width 59 height 49
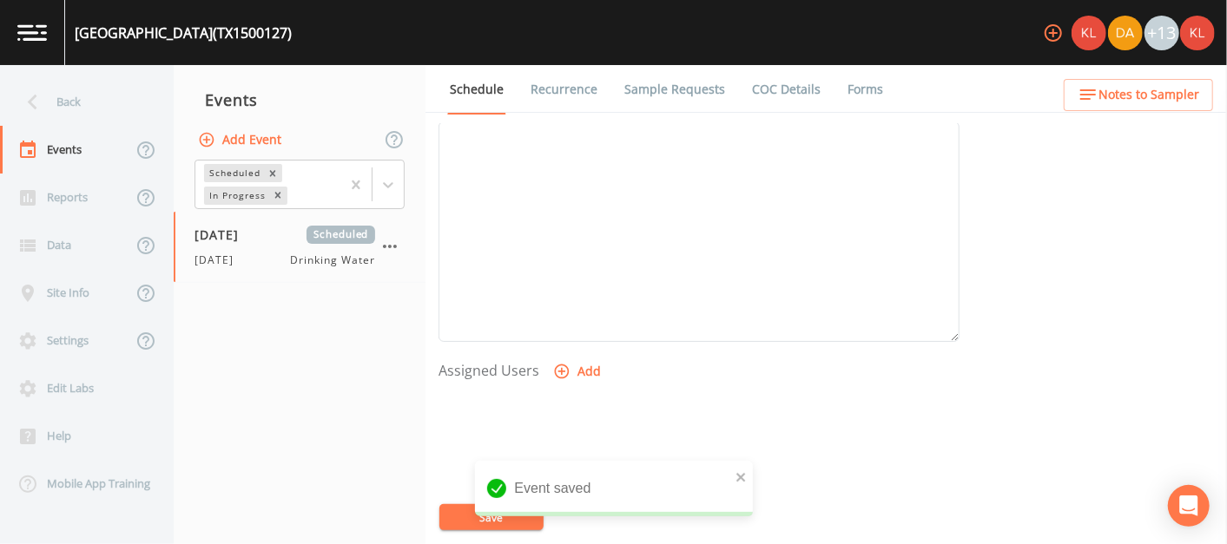
scroll to position [584, 0]
click at [578, 300] on button "Add" at bounding box center [579, 303] width 58 height 32
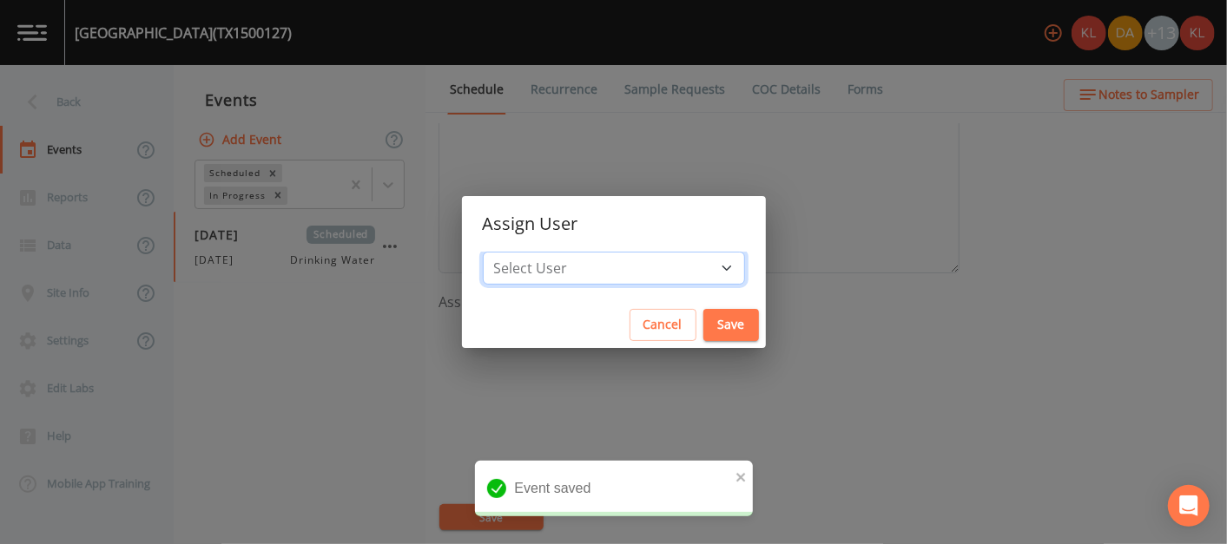
click at [640, 278] on select "Select User [PERSON_NAME] [PERSON_NAME] [PERSON_NAME] [PERSON_NAME] [PERSON_NAM…" at bounding box center [614, 268] width 262 height 33
select select "cc3a99b6-42a3-44aa-bed9-88599eb009c7"
click at [537, 252] on select "Select User [PERSON_NAME] [PERSON_NAME] [PERSON_NAME] [PERSON_NAME] [PERSON_NAM…" at bounding box center [614, 268] width 262 height 33
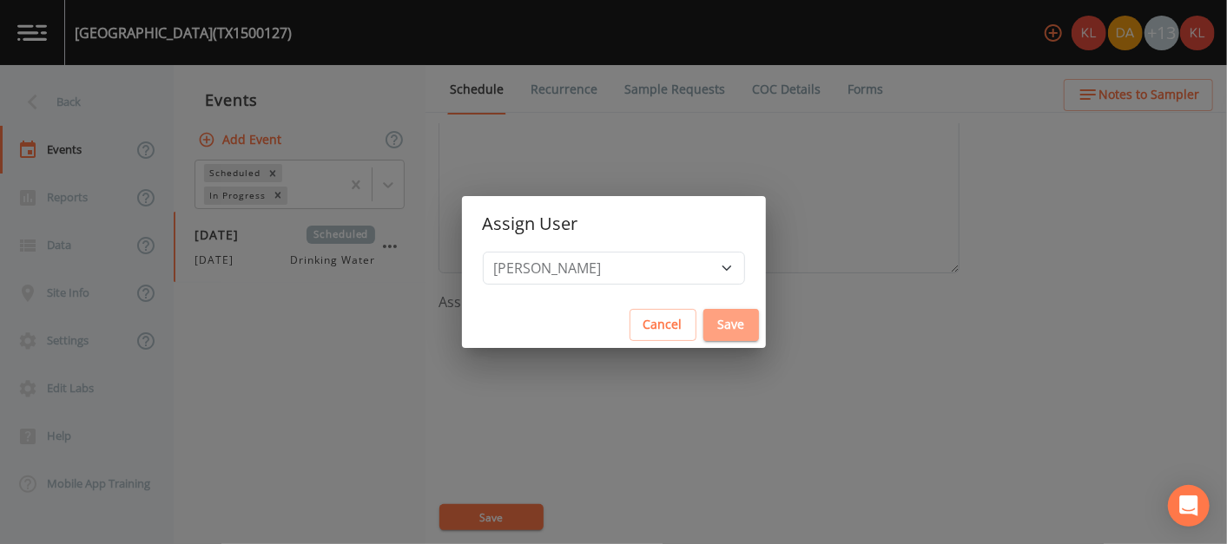
click at [703, 323] on button "Save" at bounding box center [731, 325] width 56 height 32
select select
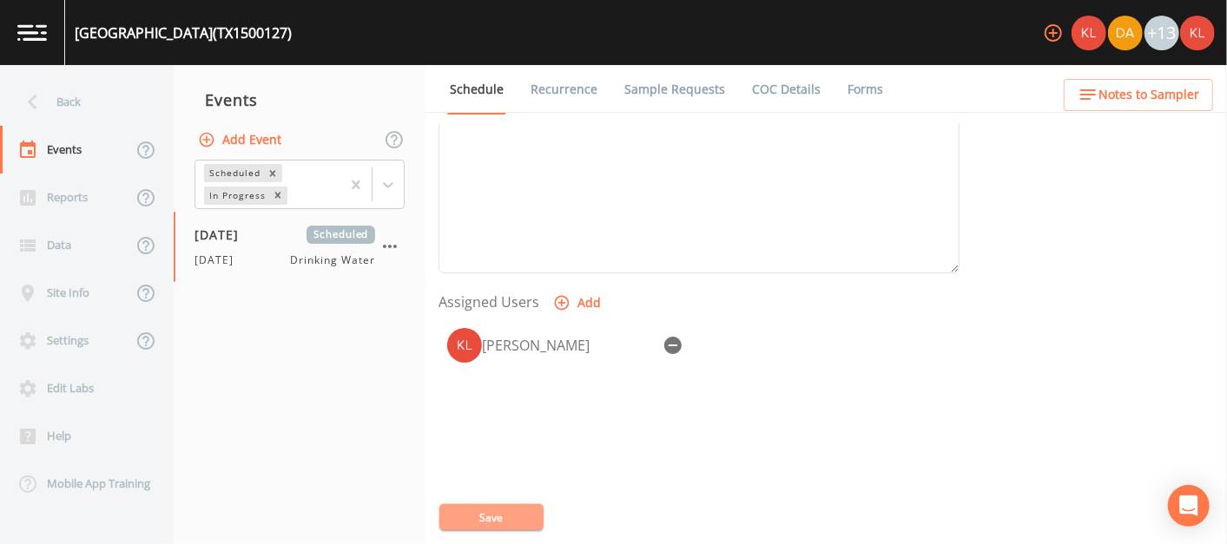
click at [485, 510] on button "Save" at bounding box center [491, 517] width 104 height 26
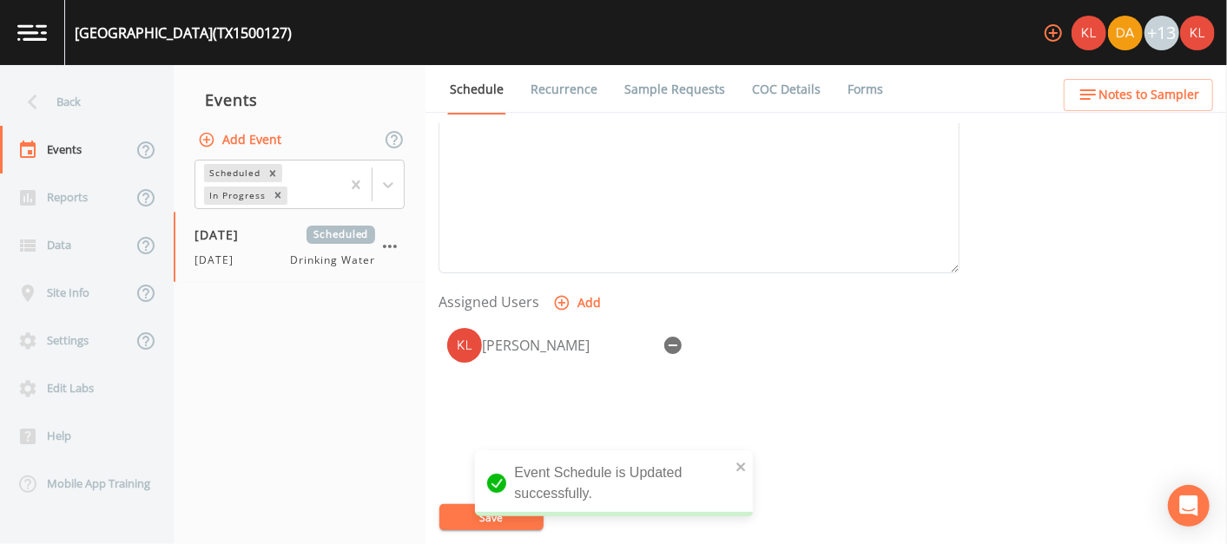
click at [38, 36] on img at bounding box center [32, 32] width 30 height 16
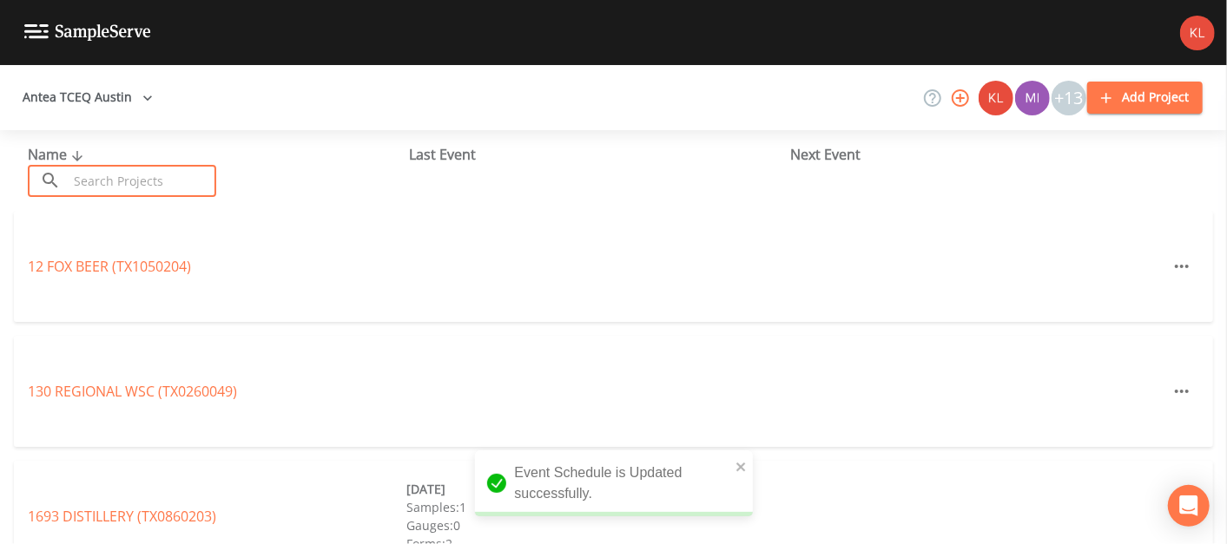
click at [197, 175] on input "text" at bounding box center [142, 181] width 148 height 32
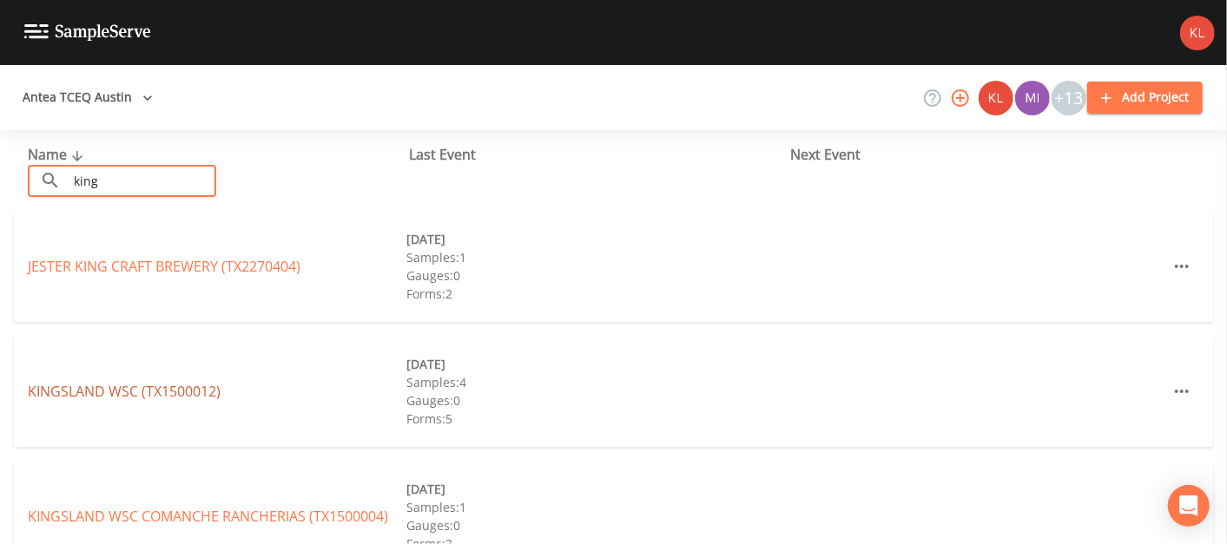
type input "king"
click at [142, 386] on link "[GEOGRAPHIC_DATA] (TX1500012)" at bounding box center [124, 391] width 193 height 19
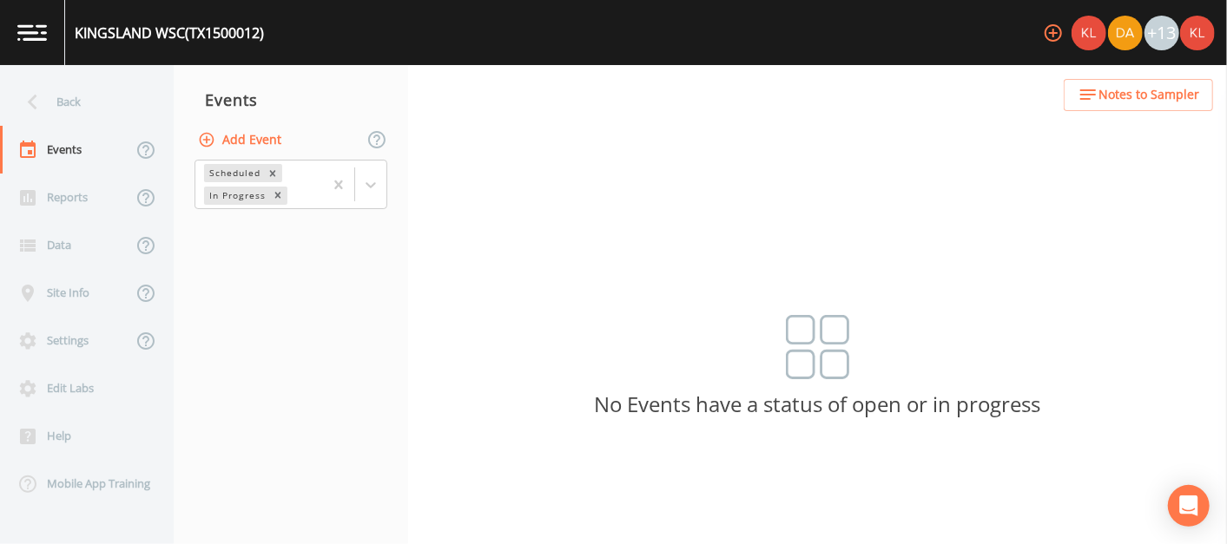
click at [255, 135] on button "Add Event" at bounding box center [241, 140] width 94 height 32
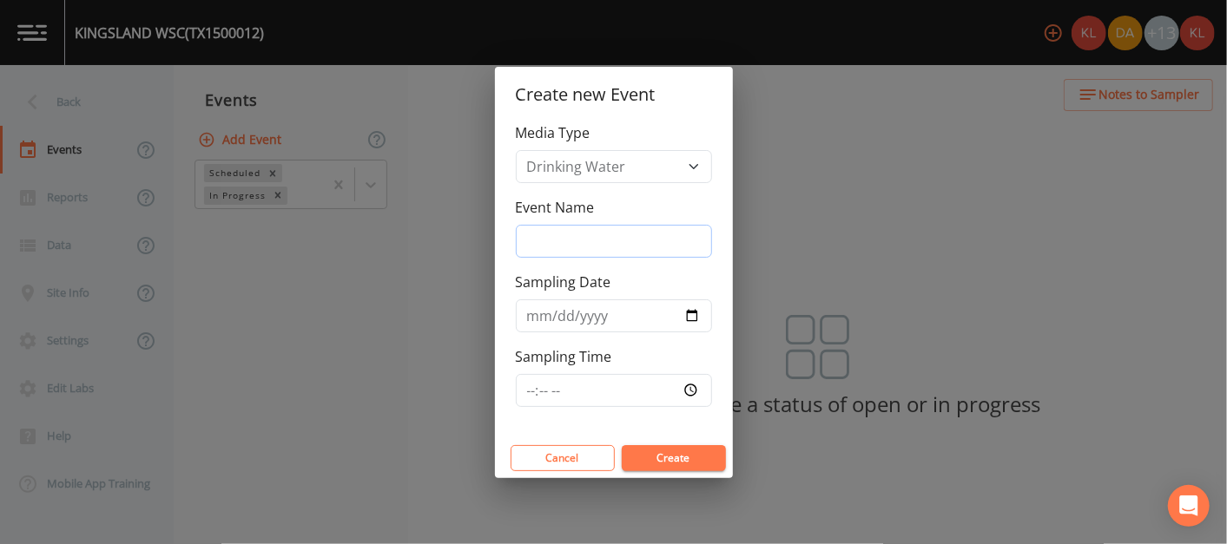
click at [587, 239] on input "Event Name" at bounding box center [614, 241] width 196 height 33
type input "[DATE]"
click at [660, 449] on button "Create" at bounding box center [674, 458] width 104 height 26
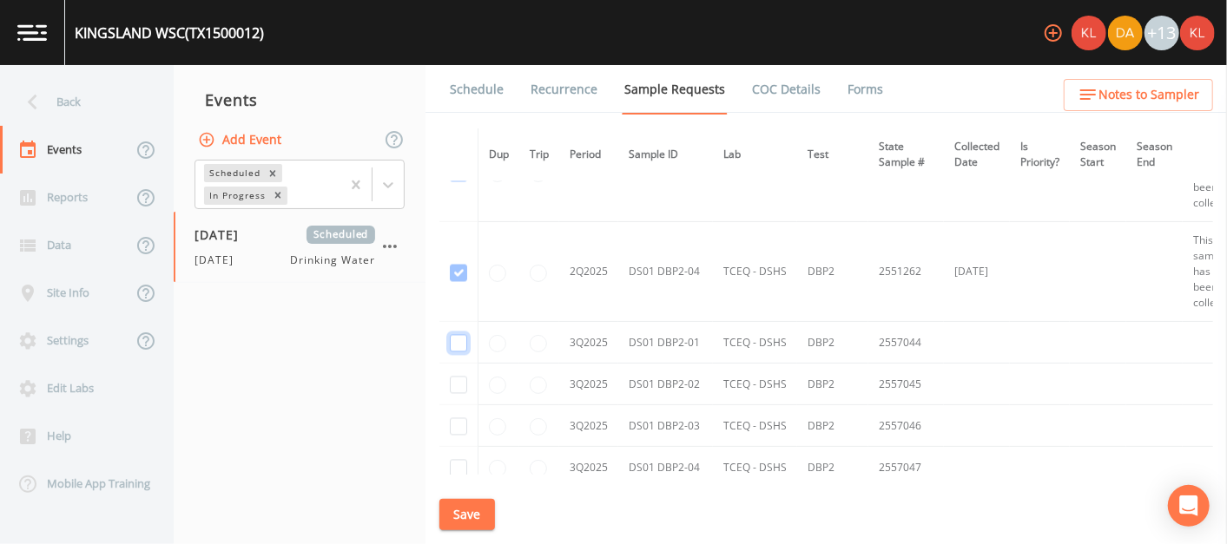
click at [456, 335] on input "checkbox" at bounding box center [458, 343] width 17 height 17
checkbox input "true"
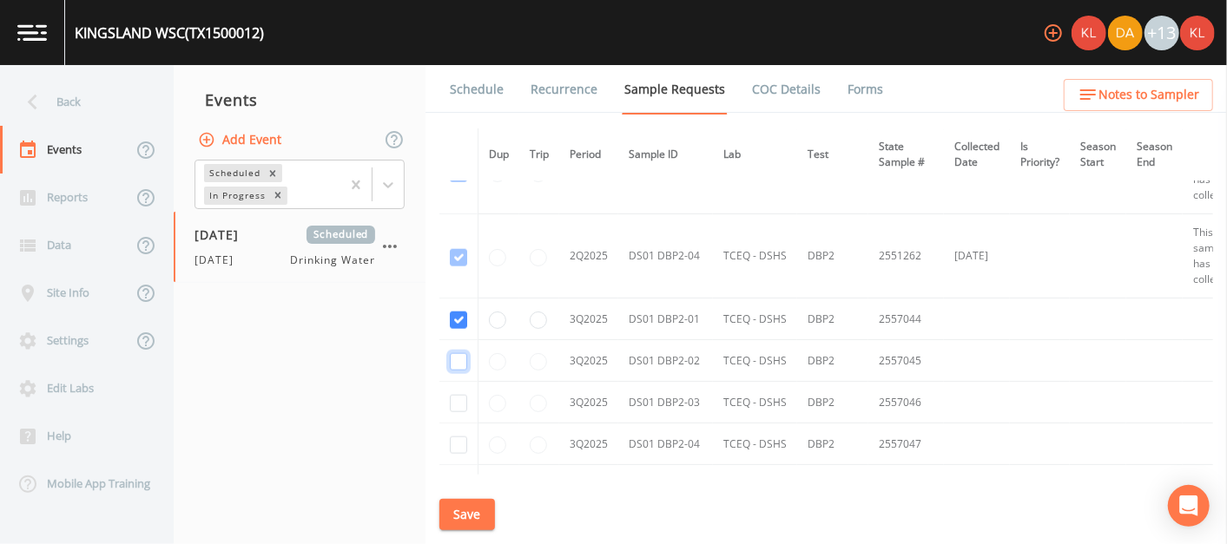
click at [458, 353] on input "checkbox" at bounding box center [458, 361] width 17 height 17
checkbox input "true"
click at [464, 395] on input "checkbox" at bounding box center [458, 403] width 17 height 17
checkbox input "true"
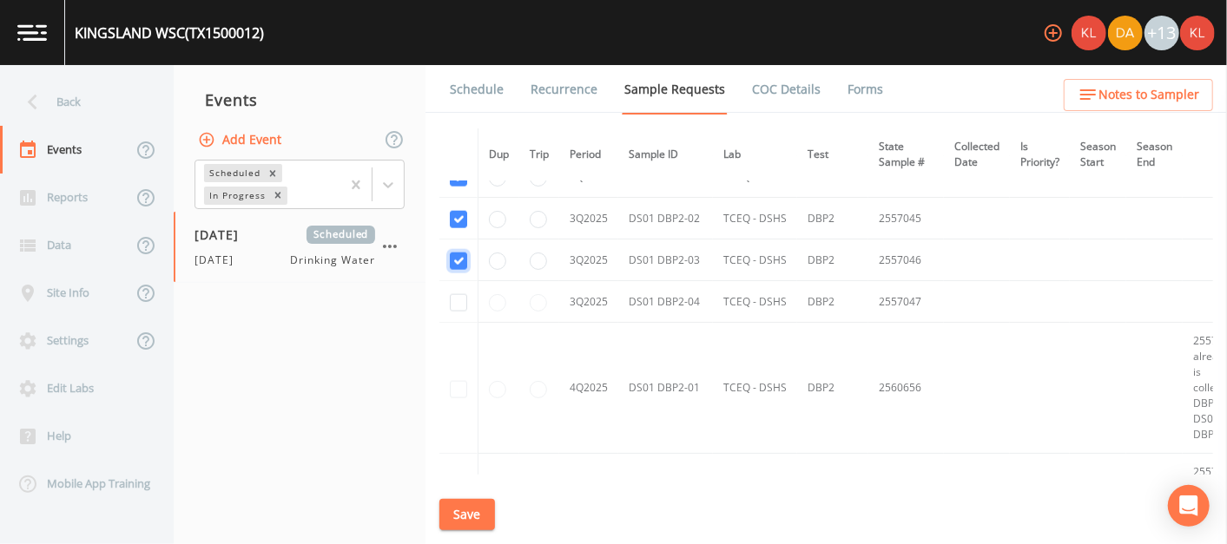
scroll to position [4910, 0]
click at [459, 293] on input "checkbox" at bounding box center [458, 301] width 17 height 17
checkbox input "true"
click at [475, 518] on button "Save" at bounding box center [467, 515] width 56 height 32
click at [494, 109] on link "Schedule" at bounding box center [476, 89] width 59 height 49
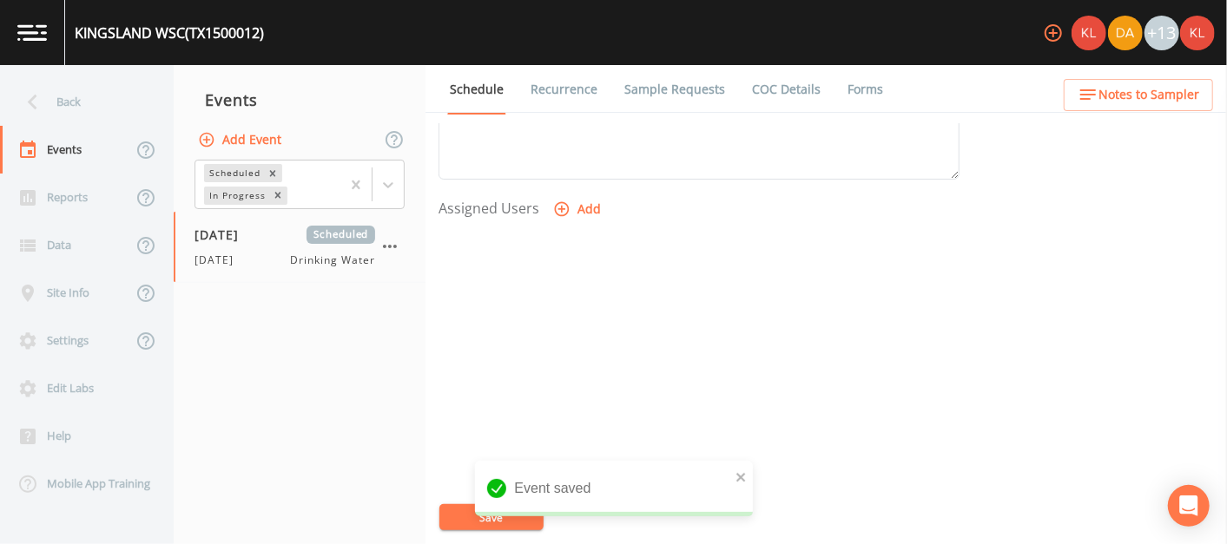
scroll to position [676, 0]
click at [580, 213] on button "Add" at bounding box center [579, 211] width 58 height 32
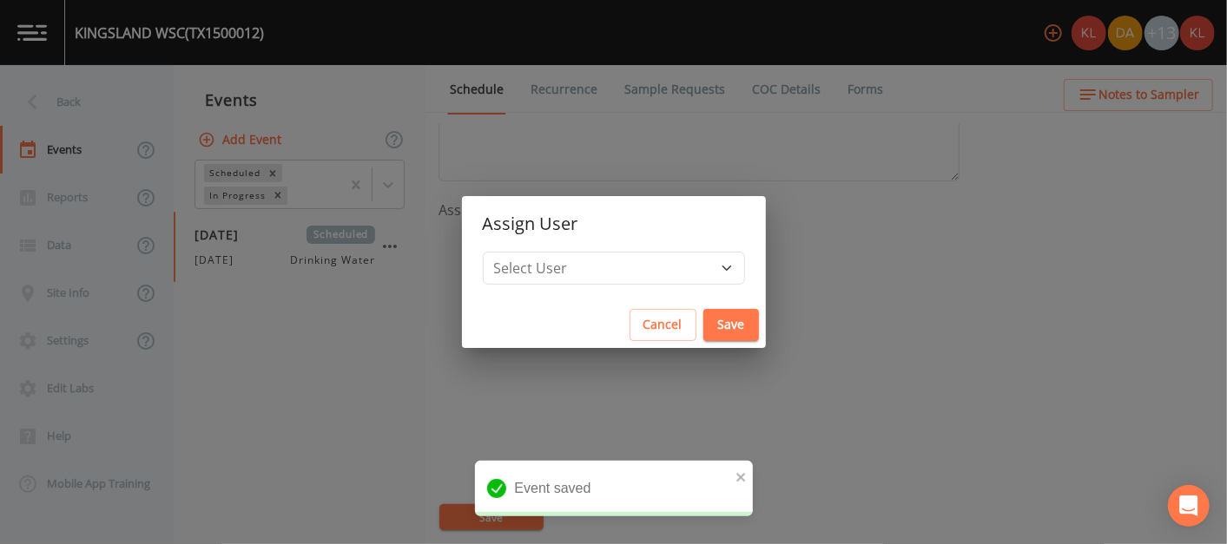
click at [605, 249] on h2 "Assign User" at bounding box center [614, 224] width 304 height 56
click at [594, 274] on select "Select User [PERSON_NAME] [PERSON_NAME] [PERSON_NAME] [PERSON_NAME] [PERSON_NAM…" at bounding box center [614, 268] width 262 height 33
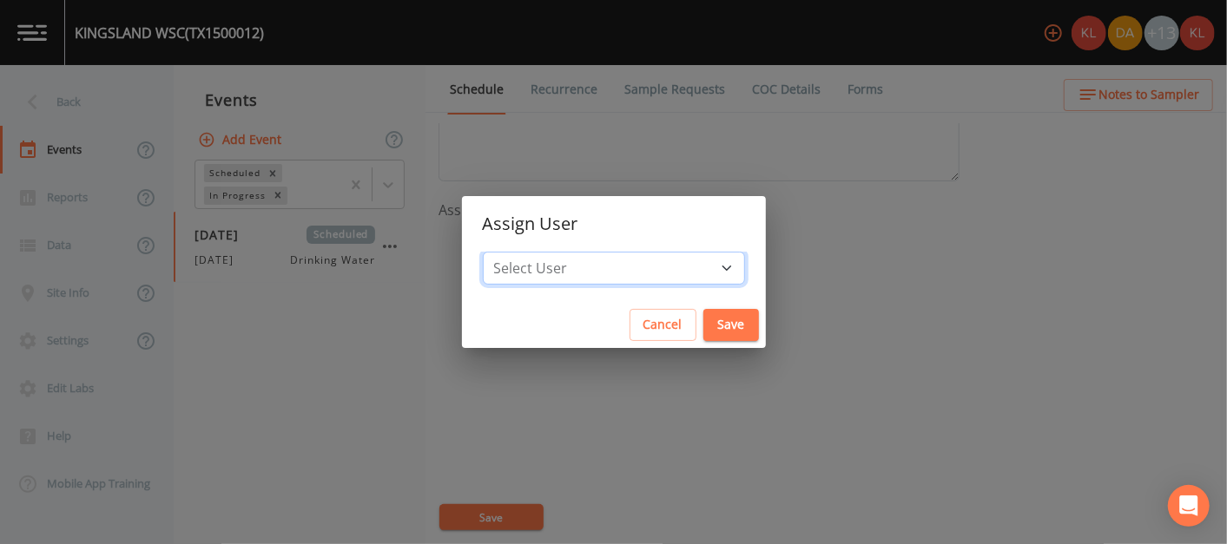
select select "cc3a99b6-42a3-44aa-bed9-88599eb009c7"
click at [537, 252] on select "Select User [PERSON_NAME] [PERSON_NAME] [PERSON_NAME] [PERSON_NAME] [PERSON_NAM…" at bounding box center [614, 268] width 262 height 33
click at [670, 306] on div "Cancel Save" at bounding box center [614, 325] width 304 height 46
click at [703, 321] on button "Save" at bounding box center [731, 325] width 56 height 32
select select
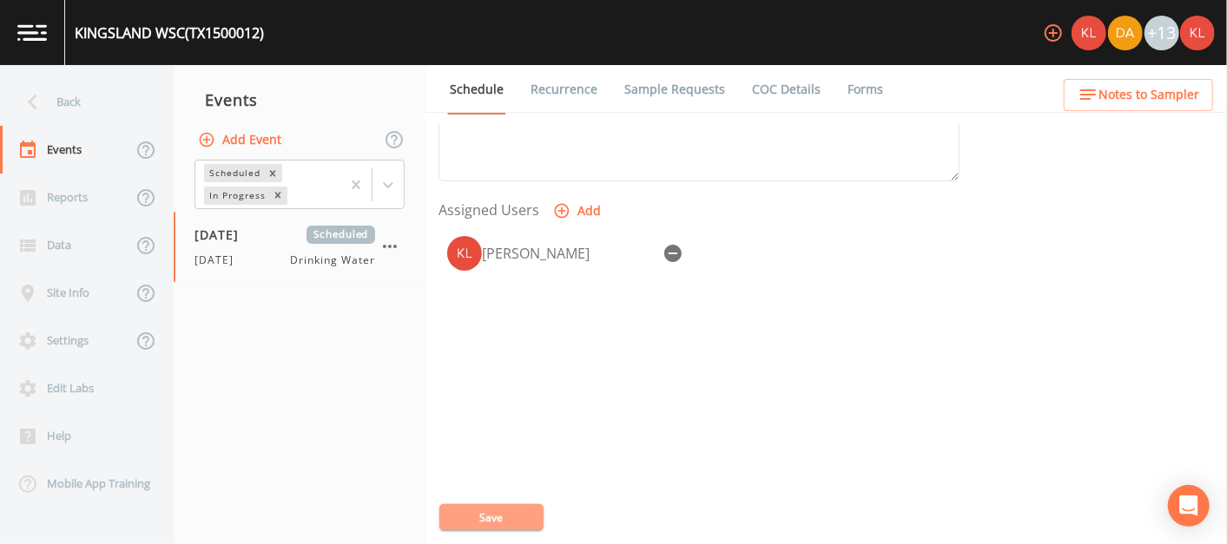
click at [480, 518] on button "Save" at bounding box center [491, 517] width 104 height 26
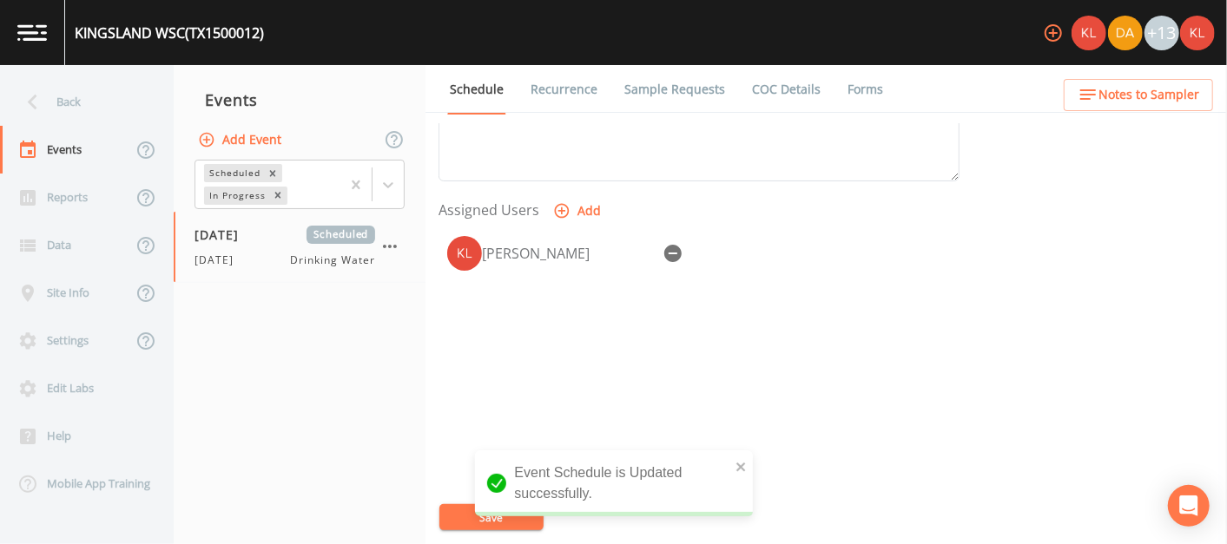
click at [49, 15] on link at bounding box center [32, 32] width 65 height 65
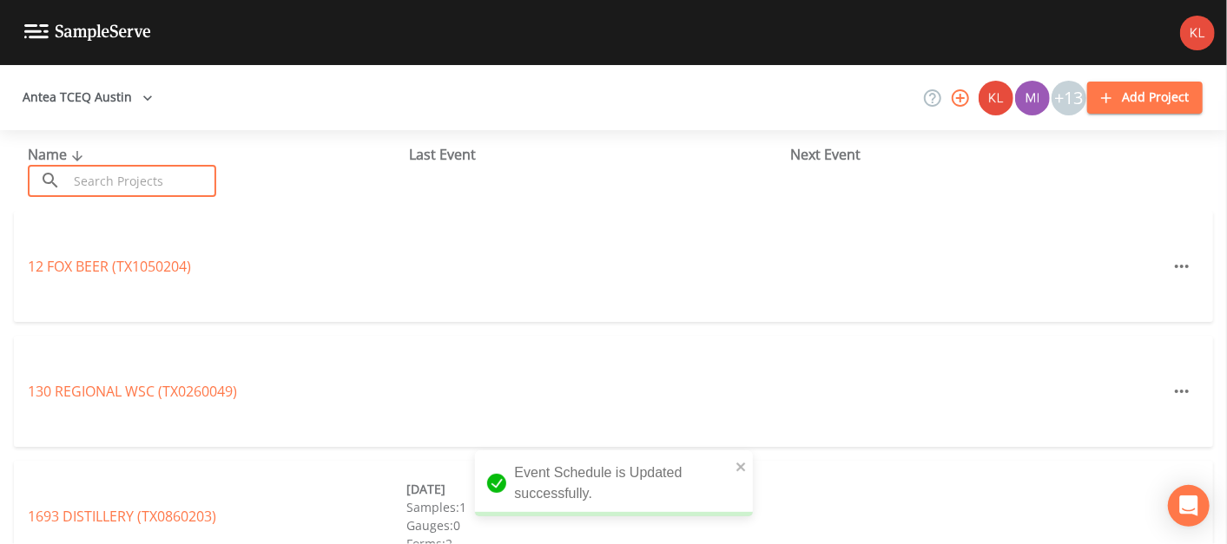
click at [181, 190] on input "text" at bounding box center [142, 181] width 148 height 32
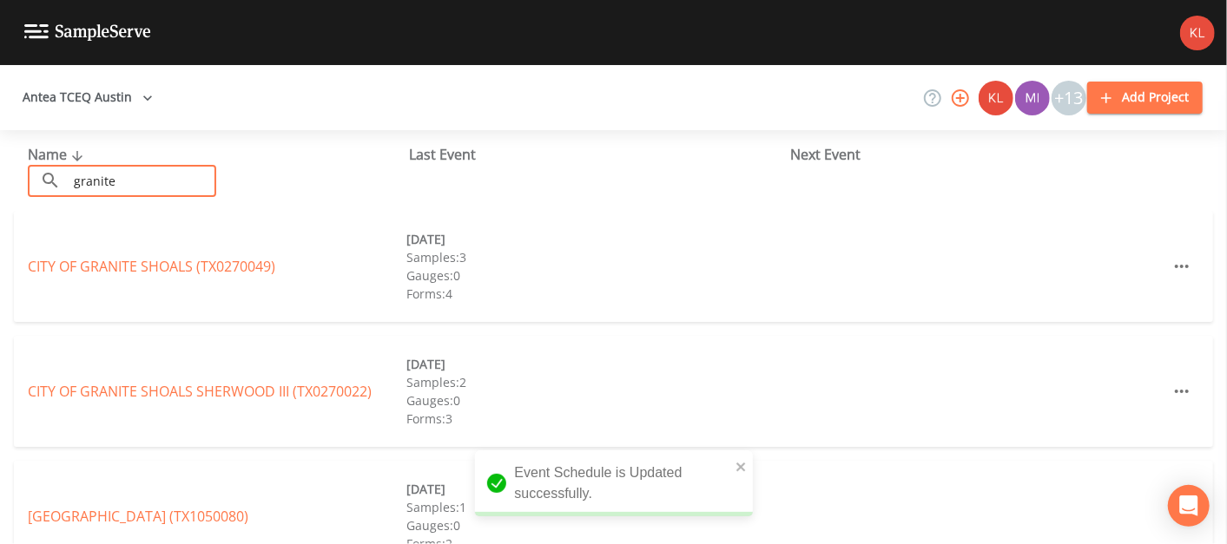
type input "granite shoal"
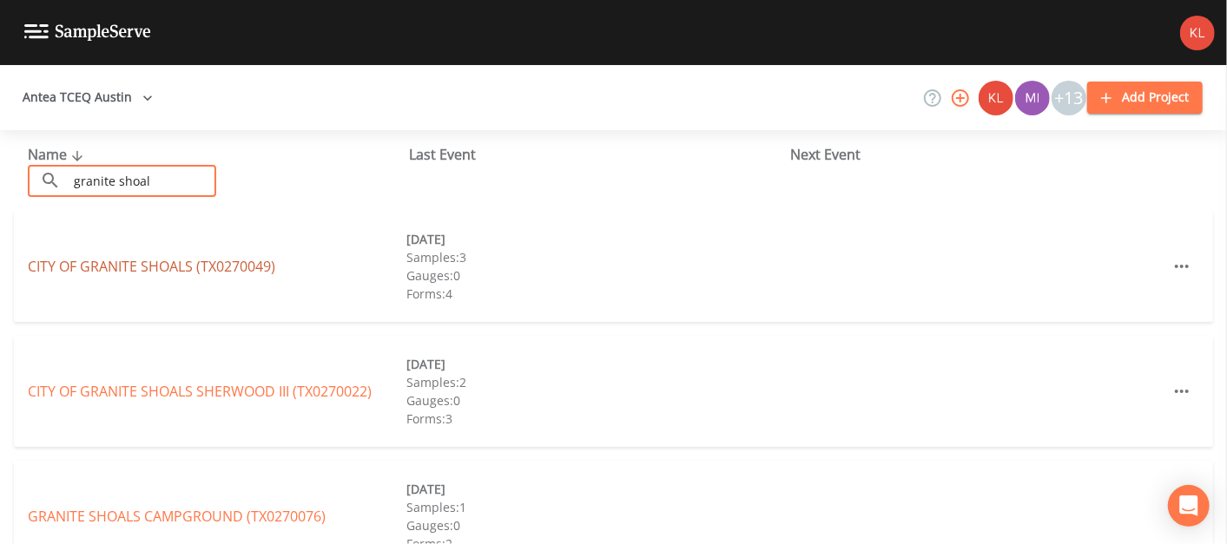
click at [173, 270] on link "CITY OF [GEOGRAPHIC_DATA] (TX0270049)" at bounding box center [151, 266] width 247 height 19
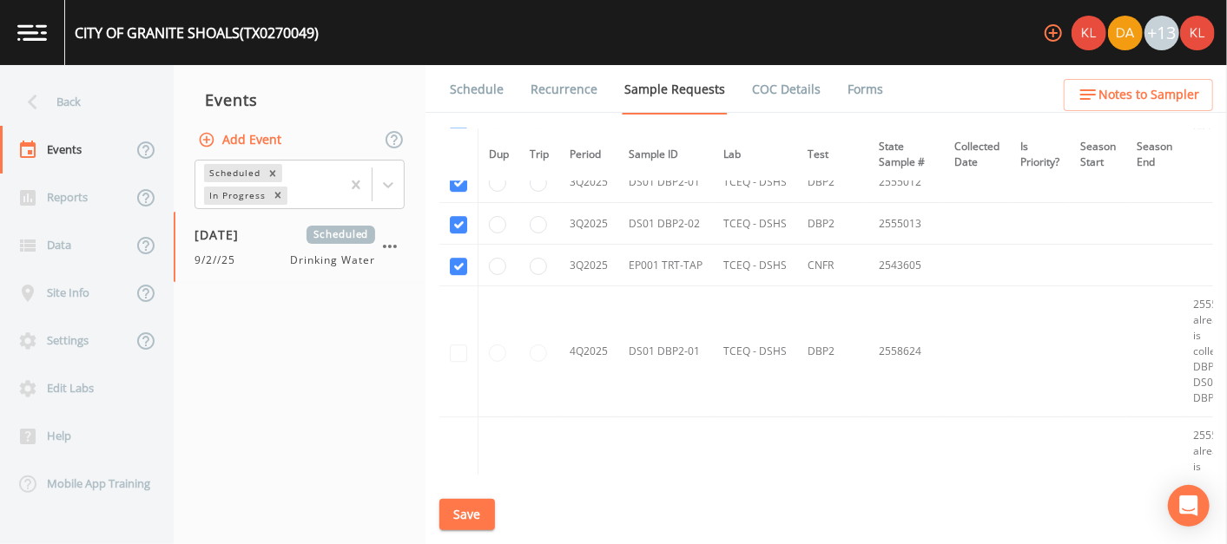
scroll to position [3018, 0]
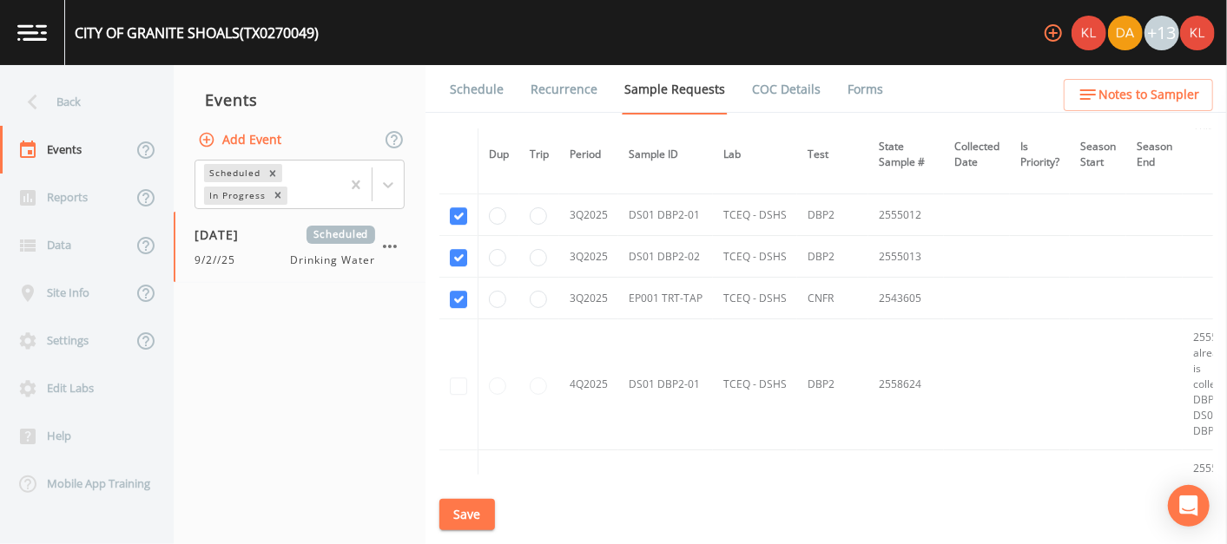
click at [41, 43] on link at bounding box center [32, 32] width 65 height 65
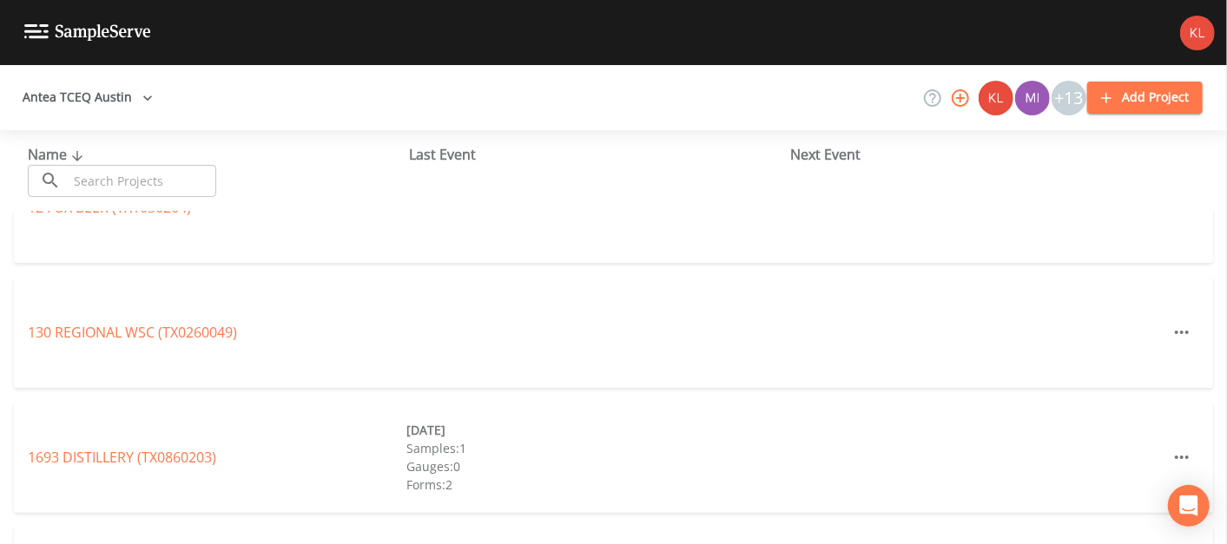
scroll to position [57, 0]
click at [164, 177] on input "text" at bounding box center [142, 181] width 148 height 32
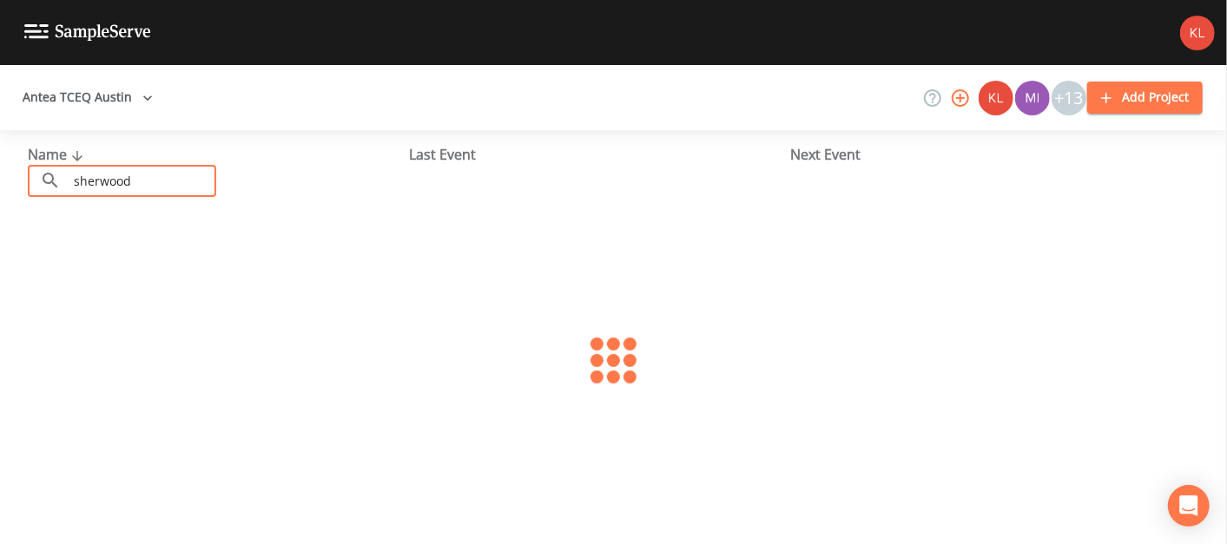
scroll to position [0, 0]
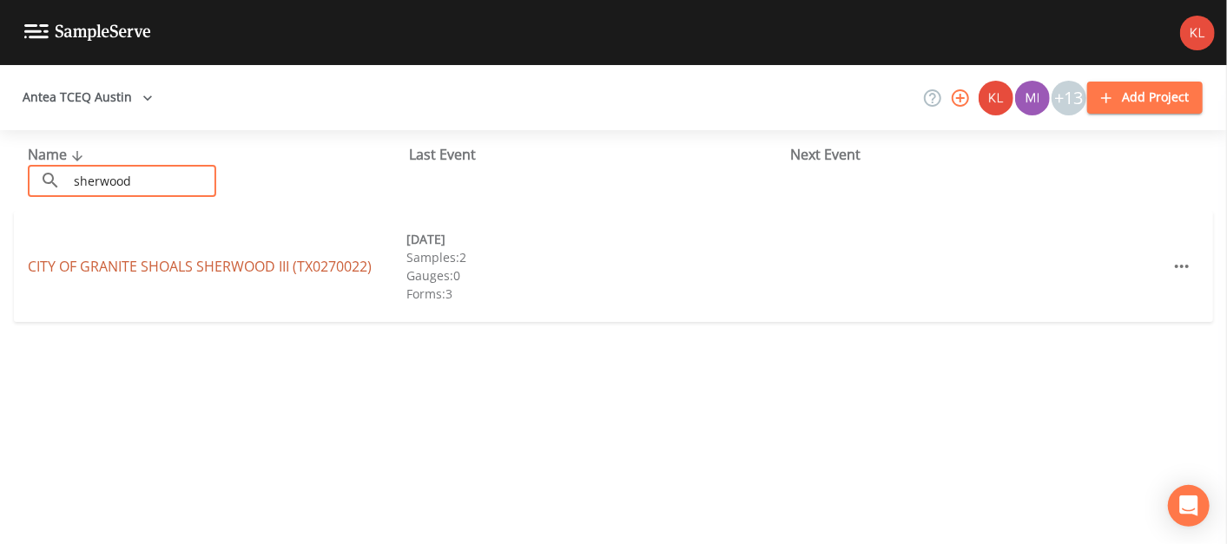
type input "sherwood"
click at [174, 271] on link "CITY OF GRANITE SHOALS [GEOGRAPHIC_DATA] (TX0270022)" at bounding box center [200, 266] width 344 height 19
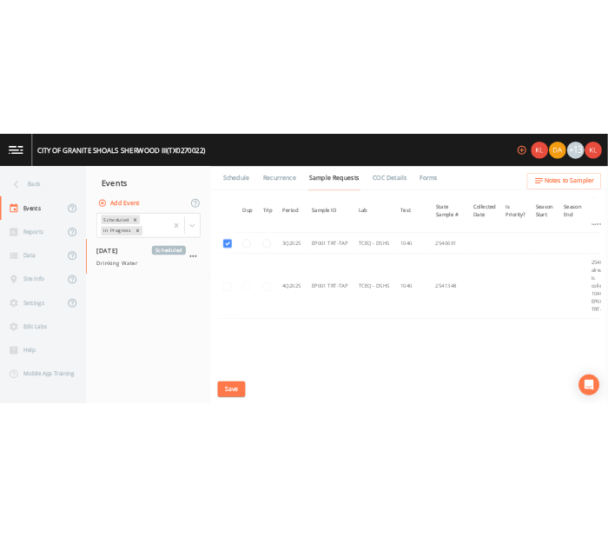
scroll to position [1907, 0]
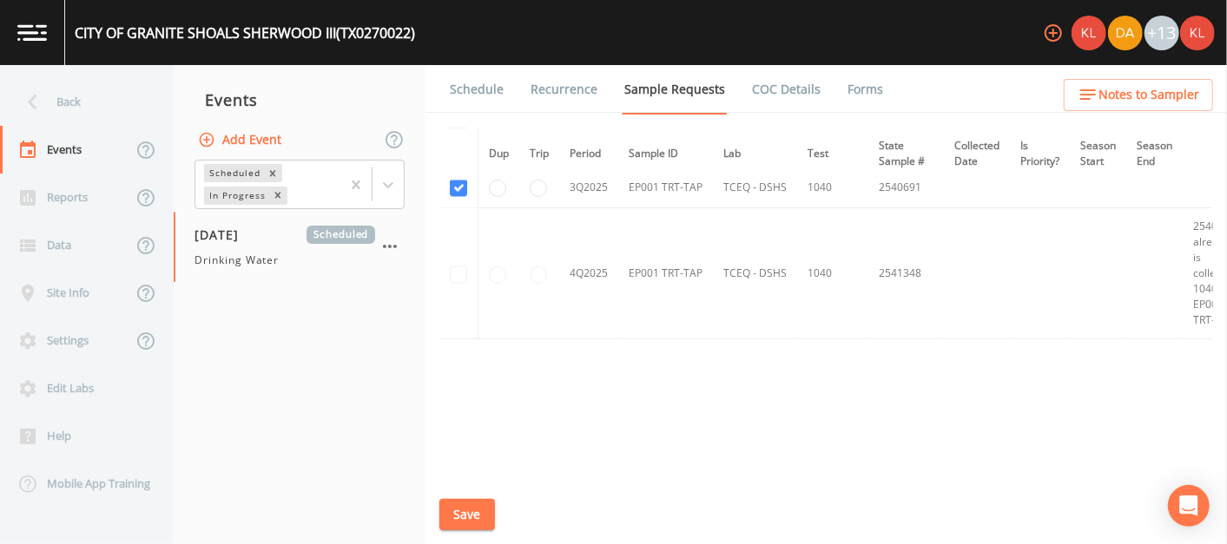
click at [27, 39] on img at bounding box center [32, 32] width 30 height 16
